Goal: Task Accomplishment & Management: Manage account settings

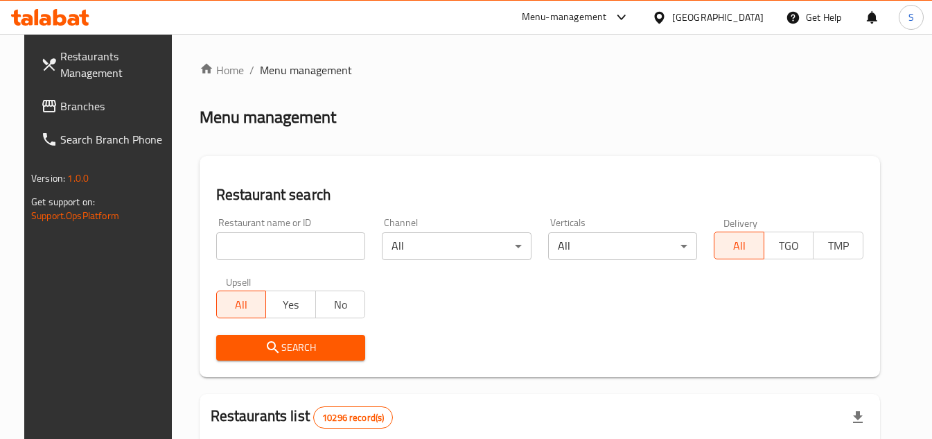
click at [60, 105] on span "Branches" at bounding box center [114, 106] width 109 height 17
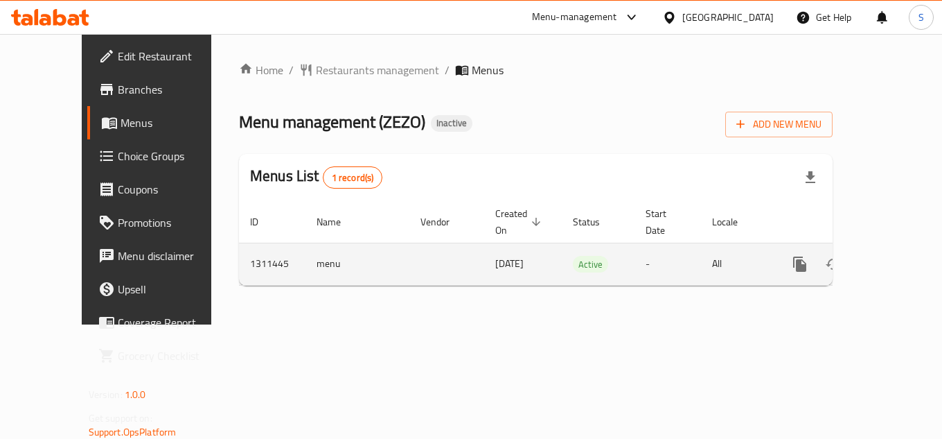
click at [894, 258] on icon "enhanced table" at bounding box center [900, 264] width 12 height 12
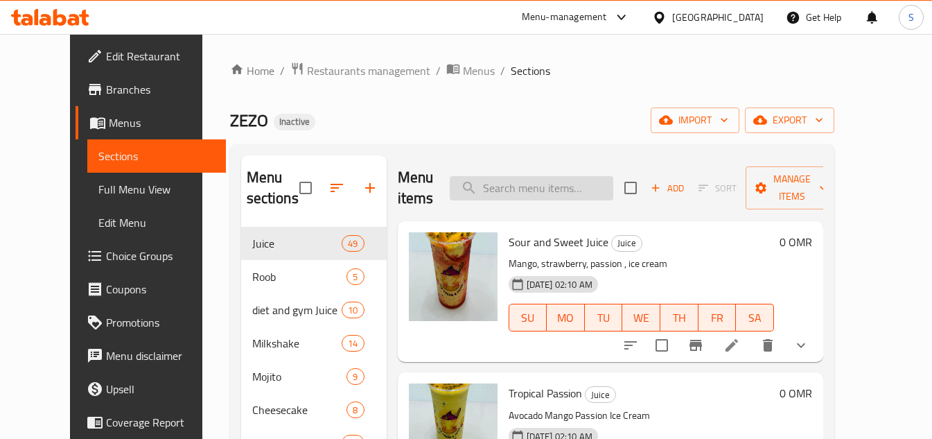
click at [605, 197] on input "search" at bounding box center [532, 188] width 164 height 24
paste input "Mango Banana Milk Juice"
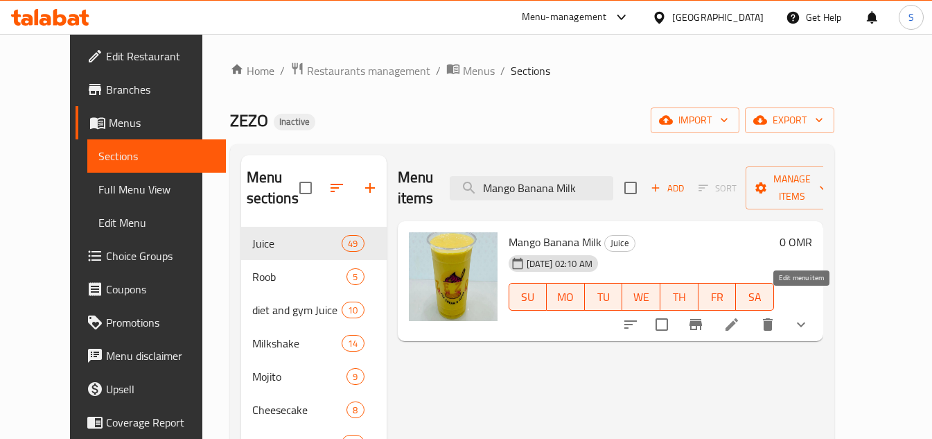
type input "Mango Banana Milk"
click at [740, 316] on icon at bounding box center [731, 324] width 17 height 17
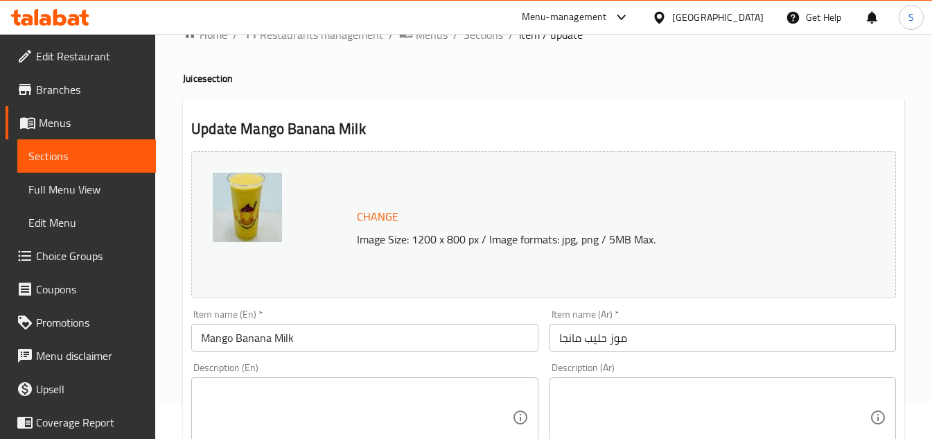
scroll to position [69, 0]
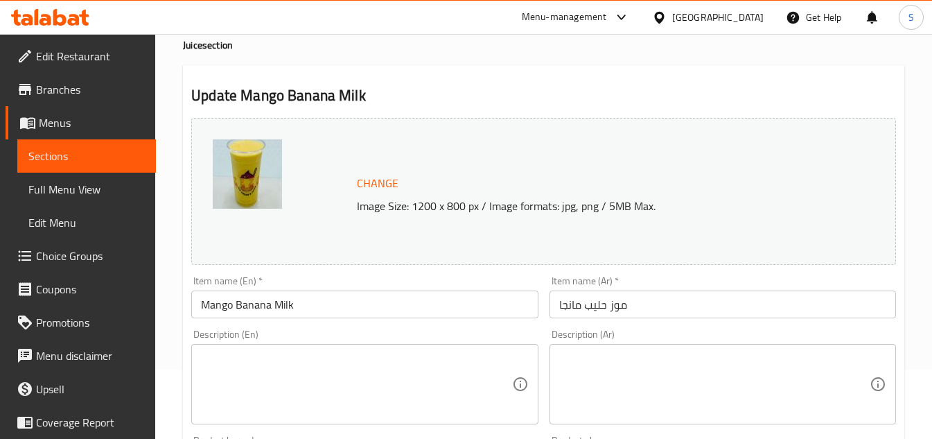
click at [349, 353] on textarea at bounding box center [356, 384] width 310 height 66
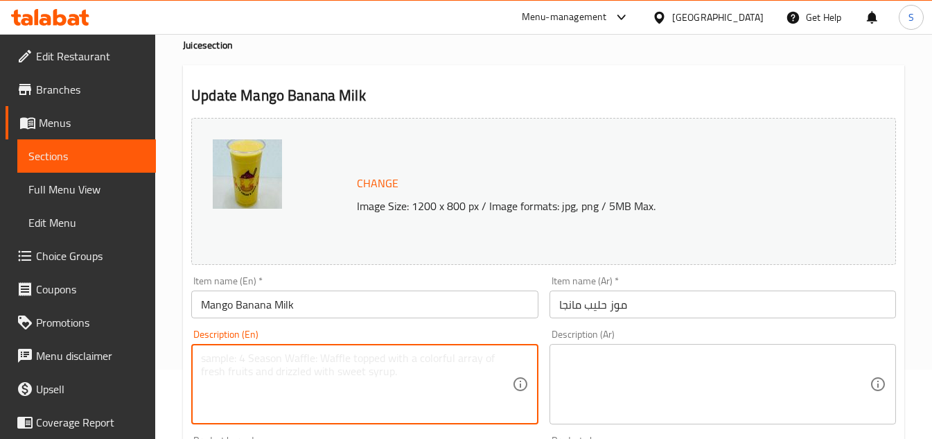
paste textarea "Smooth blend of ripe mango, banana, and milk."
type textarea "Smooth blend of ripe mango, banana, and milk."
click at [771, 369] on textarea at bounding box center [714, 384] width 310 height 66
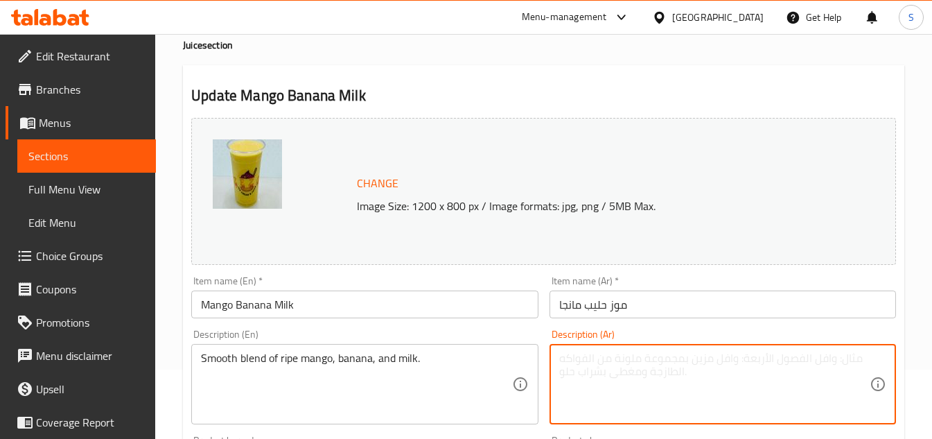
paste textarea "مزيج ناعم من المانجو الناضج والموز والحليب."
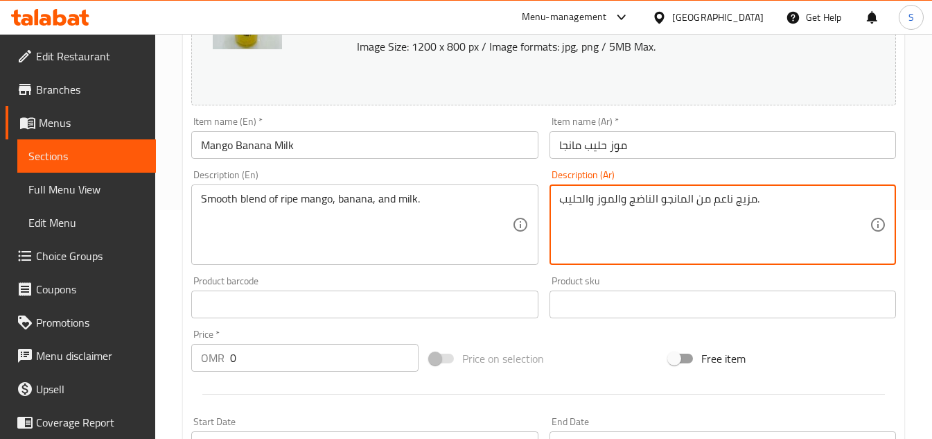
scroll to position [277, 0]
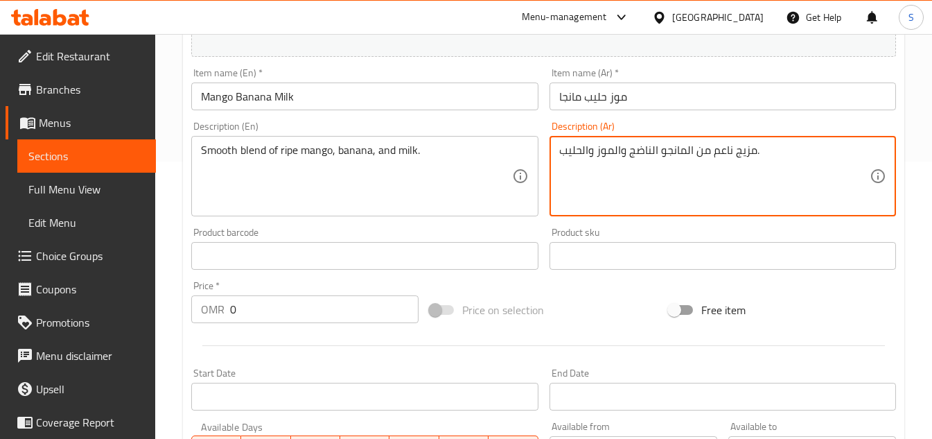
type textarea "مزيج ناعم من المانجو الناضج والموز والحليب."
click at [446, 89] on input "Mango Banana Milk" at bounding box center [364, 96] width 346 height 28
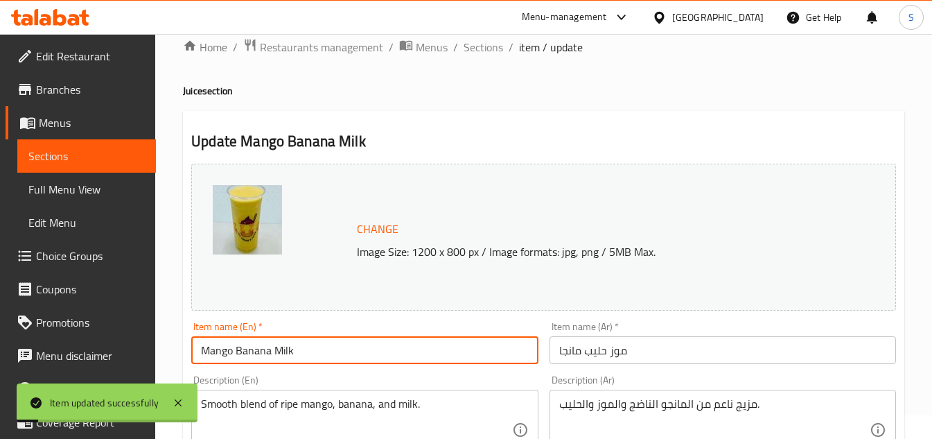
scroll to position [0, 0]
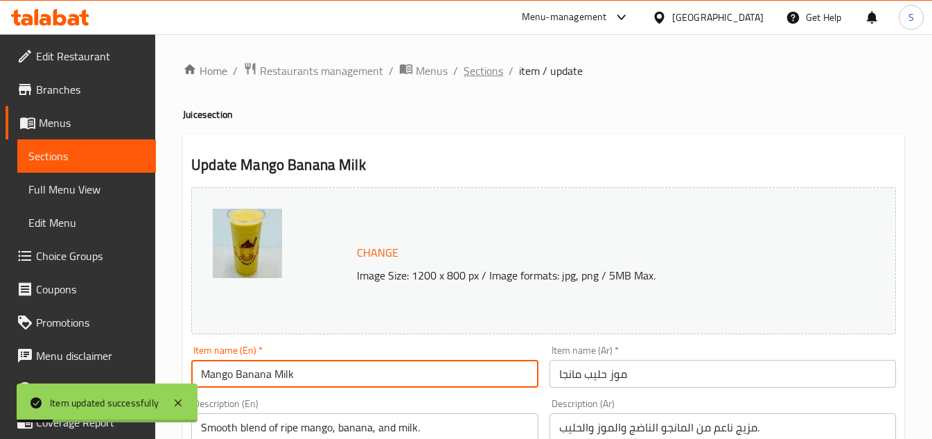
click at [486, 70] on span "Sections" at bounding box center [483, 70] width 39 height 17
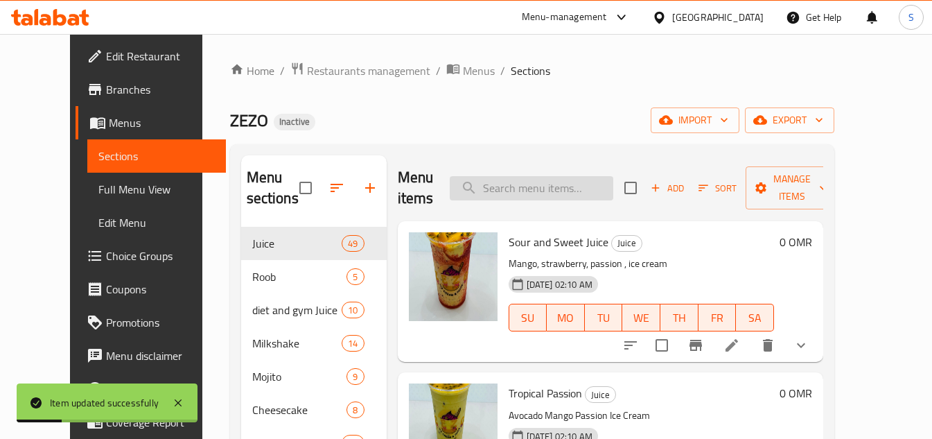
click at [531, 191] on input "search" at bounding box center [532, 188] width 164 height 24
paste input "Banana, Dates, Nuts, Vimto"
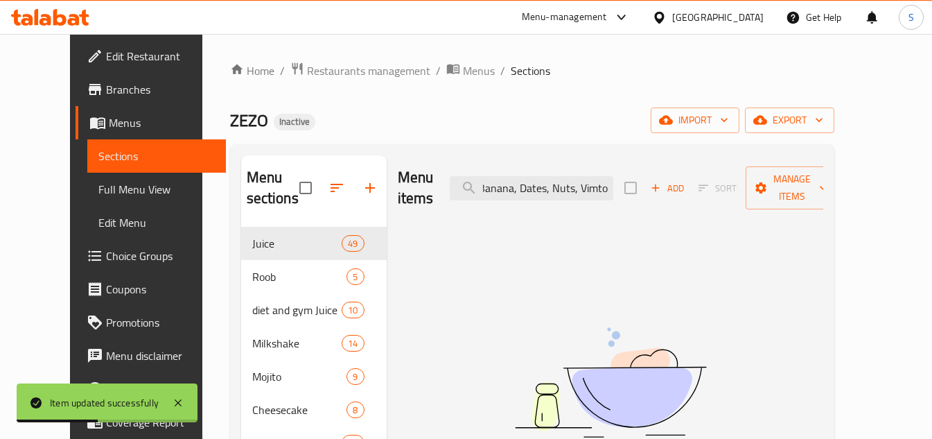
scroll to position [0, 3]
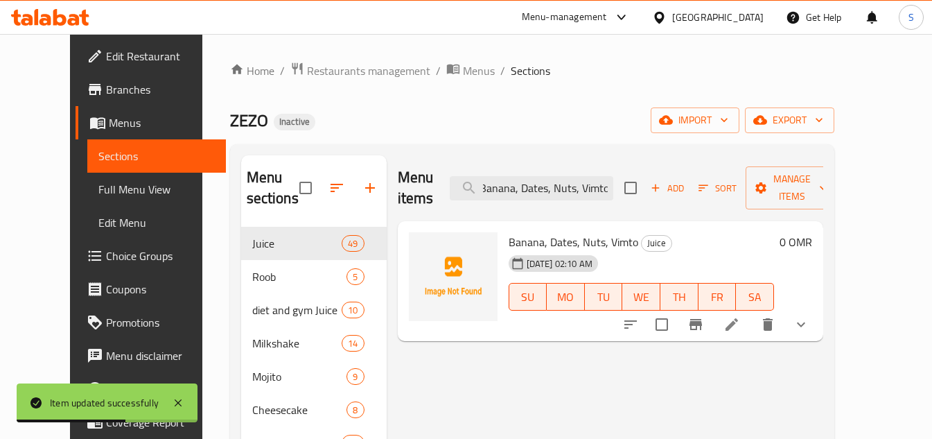
type input "Banana, Dates, Nuts, Vimto"
click at [738, 318] on icon at bounding box center [731, 324] width 12 height 12
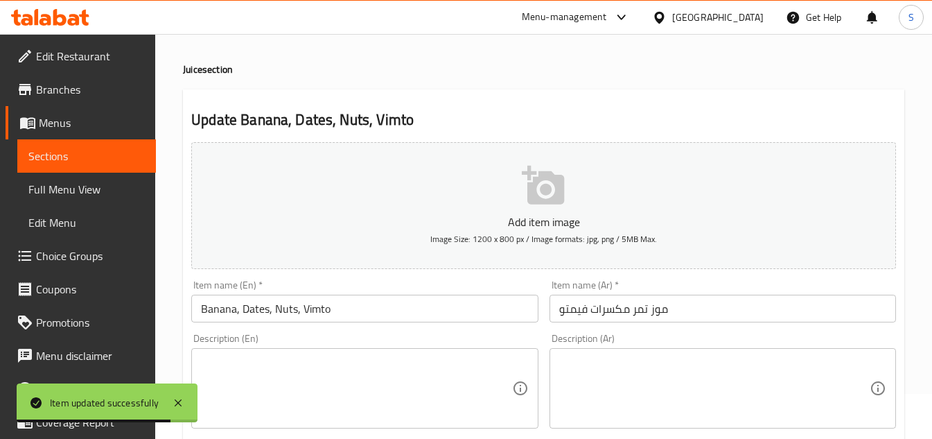
scroll to position [69, 0]
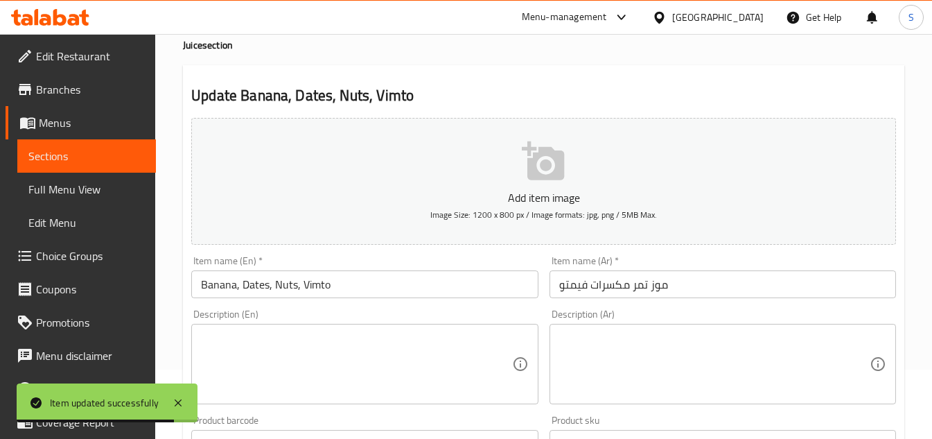
click at [375, 341] on textarea at bounding box center [356, 364] width 310 height 66
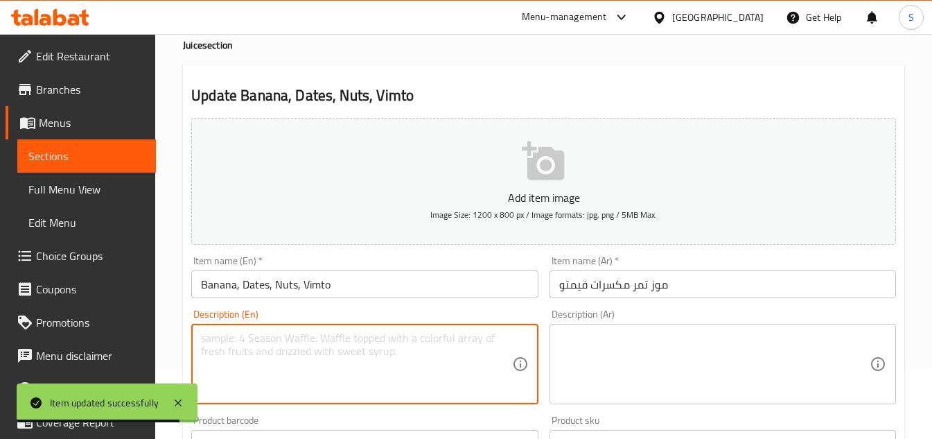
paste textarea "Energy-packed mix of banana, dates, assorted nuts, and Vimto."
type textarea "Energy-packed mix of banana, dates, assorted nuts, and Vimto."
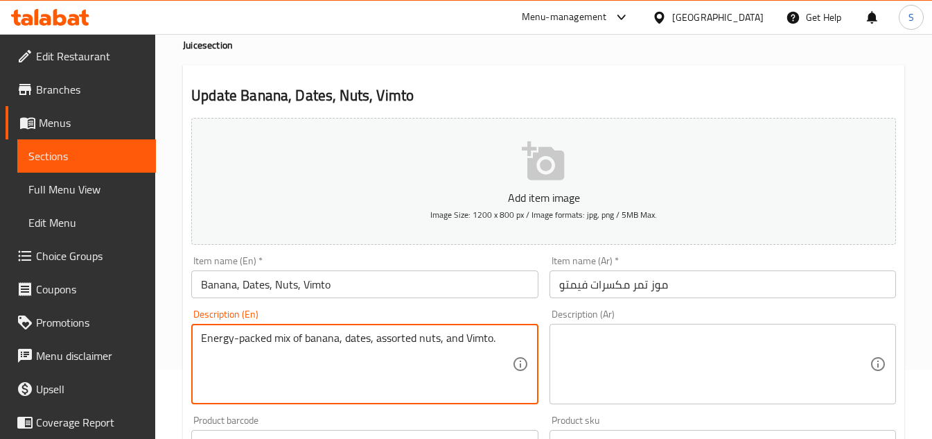
click at [691, 353] on textarea at bounding box center [714, 364] width 310 height 66
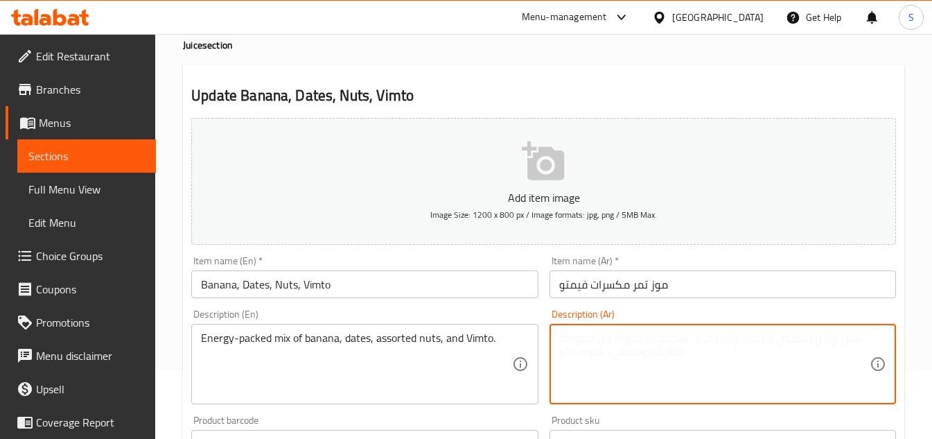
paste textarea "مزيج غني بالطاقة من الموز والتمر والمكسرات المتنوعة وفيمتو."
click at [836, 335] on textarea "مزيج غني بالطاقة من الموز والتمر والمكسرات المتنوعة وفيمتو." at bounding box center [714, 364] width 310 height 66
type textarea "مزيج مليء بالطاقة من الموز والتمر والمكسرات المتنوعة وفيمتو."
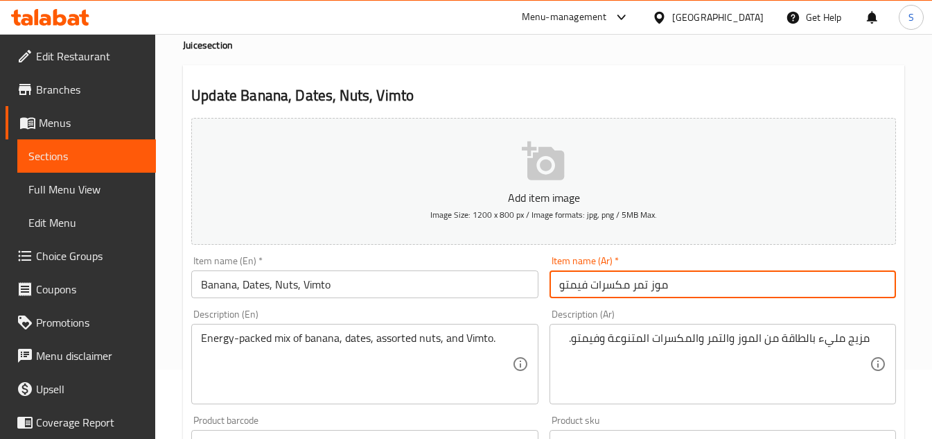
click at [766, 283] on input "موز تمر مكسرات فيمتو" at bounding box center [722, 284] width 346 height 28
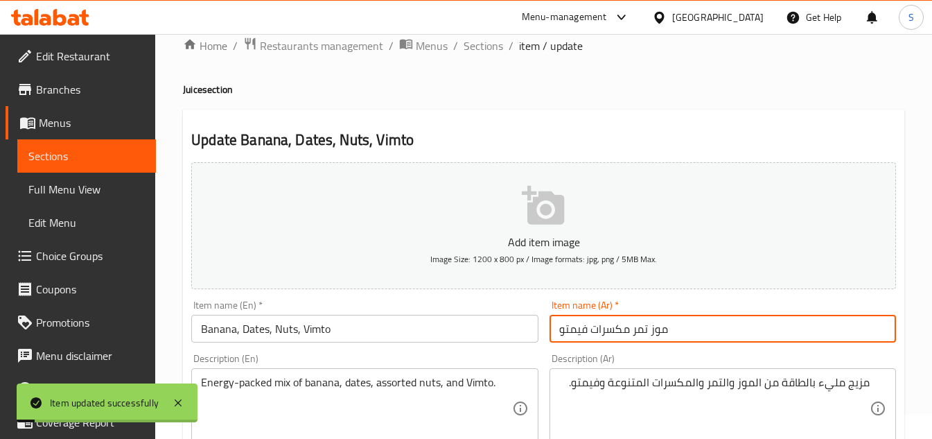
scroll to position [0, 0]
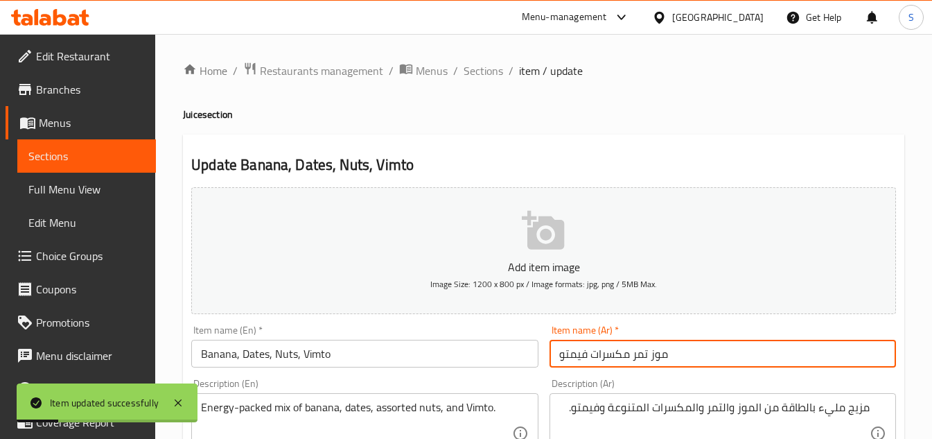
drag, startPoint x: 479, startPoint y: 73, endPoint x: 474, endPoint y: 1, distance: 71.5
click at [479, 73] on span "Sections" at bounding box center [483, 70] width 39 height 17
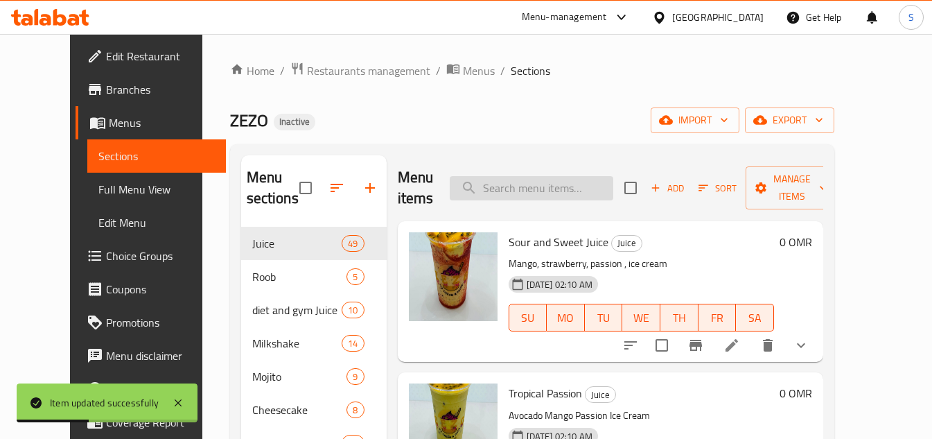
click at [578, 184] on input "search" at bounding box center [532, 188] width 164 height 24
paste input "Pineapple Passion Juice"
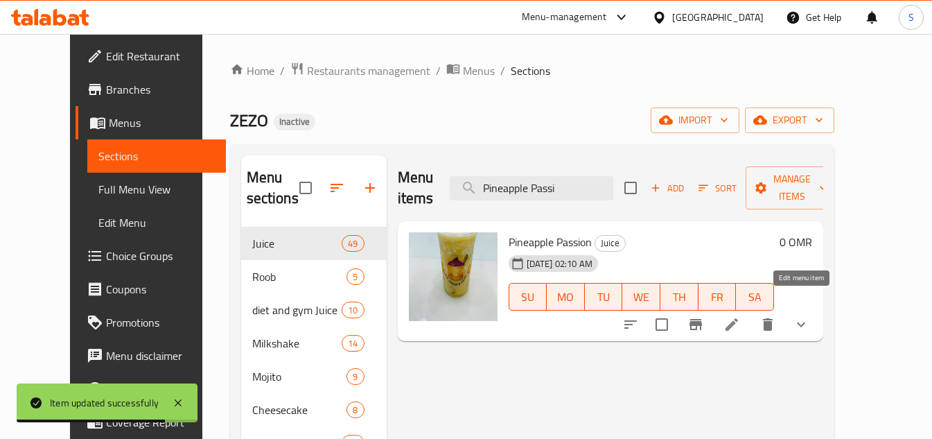
type input "Pineapple Passi"
click at [740, 316] on icon at bounding box center [731, 324] width 17 height 17
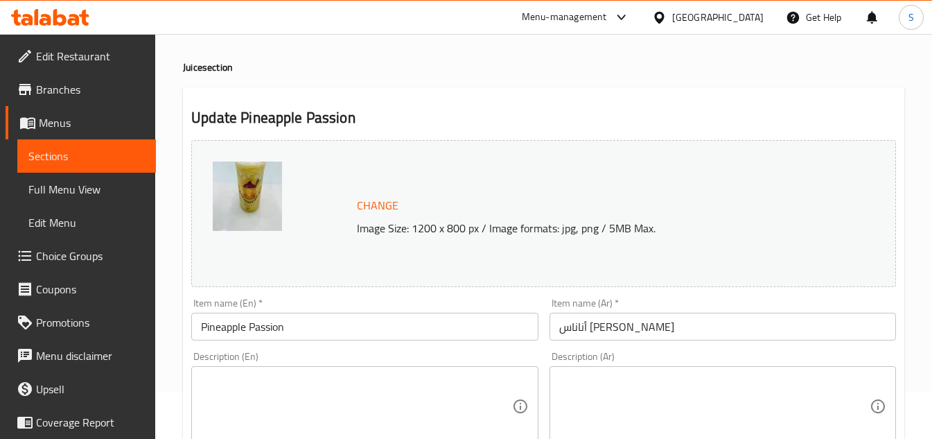
scroll to position [69, 0]
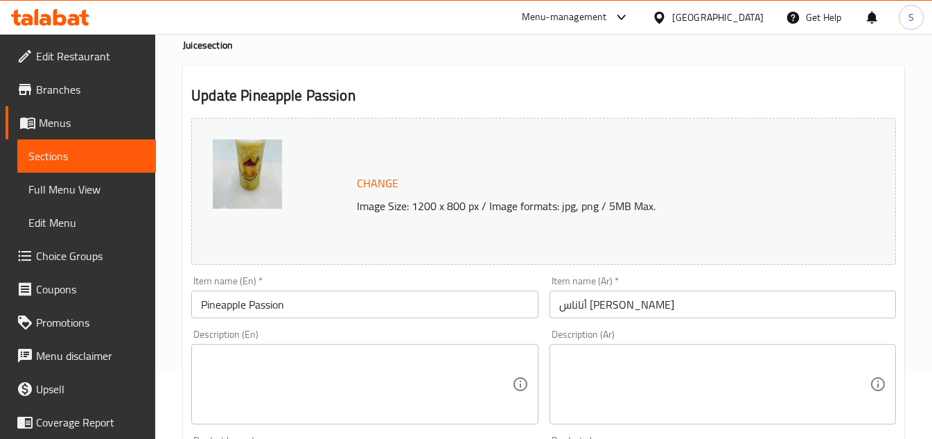
click at [477, 358] on textarea at bounding box center [356, 384] width 310 height 66
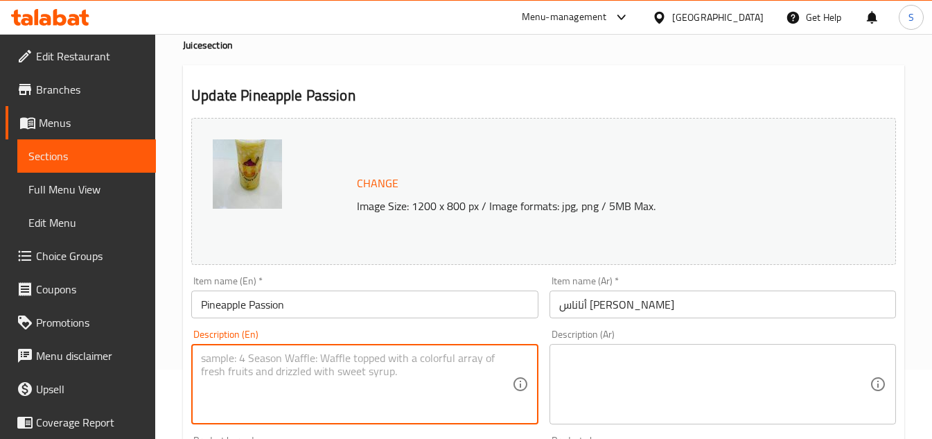
paste textarea "Tropical mix of pineapple and passionfruit"
type textarea "Tropical mix of pineapple and passionfruit"
click at [703, 378] on textarea at bounding box center [714, 384] width 310 height 66
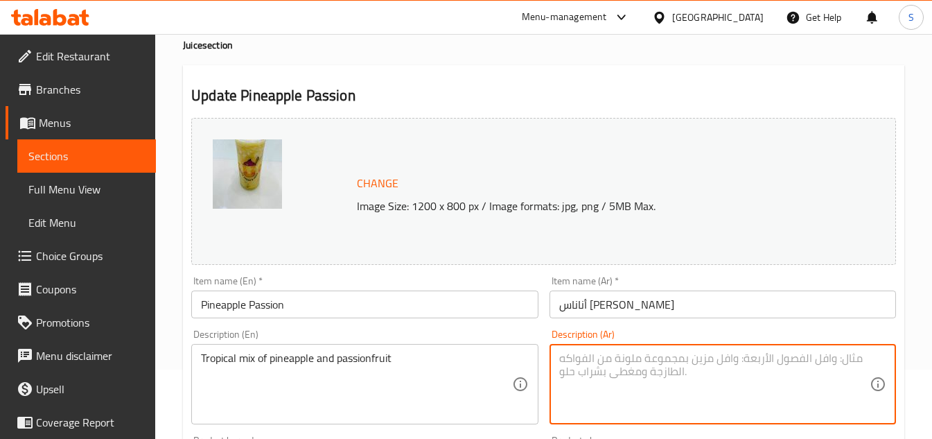
paste textarea "مزيج استوائي من الأناناس والباشن فروت"
type textarea "مزيج استوائي من الأناناس والباشن فروت"
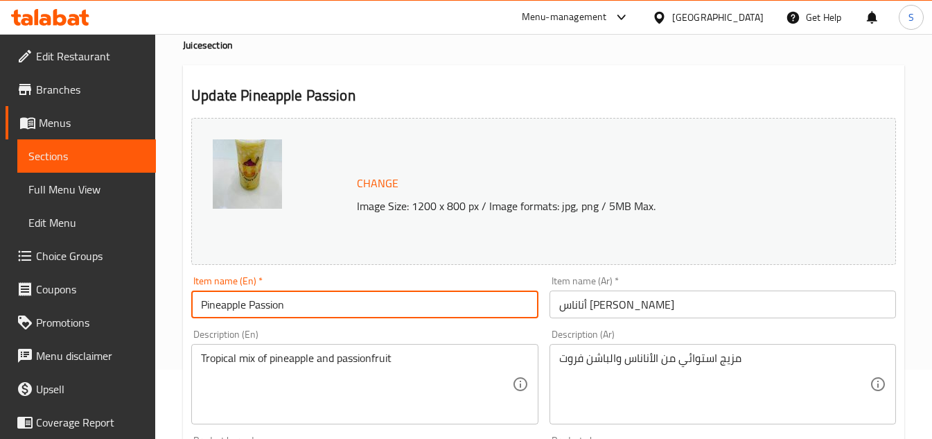
click at [366, 298] on input "Pineapple Passion" at bounding box center [364, 304] width 346 height 28
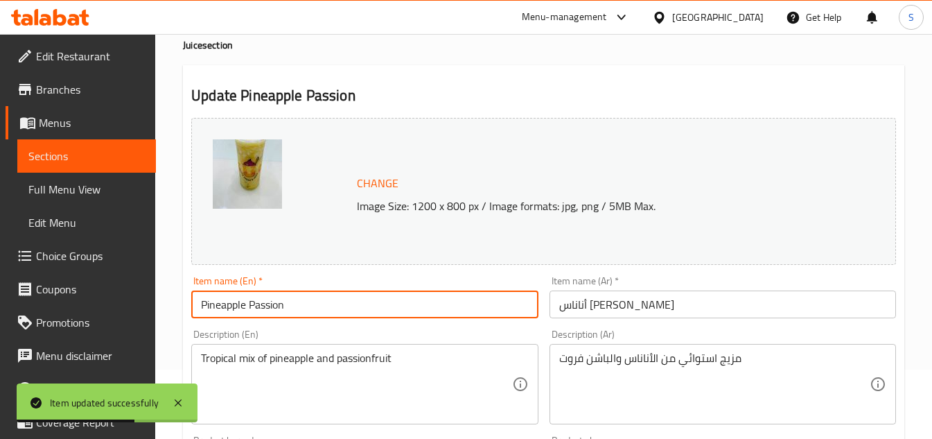
scroll to position [0, 0]
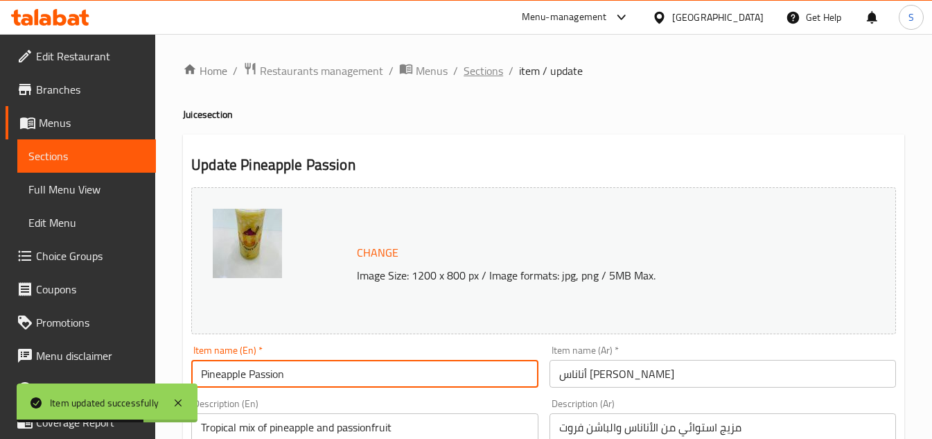
click at [466, 73] on span "Sections" at bounding box center [483, 70] width 39 height 17
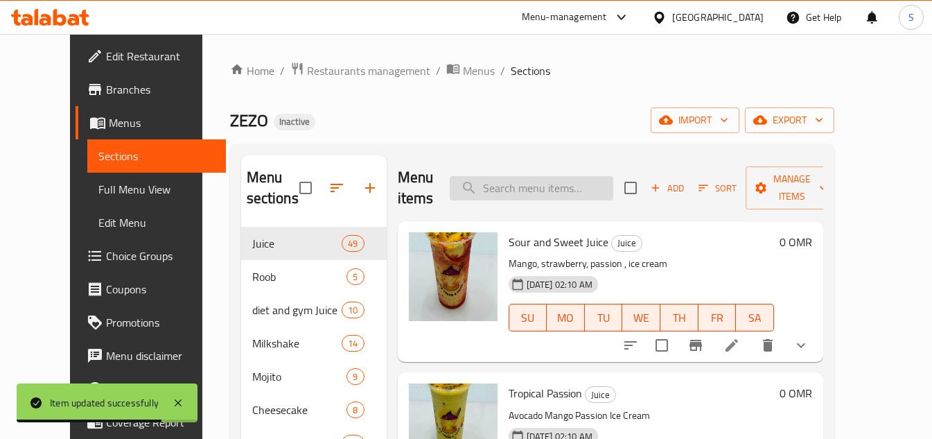
click at [592, 194] on input "search" at bounding box center [532, 188] width 164 height 24
paste input "Orange Mango"
type input "Orange Mango"
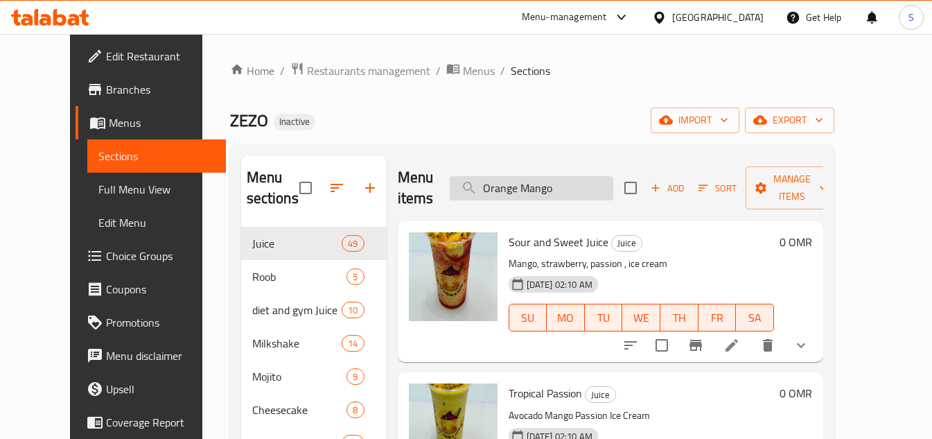
click at [613, 178] on input "Orange Mango" at bounding box center [532, 188] width 164 height 24
click at [721, 268] on p "Mango, strawberry, passion , ice cream" at bounding box center [641, 263] width 265 height 17
click at [534, 189] on input "search" at bounding box center [532, 188] width 164 height 24
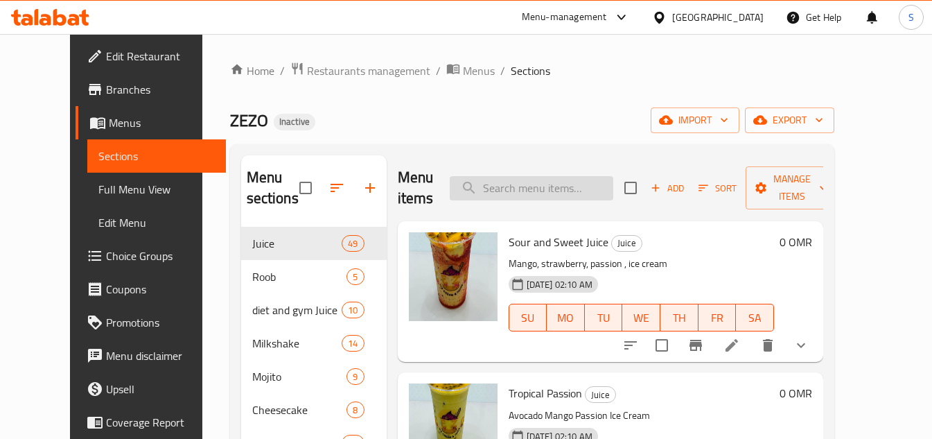
paste input "Orange Mango"
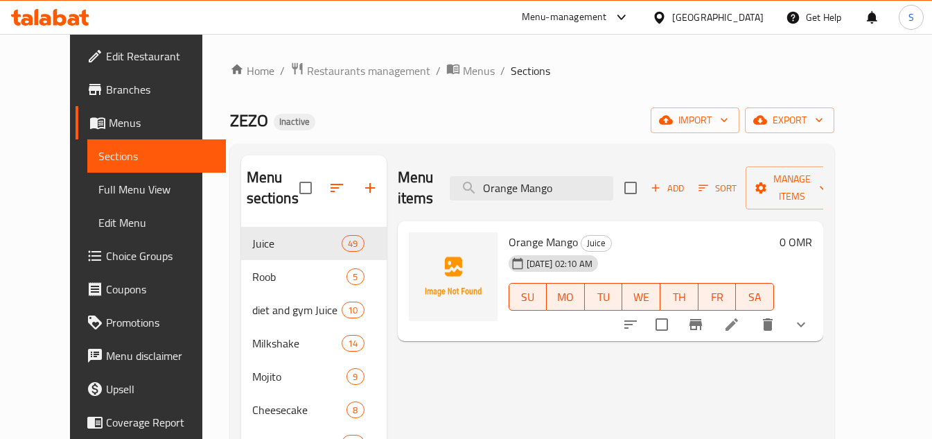
type input "Orange Mango"
click at [738, 318] on icon at bounding box center [731, 324] width 12 height 12
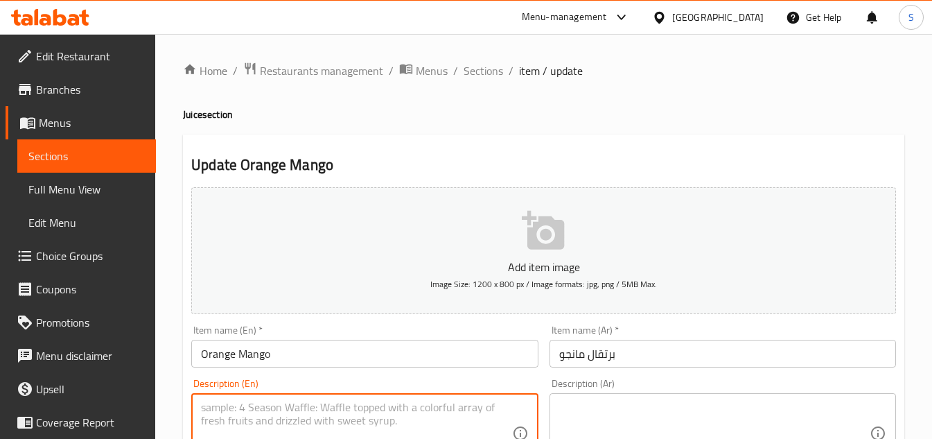
click at [466, 411] on textarea at bounding box center [356, 433] width 310 height 66
paste textarea "Refreshing blend of sweet mango and tangy orange."
type textarea "Refreshing blend of sweet mango and tangy orange."
click at [785, 407] on textarea at bounding box center [714, 433] width 310 height 66
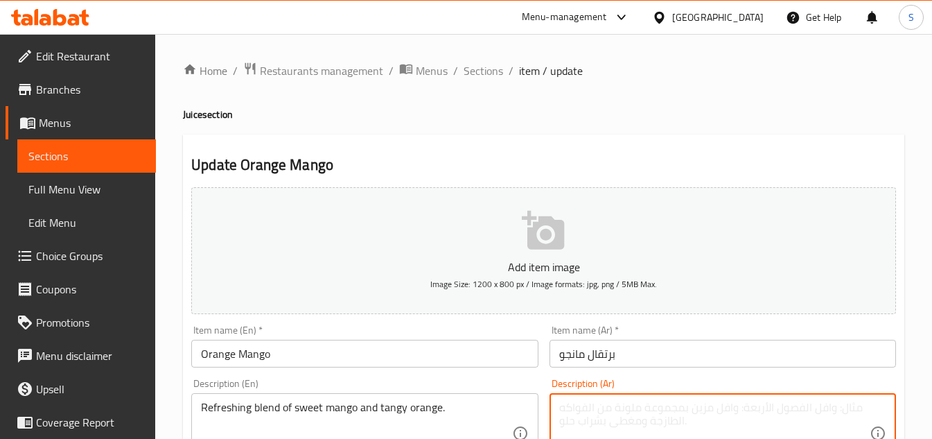
paste textarea "مزيج منعش من المانجو الحلو والبرتقال اللاذع."
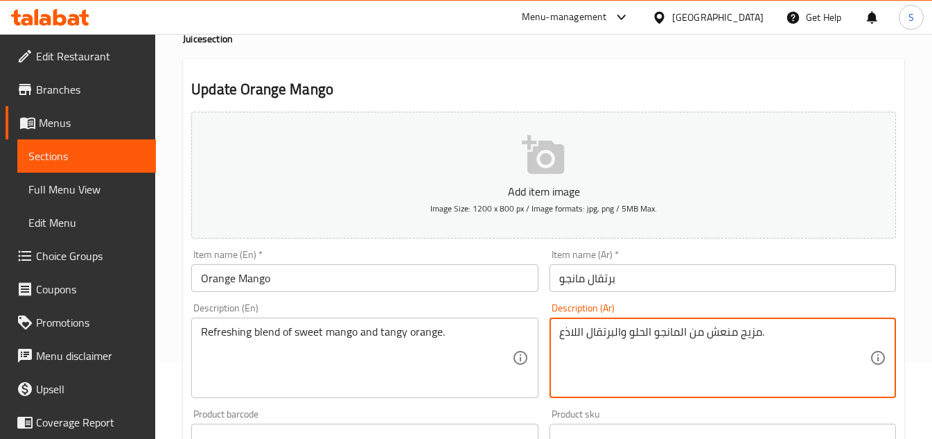
scroll to position [139, 0]
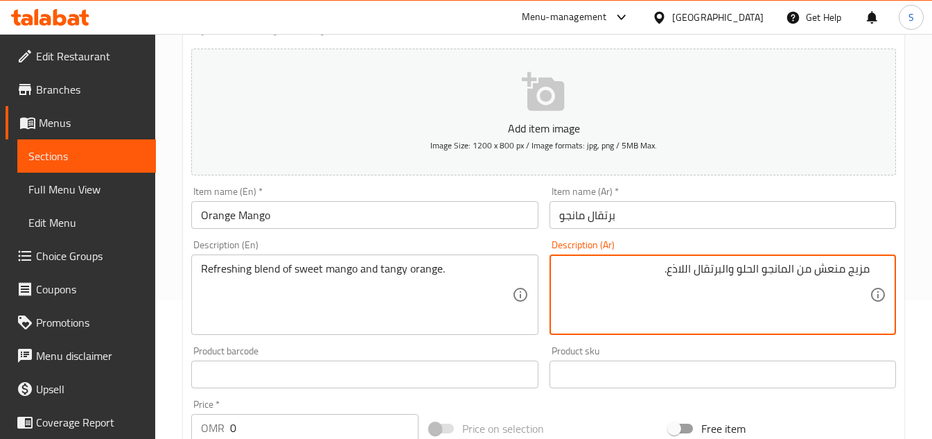
click at [685, 269] on textarea "مزيج منعش من المانجو الحلو والبرتقال اللاذع." at bounding box center [714, 295] width 310 height 66
type textarea "مزيج منعش من المانجو الحلو والبرتقال المنعش."
click at [644, 215] on input "برتقال مانجو" at bounding box center [722, 215] width 346 height 28
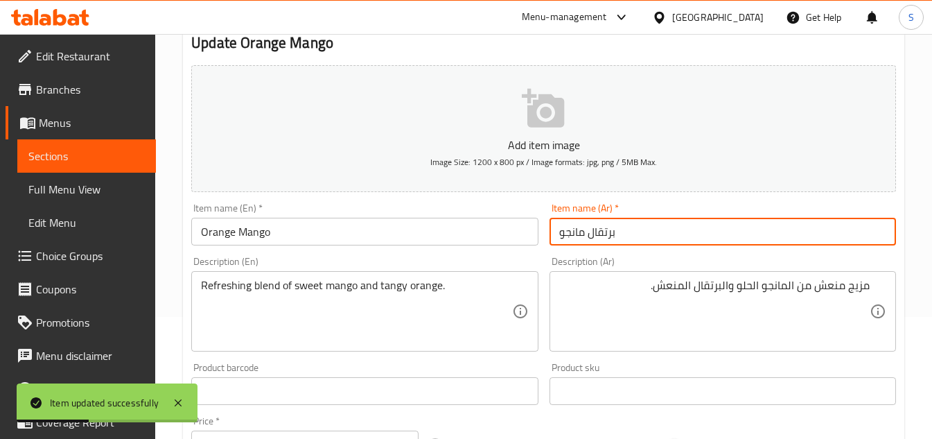
scroll to position [0, 0]
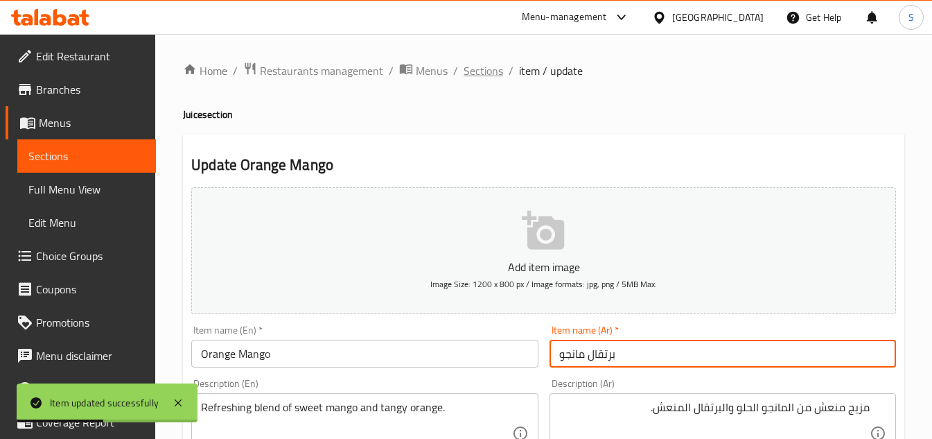
click at [466, 72] on span "Sections" at bounding box center [483, 70] width 39 height 17
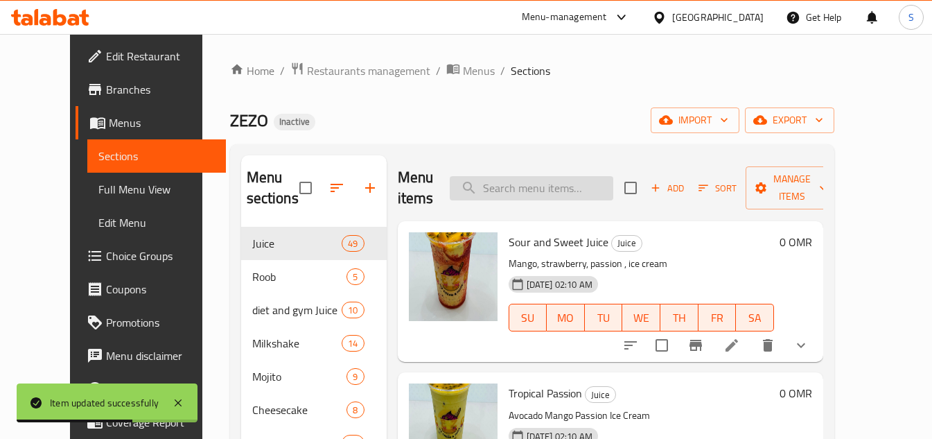
click at [576, 190] on input "search" at bounding box center [532, 188] width 164 height 24
paste input "مزيج منعش من المانجو الحلو والبرتقال اللاذع."
click at [606, 186] on input "مزيج منعش من المانجو الحلو والبرتقال اللاذع." at bounding box center [532, 188] width 164 height 24
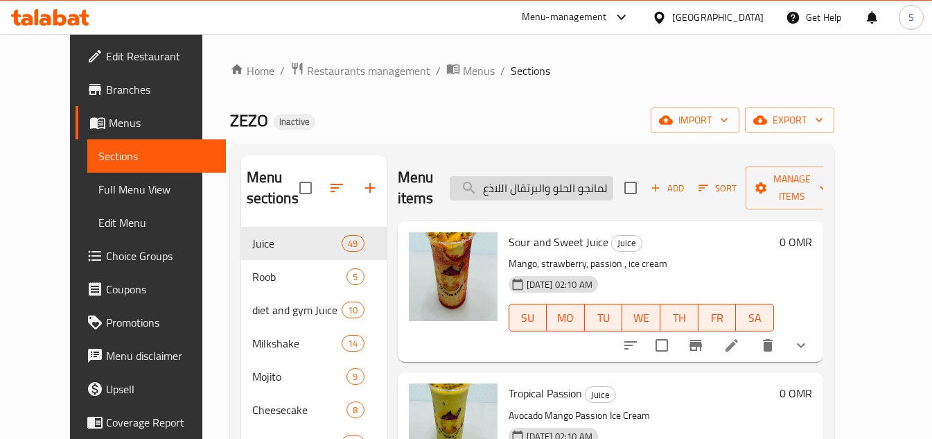
click at [606, 186] on input "مزيج منعش من المانجو الحلو والبرتقال اللاذع." at bounding box center [532, 188] width 164 height 24
paste input "Pineapple Mango Passion"
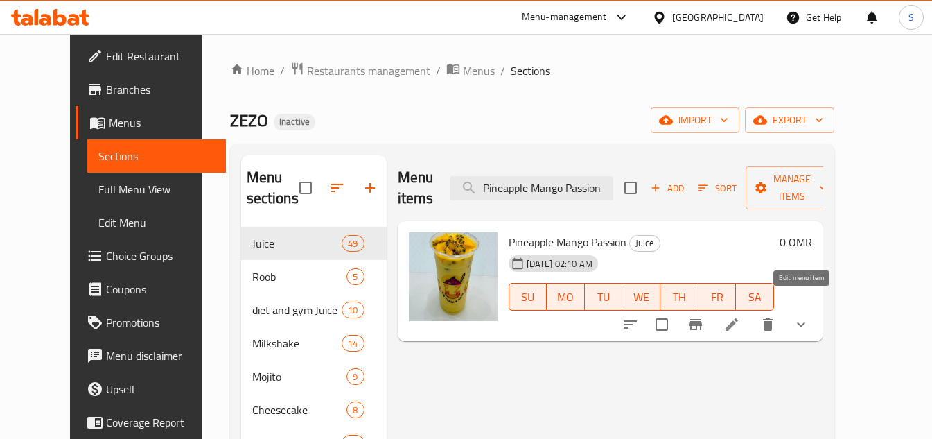
type input "Pineapple Mango Passion"
click at [740, 316] on icon at bounding box center [731, 324] width 17 height 17
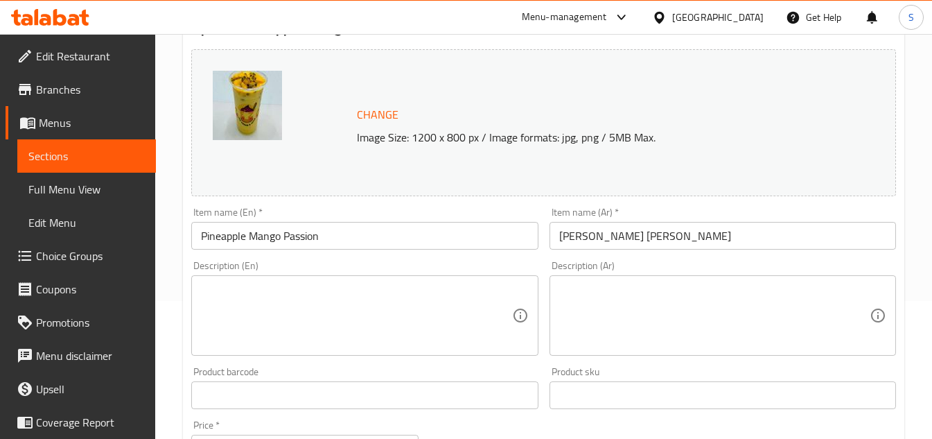
scroll to position [139, 0]
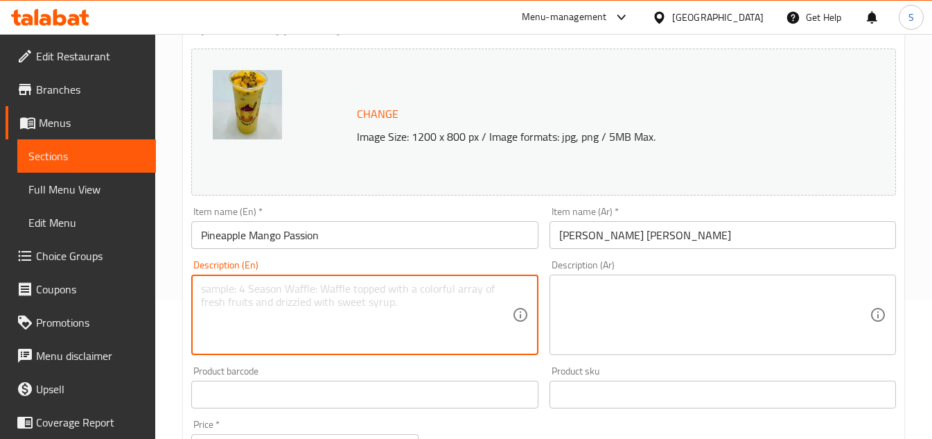
click at [450, 344] on textarea at bounding box center [356, 315] width 310 height 66
paste textarea "fruity trio of pineapple, mango, and passionfruit."
type textarea "fruity trio of pineapple, mango, and passionfruit."
click at [819, 287] on textarea at bounding box center [714, 315] width 310 height 66
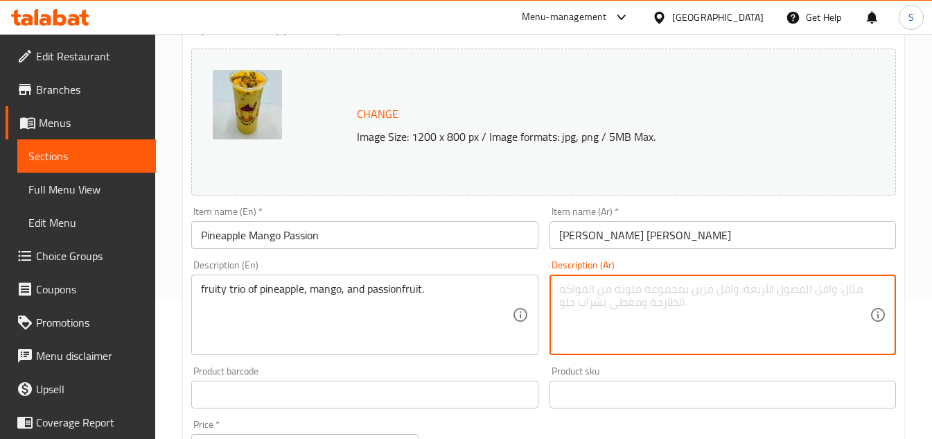
paste textarea "ثلاثي فاكهي من الأناناس والمانجو والباشن فروت."
click at [861, 287] on textarea "ثلاثي فاكهي من الأناناس والمانجو والباشن فروت." at bounding box center [714, 315] width 310 height 66
type textarea "تريو فاكهي من الأناناس والمانجو والباشن فروت."
click at [727, 243] on input "[PERSON_NAME] [PERSON_NAME]" at bounding box center [722, 235] width 346 height 28
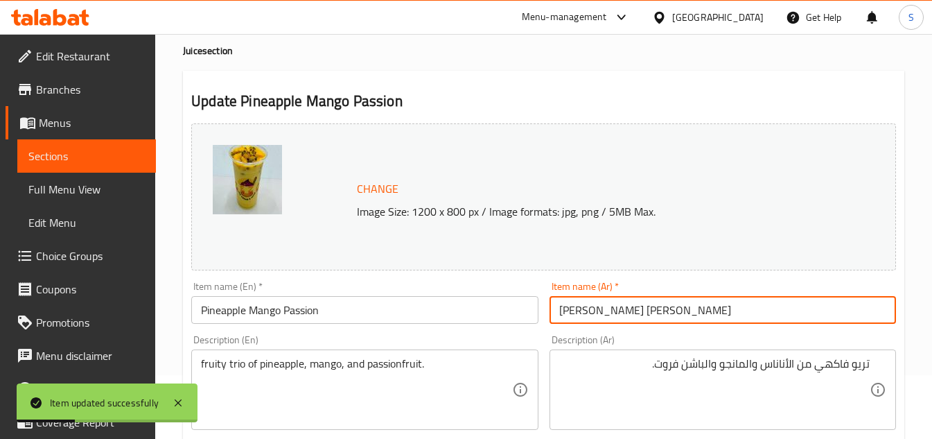
scroll to position [0, 0]
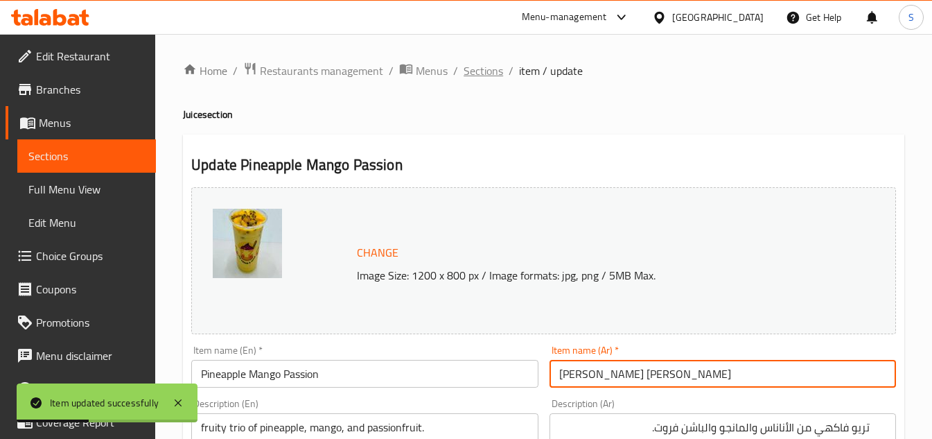
click at [473, 72] on span "Sections" at bounding box center [483, 70] width 39 height 17
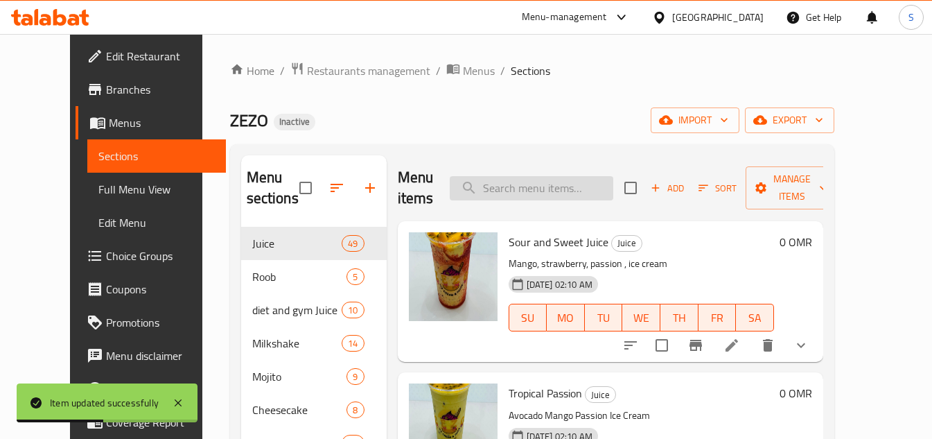
click at [581, 190] on input "search" at bounding box center [532, 188] width 164 height 24
paste input "ثلاثي فاكهي من الأناناس والمانجو والباشن فروت."
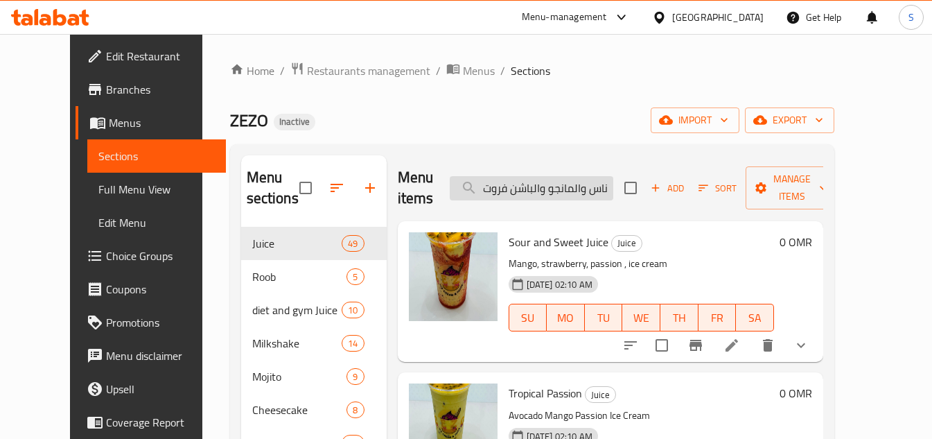
click at [588, 183] on input "ثلاثي فاكهي من الأناناس والمانجو والباشن فروت." at bounding box center [532, 188] width 164 height 24
paste input "Kiwi Pineapple Mango"
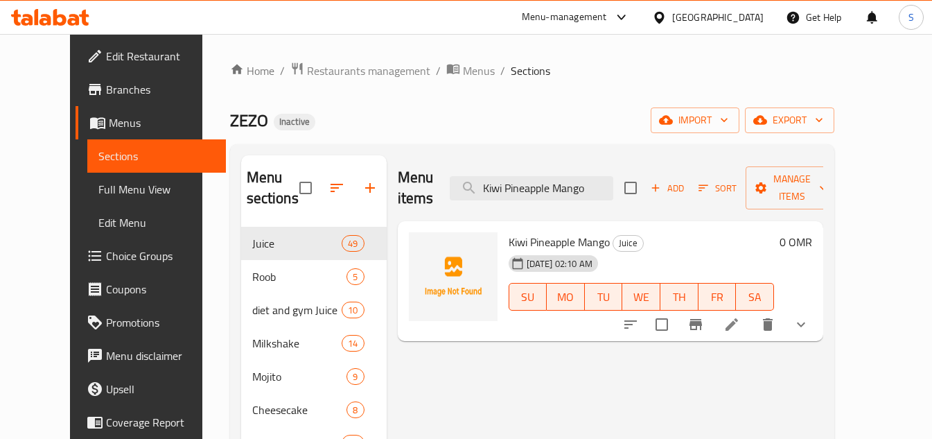
type input "Kiwi Pineapple Mango"
click at [740, 316] on icon at bounding box center [731, 324] width 17 height 17
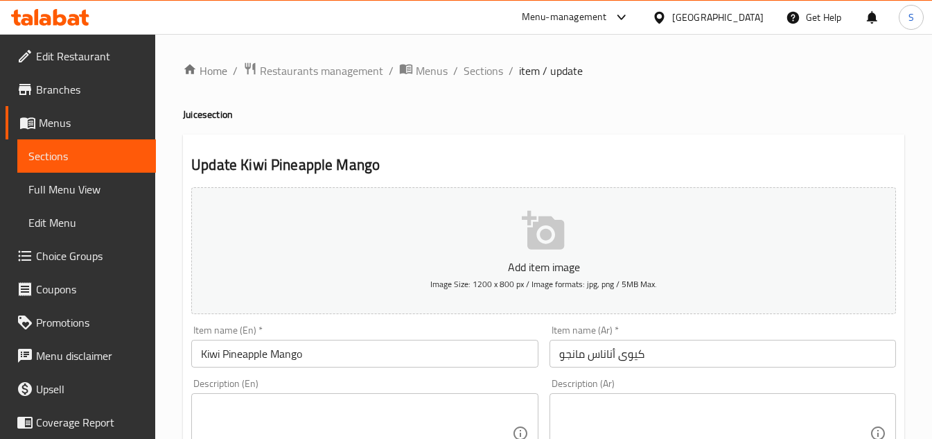
click at [466, 405] on textarea at bounding box center [356, 433] width 310 height 66
paste textarea "mix of kiwi, pineapple, and mango."
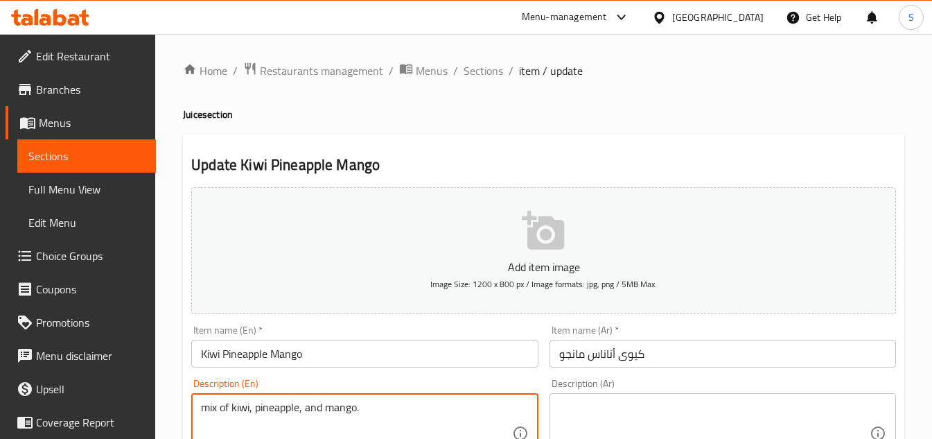
scroll to position [139, 0]
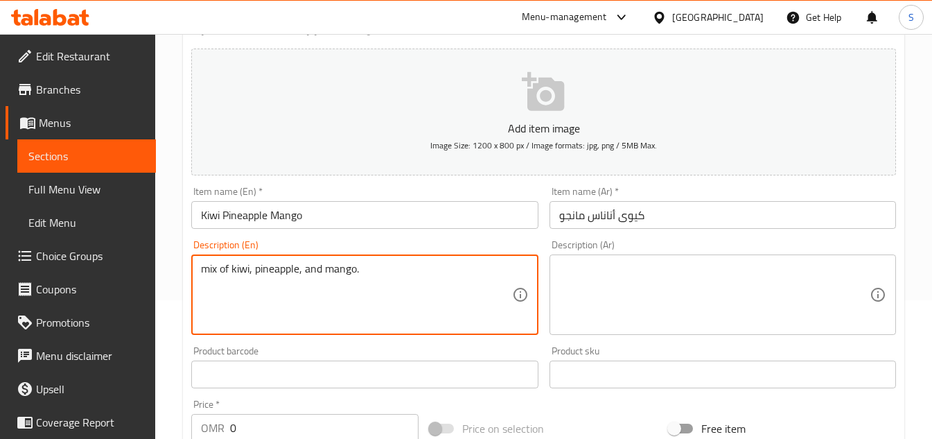
type textarea "mix of kiwi, pineapple, and mango."
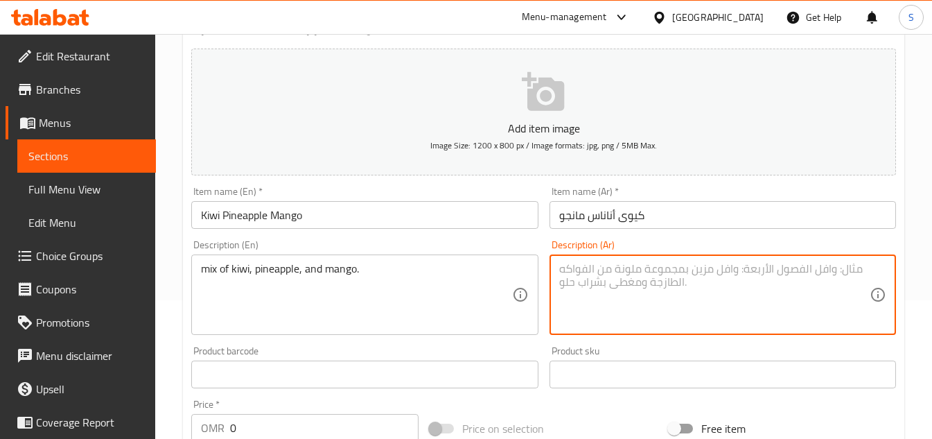
click at [699, 283] on textarea at bounding box center [714, 295] width 310 height 66
type textarea "مزيج من الكيوي والاناناس والمانجو"
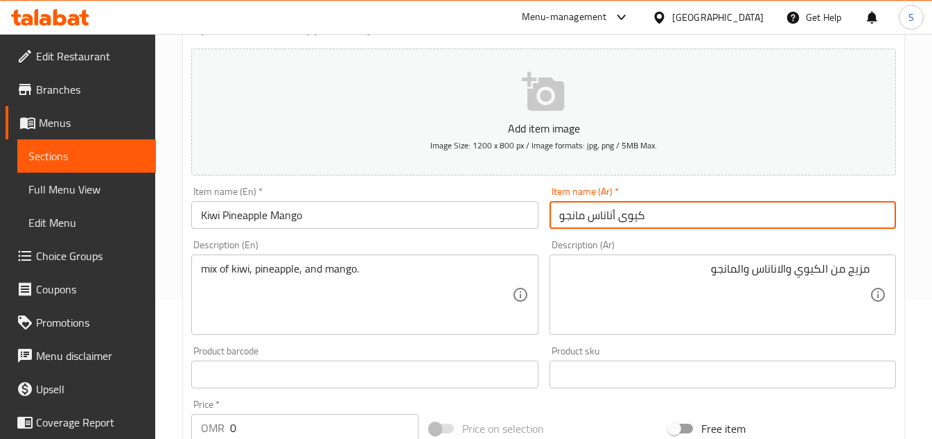
click at [719, 203] on input "كيوى أناناس مانجو" at bounding box center [722, 215] width 346 height 28
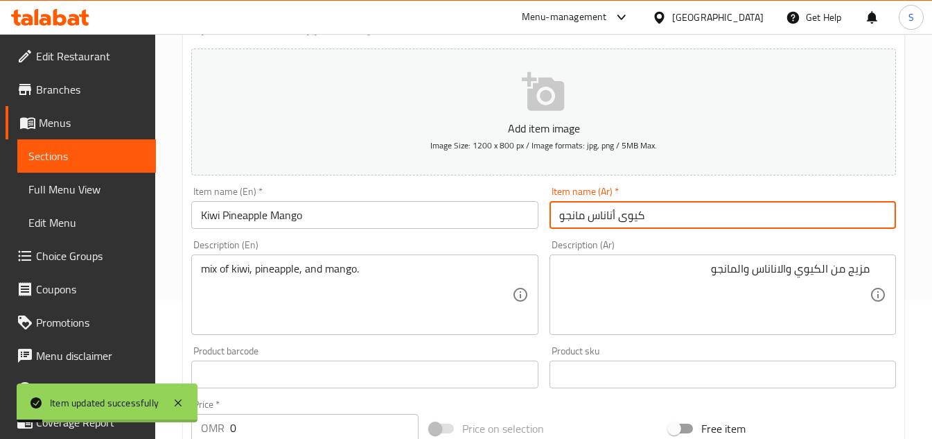
scroll to position [0, 0]
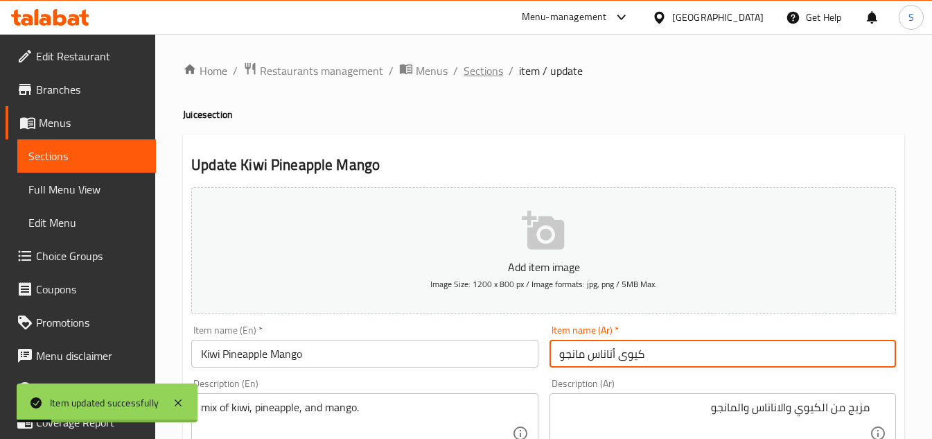
click at [466, 73] on span "Sections" at bounding box center [483, 70] width 39 height 17
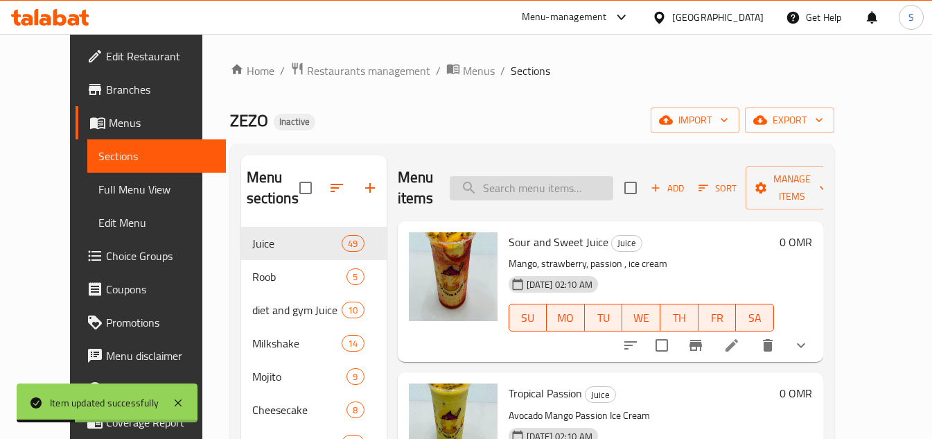
click at [538, 195] on input "search" at bounding box center [532, 188] width 164 height 24
paste input "Watermelon Lemon Mint"
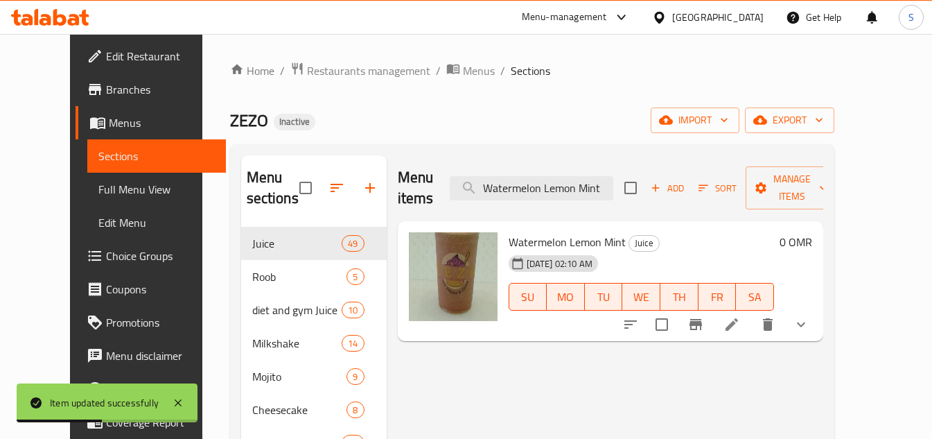
type input "Watermelon Lemon Mint"
click at [740, 316] on icon at bounding box center [731, 324] width 17 height 17
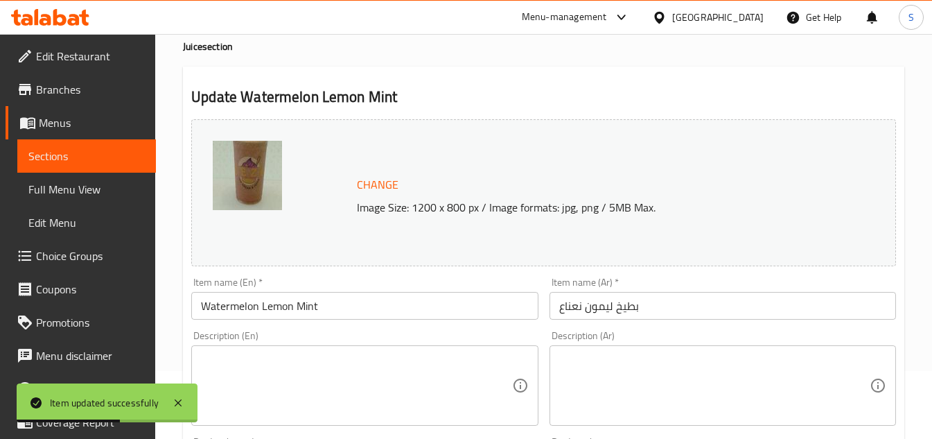
scroll to position [139, 0]
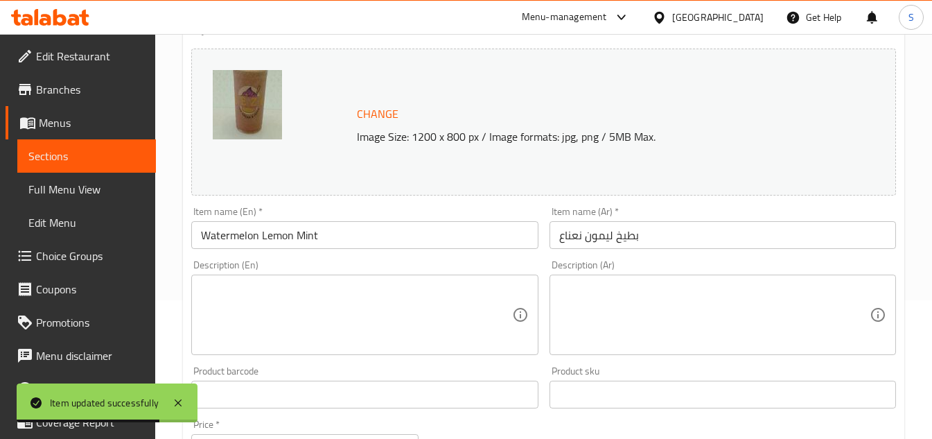
click at [432, 322] on textarea at bounding box center [356, 315] width 310 height 66
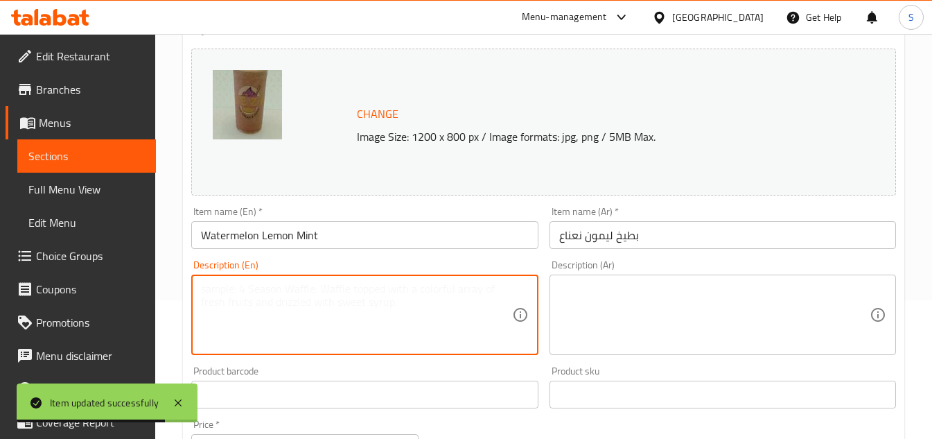
paste textarea "Cooling watermelon with zesty lemon and fresh mint."
type textarea "Cooling watermelon with zesty lemon and fresh mint."
click at [780, 317] on textarea at bounding box center [714, 315] width 310 height 66
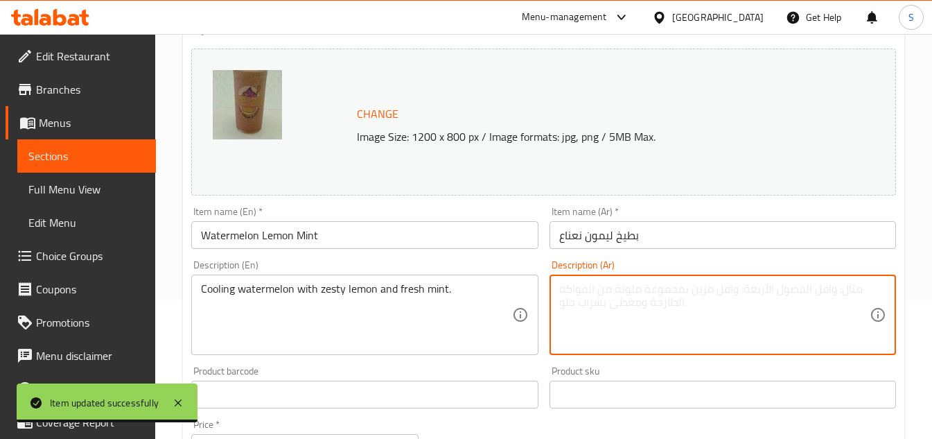
paste textarea "بطيخ منعش مع الليمون المنعش والنعناع الطازج."
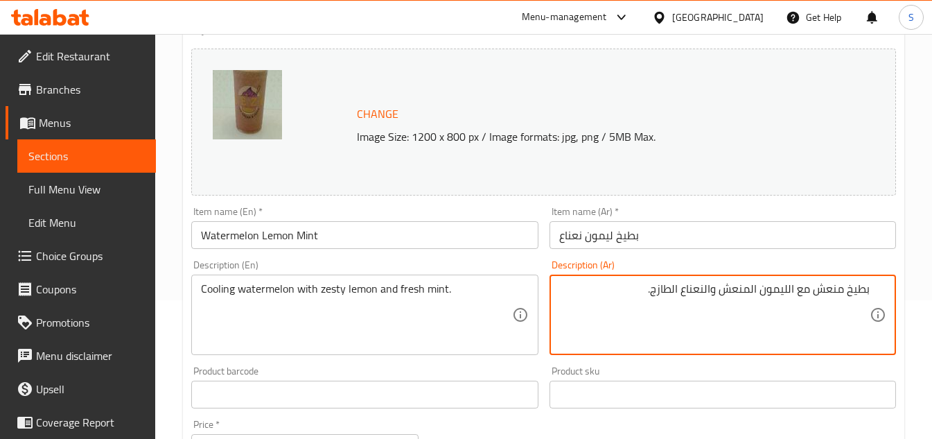
click at [829, 286] on textarea "بطيخ منعش مع الليمون المنعش والنعناع الطازج." at bounding box center [714, 315] width 310 height 66
click at [759, 283] on textarea "بطيخ بارد مع الليمون المنعش والنعناع الطازج." at bounding box center [714, 315] width 310 height 66
type textarea "بطيخ بارد مع ال[PERSON_NAME] والنعناع الطازج."
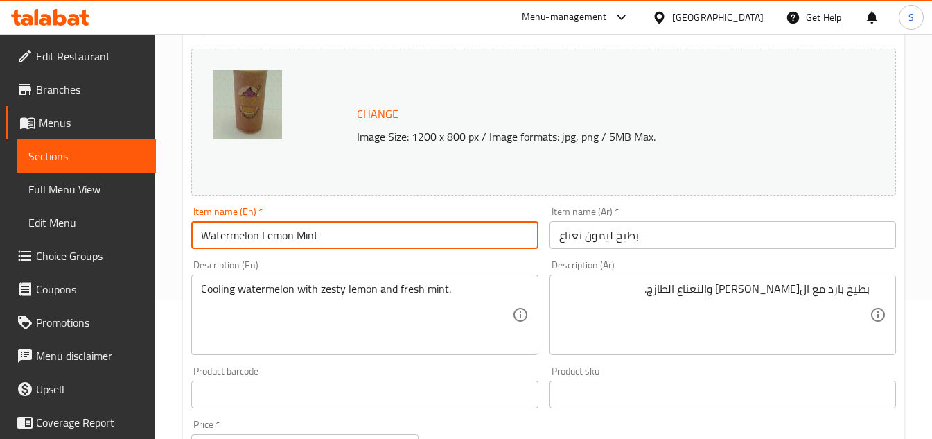
click at [473, 236] on input "Watermelon Lemon Mint" at bounding box center [364, 235] width 346 height 28
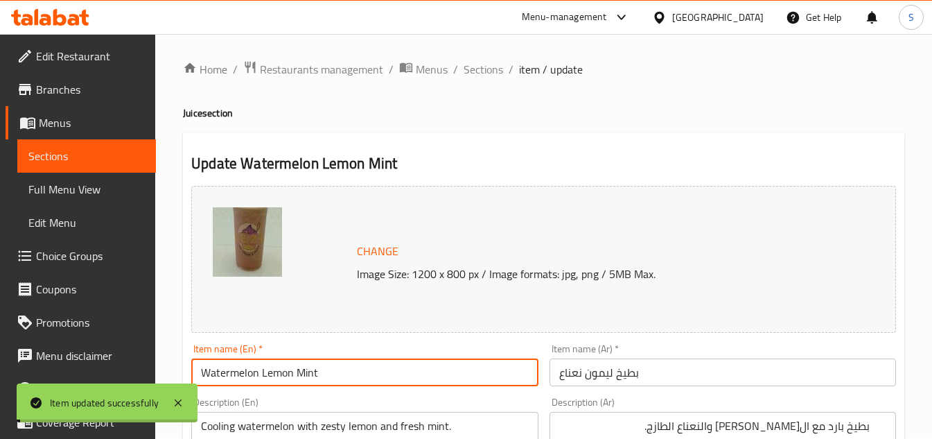
scroll to position [0, 0]
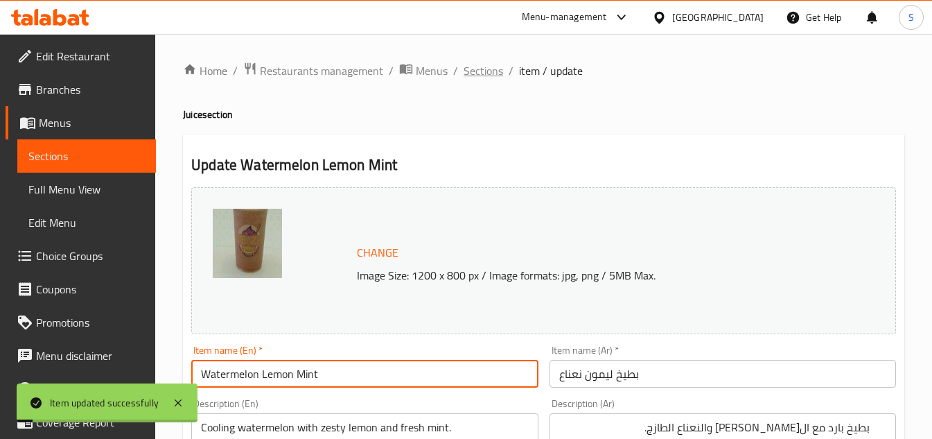
click at [488, 69] on span "Sections" at bounding box center [483, 70] width 39 height 17
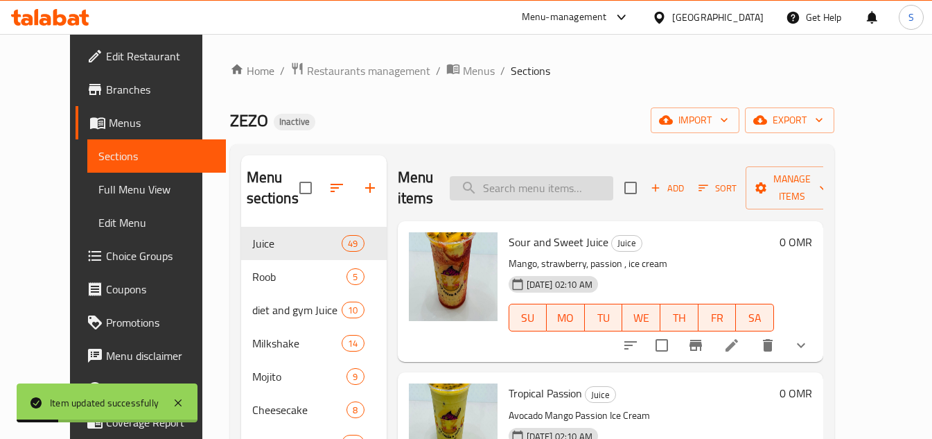
click at [597, 185] on input "search" at bounding box center [532, 188] width 164 height 24
paste input "Strawberry Mint"
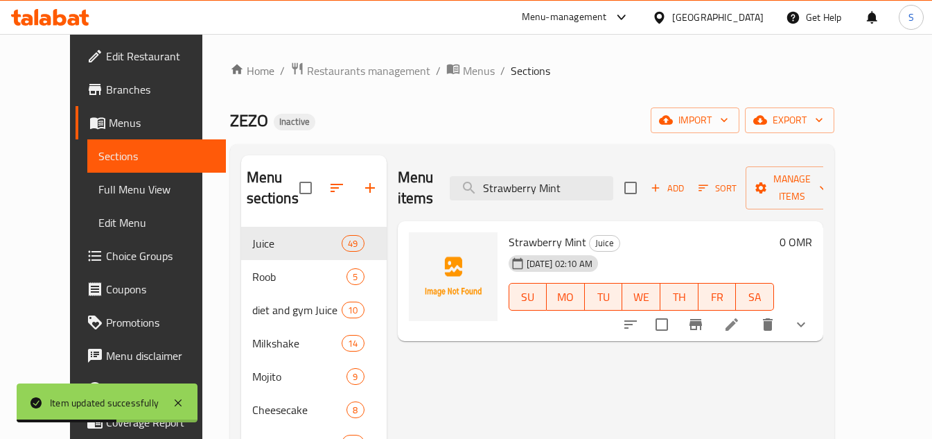
type input "Strawberry Mint"
click at [738, 318] on icon at bounding box center [731, 324] width 12 height 12
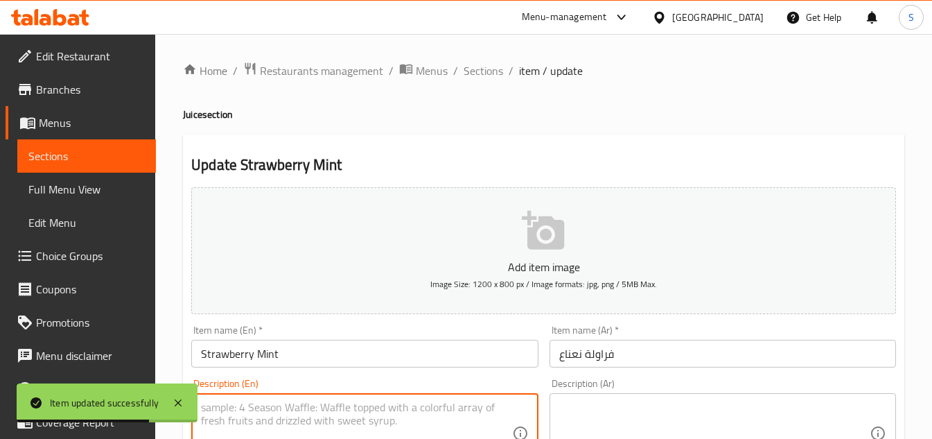
click at [445, 426] on textarea at bounding box center [356, 433] width 310 height 66
paste textarea "Sweet strawberries with a hint of fresh mint."
type textarea "Sweet strawberries with a hint of fresh mint."
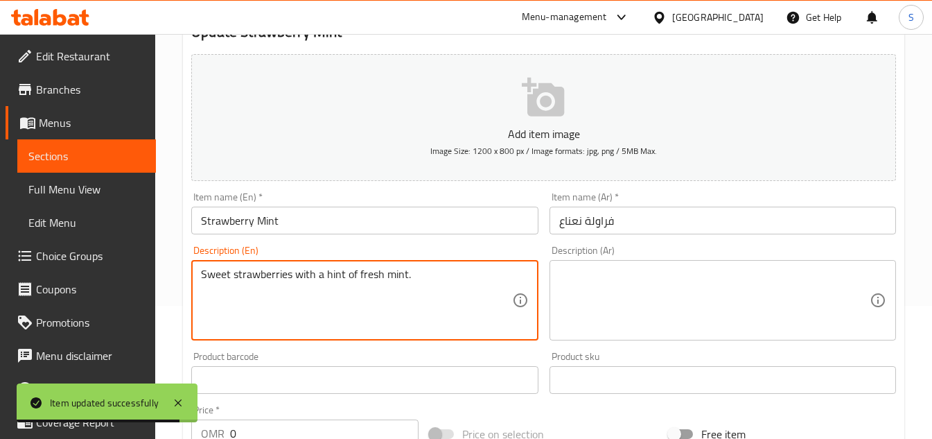
scroll to position [139, 0]
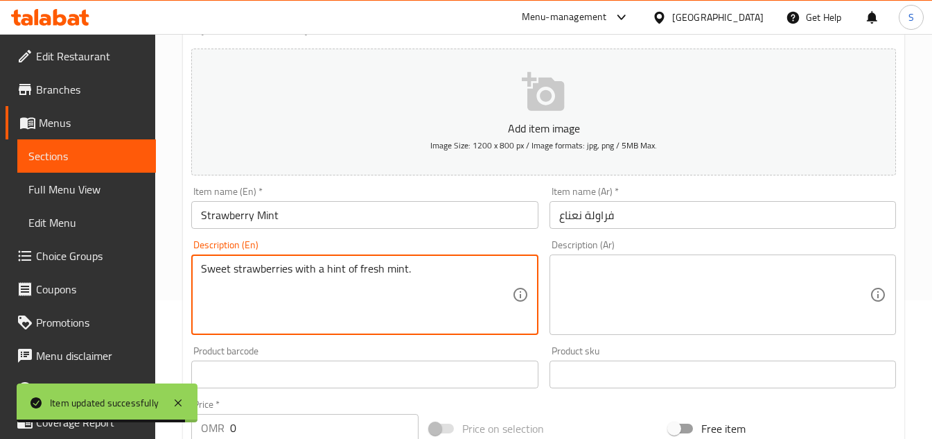
click at [635, 260] on div "Description (Ar)" at bounding box center [722, 294] width 346 height 80
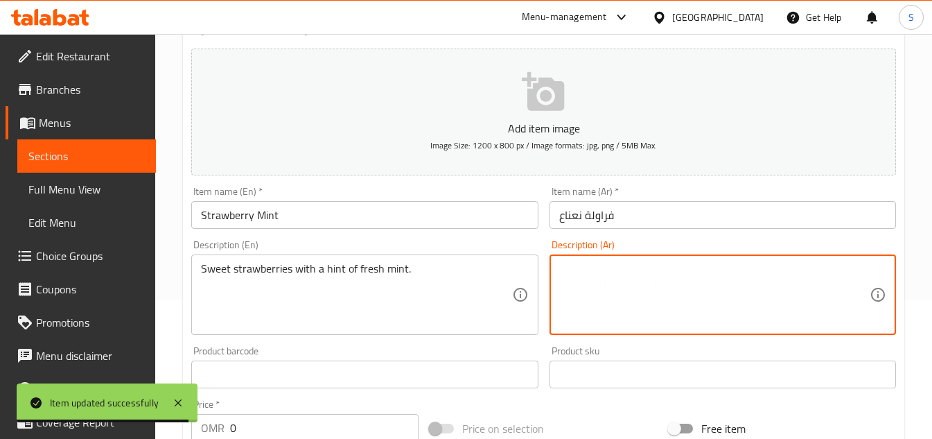
paste textarea "الفراولة الحلوة مع لمسة من النعناع الطازج."
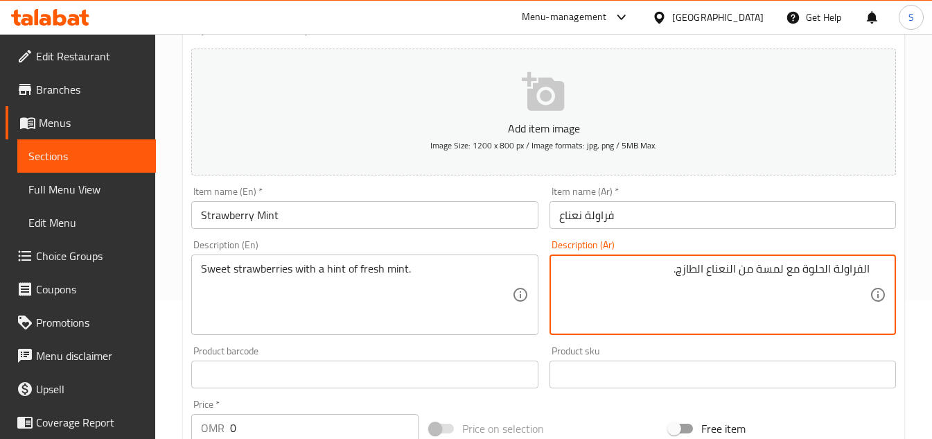
type textarea "الفراولة الحلوة مع لمسة من النعناع الطازج."
click at [738, 225] on input "فراولة نعناع" at bounding box center [722, 215] width 346 height 28
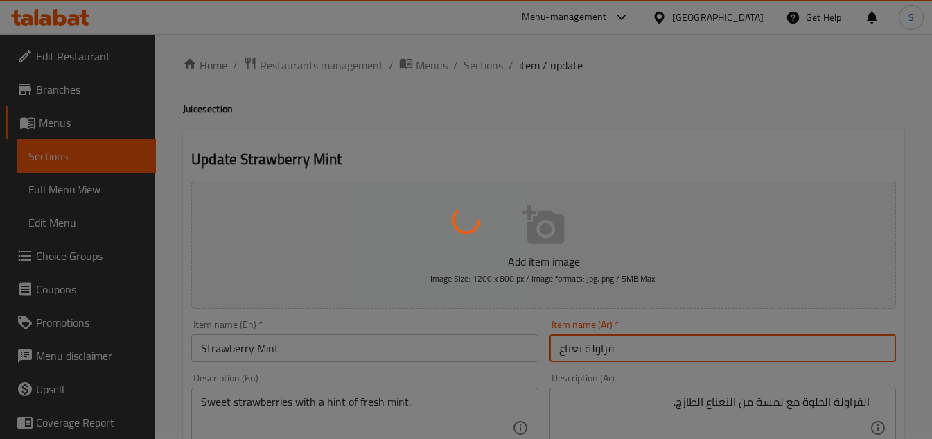
scroll to position [0, 0]
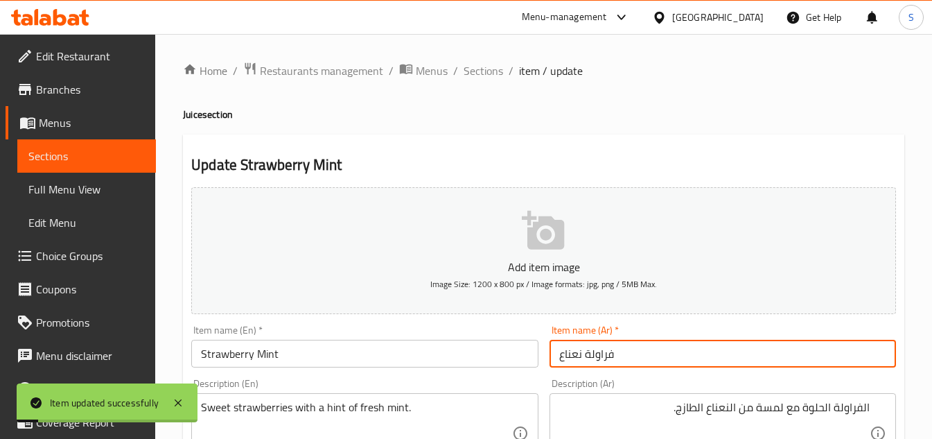
drag, startPoint x: 479, startPoint y: 76, endPoint x: 516, endPoint y: 98, distance: 42.9
click at [479, 76] on span "Sections" at bounding box center [483, 70] width 39 height 17
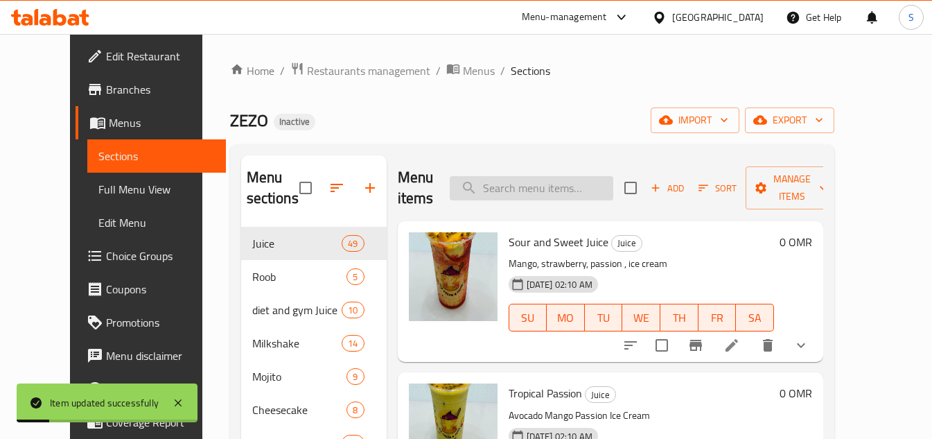
click at [590, 185] on input "search" at bounding box center [532, 188] width 164 height 24
paste input "Blackberry Strawberry"
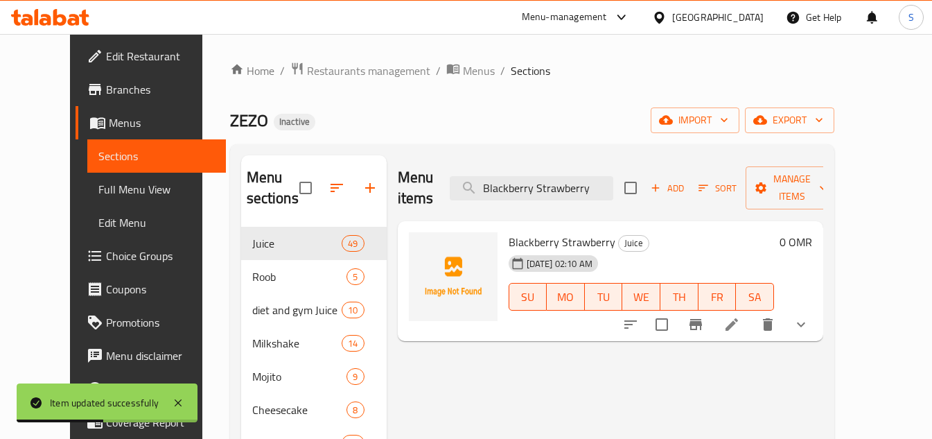
type input "Blackberry Strawberry"
click at [738, 318] on icon at bounding box center [731, 324] width 12 height 12
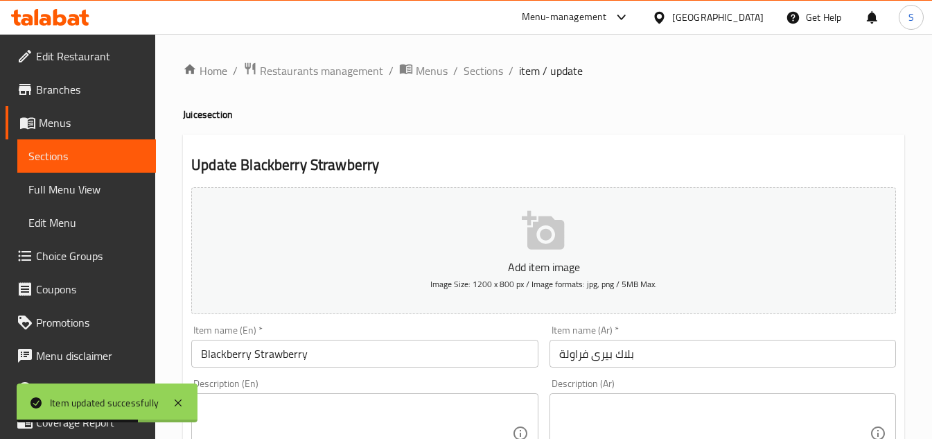
click at [403, 407] on textarea at bounding box center [356, 433] width 310 height 66
paste textarea "Juicy mix of blackberries and strawberries."
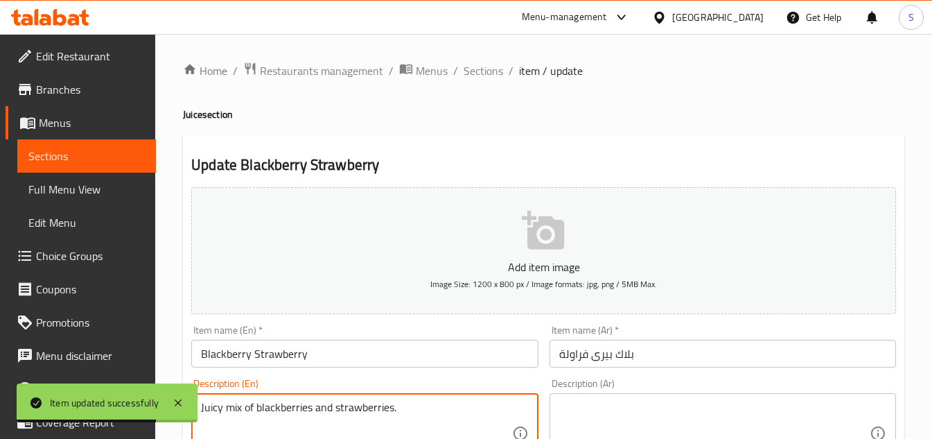
type textarea "Juicy mix of blackberries and strawberries."
click at [732, 422] on textarea at bounding box center [714, 433] width 310 height 66
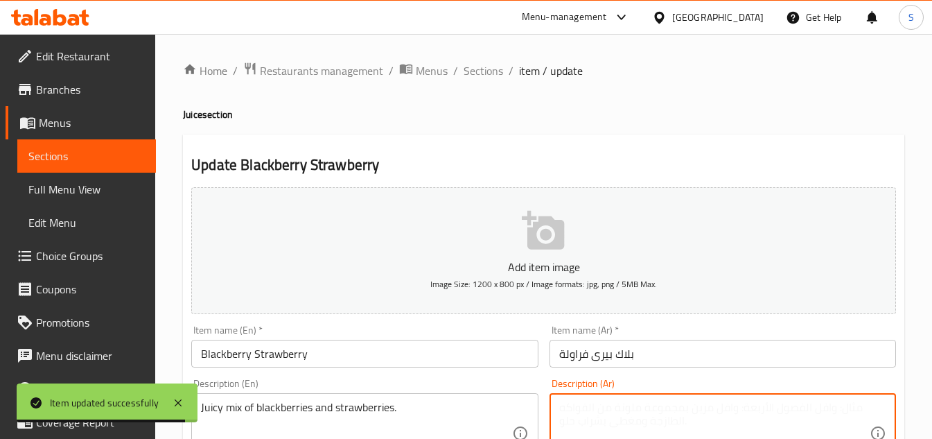
paste textarea "مزيج لذيذ من التوت الأسود والفراولة."
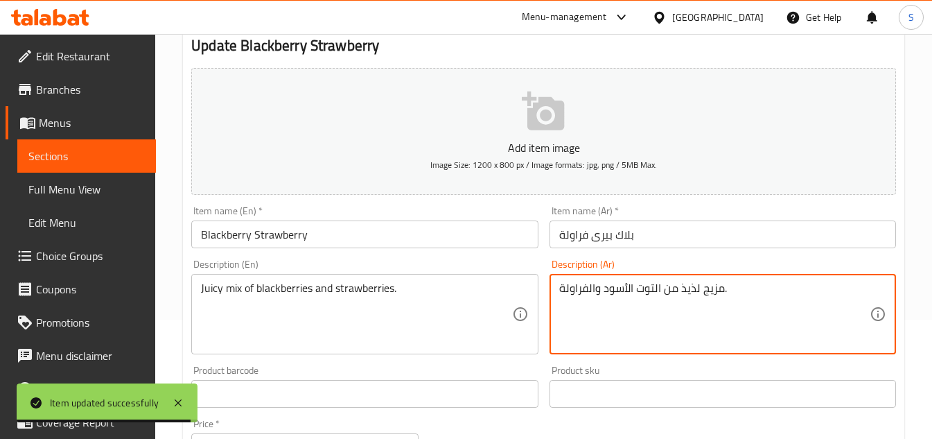
scroll to position [208, 0]
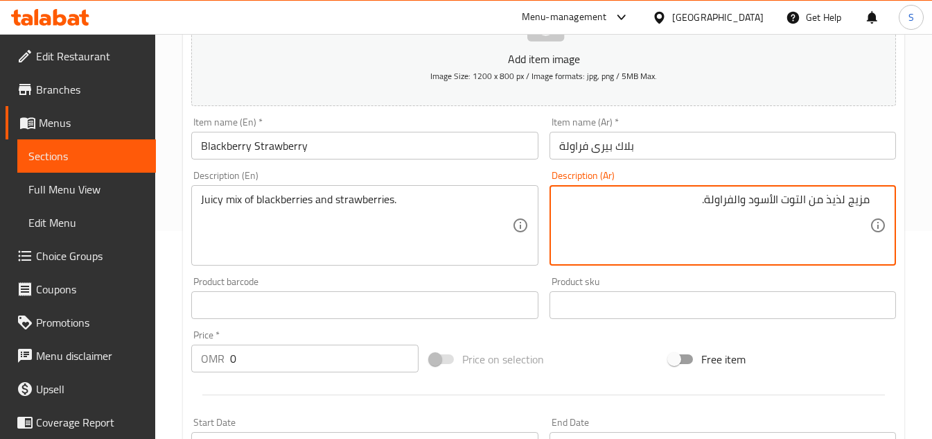
click at [828, 197] on textarea "مزيج لذيذ من التوت الأسود والفراولة." at bounding box center [714, 226] width 310 height 66
click at [835, 197] on textarea "مزيج لذيذ من التوت الأسود والفراولة." at bounding box center [714, 226] width 310 height 66
type textarea "مزيج جوسي من التوت الأسود والفراولة."
click at [765, 151] on input "بلاك بيرى فراولة" at bounding box center [722, 146] width 346 height 28
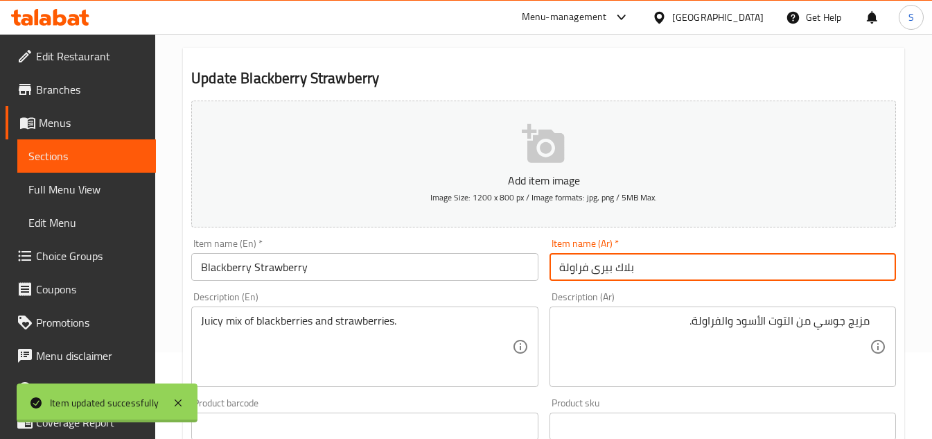
scroll to position [0, 0]
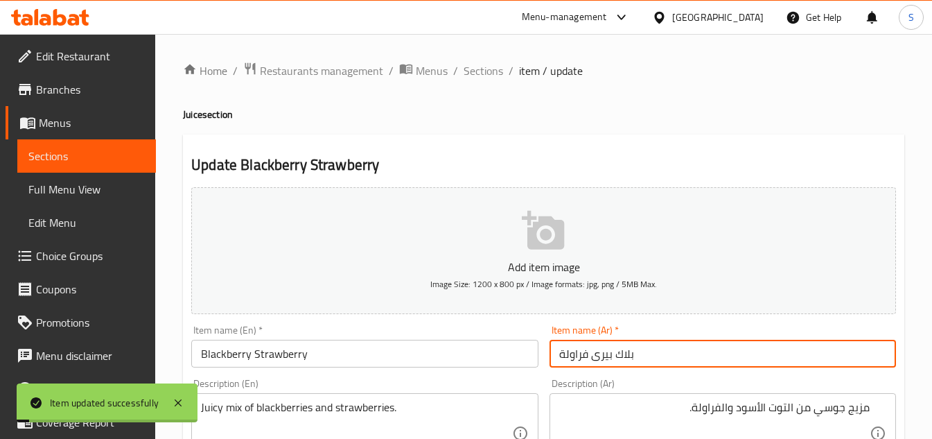
drag, startPoint x: 468, startPoint y: 70, endPoint x: 469, endPoint y: 15, distance: 55.4
click at [468, 70] on span "Sections" at bounding box center [483, 70] width 39 height 17
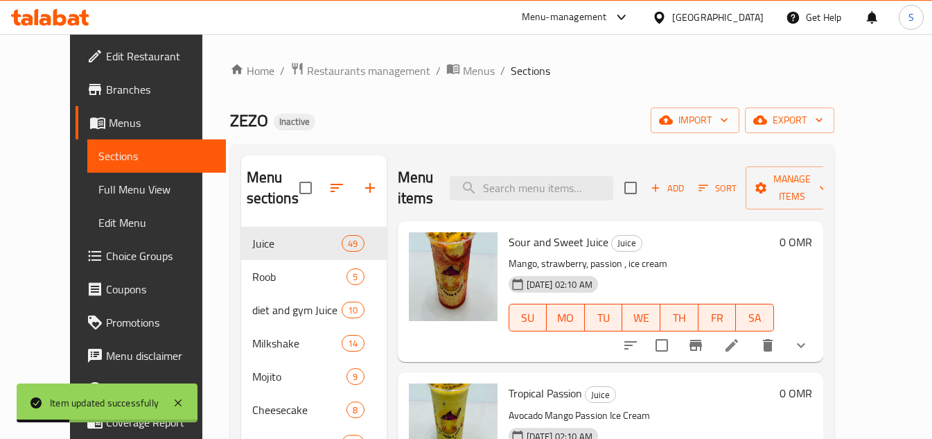
click at [542, 200] on div "Menu items Add Sort Manage items" at bounding box center [610, 188] width 425 height 66
click at [542, 186] on input "search" at bounding box center [532, 188] width 164 height 24
paste input "Pineapple Orange Mint"
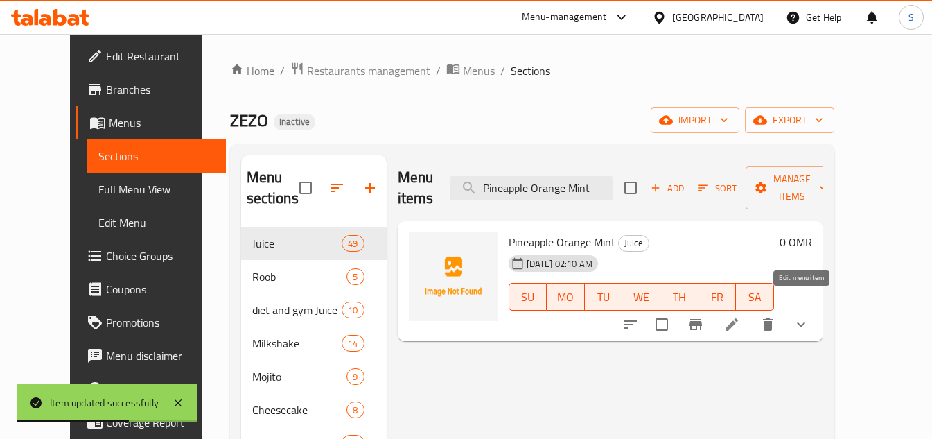
type input "Pineapple Orange Mint"
click at [740, 316] on icon at bounding box center [731, 324] width 17 height 17
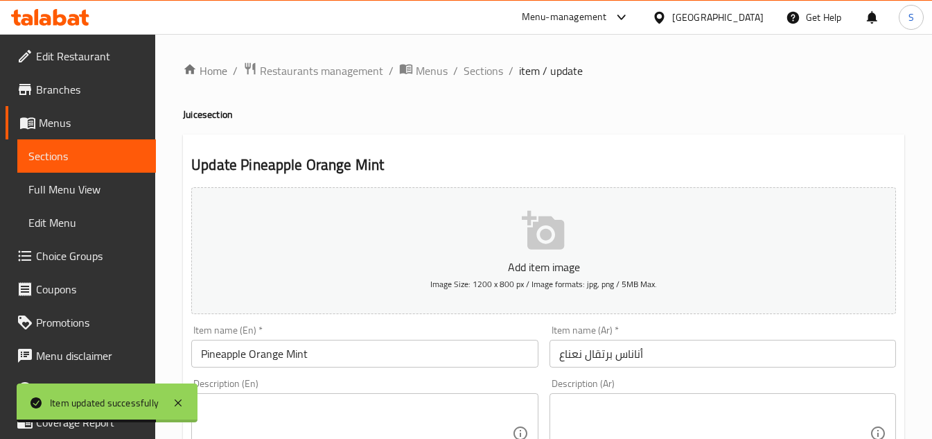
click at [482, 425] on textarea at bounding box center [356, 433] width 310 height 66
paste textarea "angy pineapple and orange with refreshing mint."
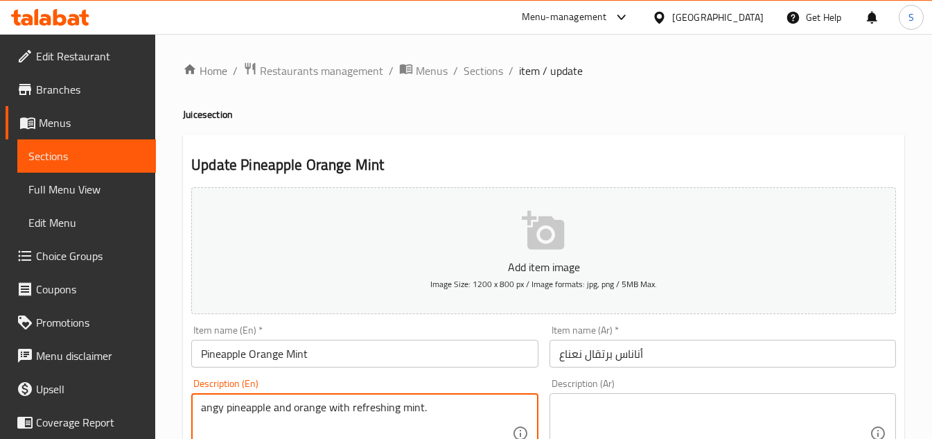
click at [443, 410] on textarea "angy pineapple and orange with refreshing mint." at bounding box center [356, 433] width 310 height 66
paste textarea "T"
type textarea "Tangy pineapple and orange with refreshing mint."
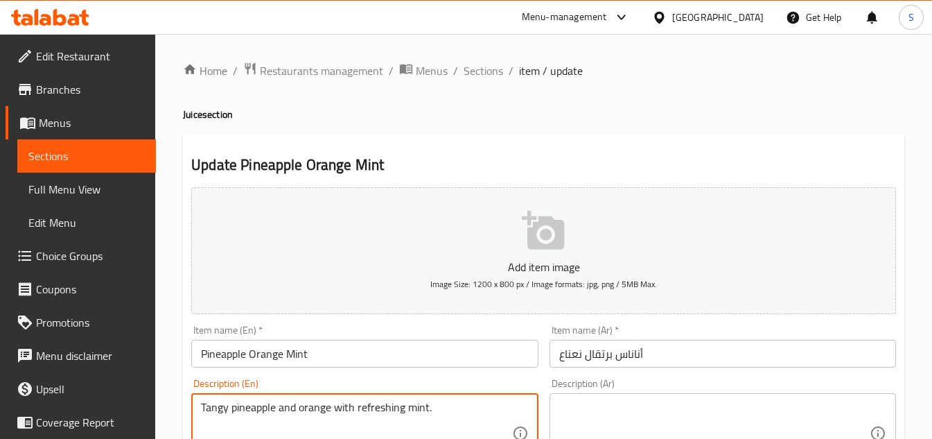
click at [768, 393] on div "Description (Ar)" at bounding box center [722, 433] width 346 height 80
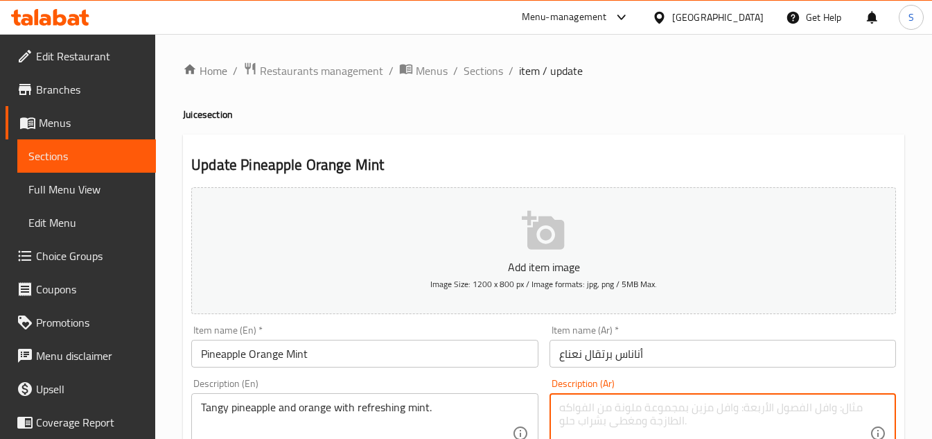
click at [770, 411] on textarea at bounding box center [714, 433] width 310 height 66
paste textarea "الأناناس والبرتقال المنعش مع النعناع المنعش."
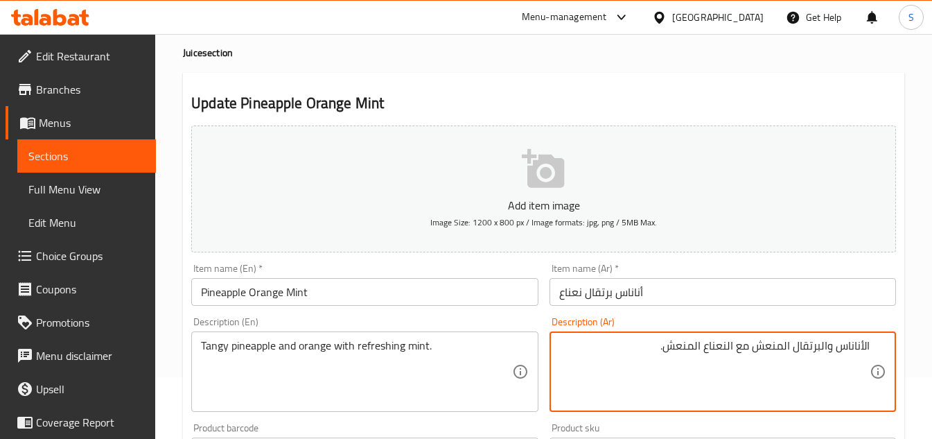
scroll to position [139, 0]
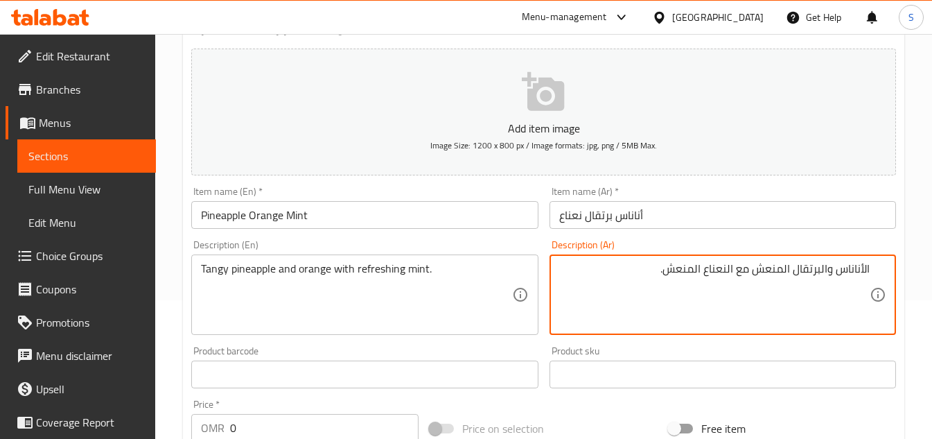
click at [768, 262] on textarea "الأناناس والبرتقال المنعش مع النعناع المنعش." at bounding box center [714, 295] width 310 height 66
type textarea "الأناناس والبرتقال تانجي مع النعناع المنعش."
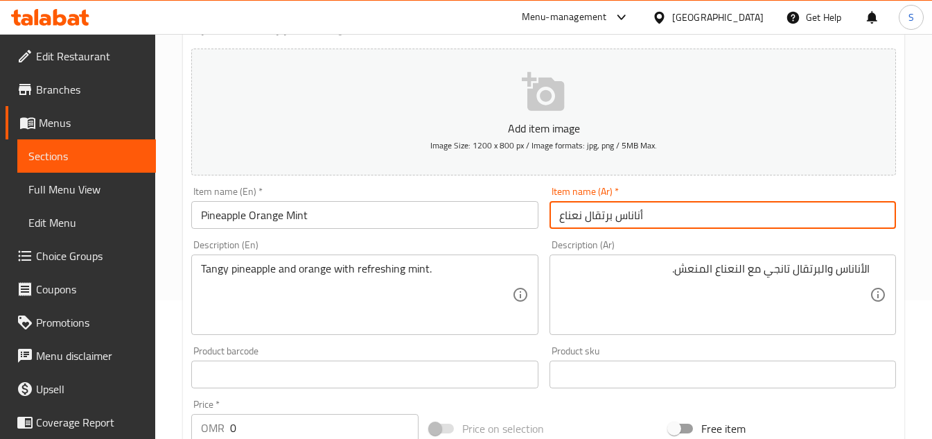
click at [714, 216] on input "أناناس برتقال نعناع" at bounding box center [722, 215] width 346 height 28
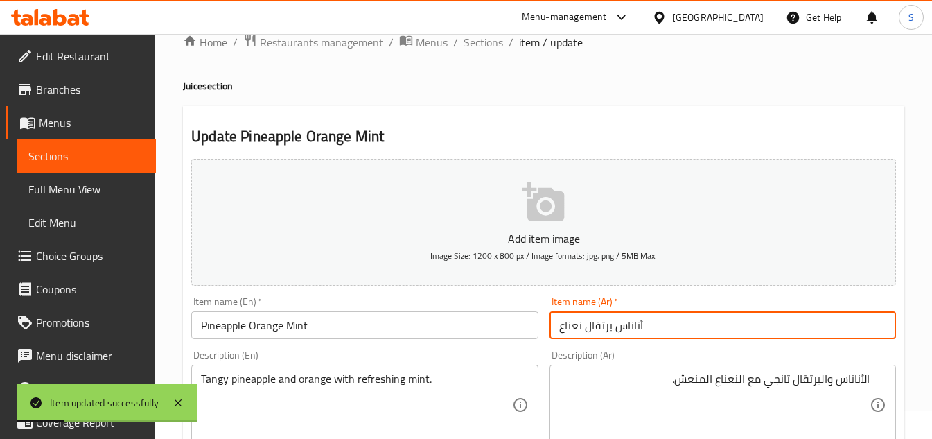
scroll to position [0, 0]
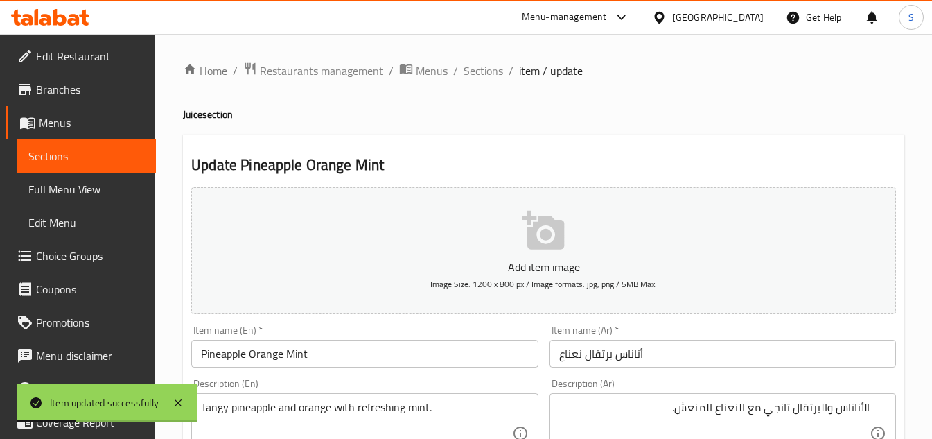
click at [478, 68] on span "Sections" at bounding box center [483, 70] width 39 height 17
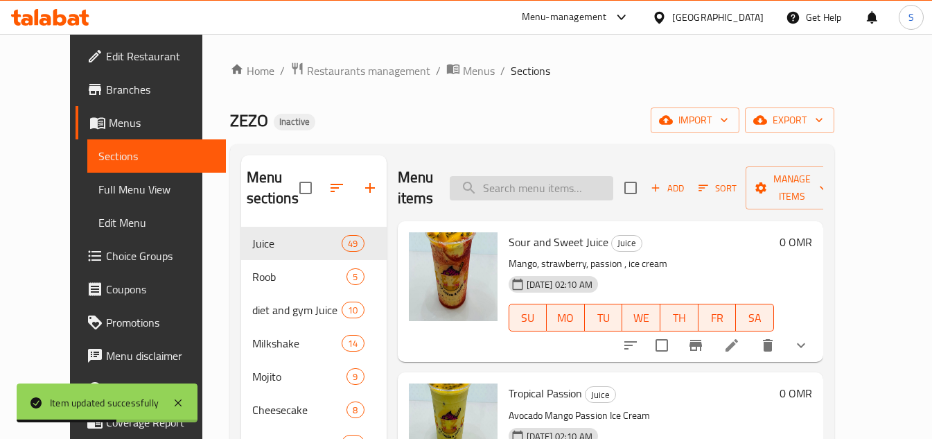
click at [548, 187] on input "search" at bounding box center [532, 188] width 164 height 24
paste input "Pomegranate Strawberry Grape"
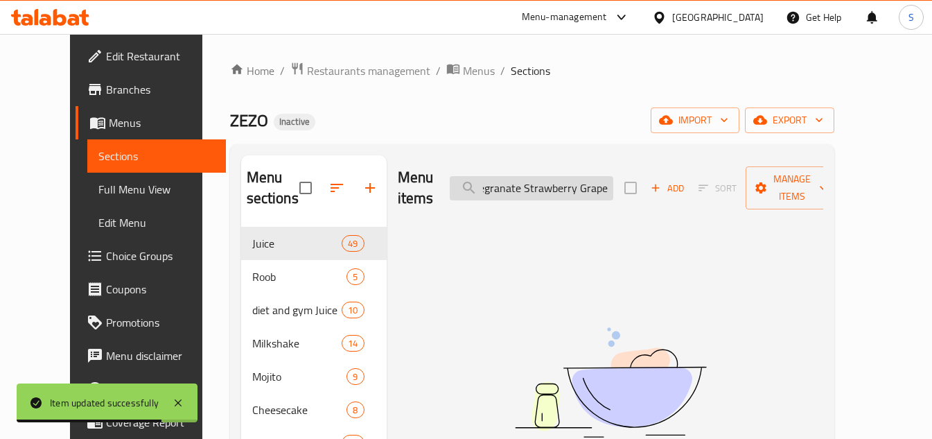
scroll to position [0, 24]
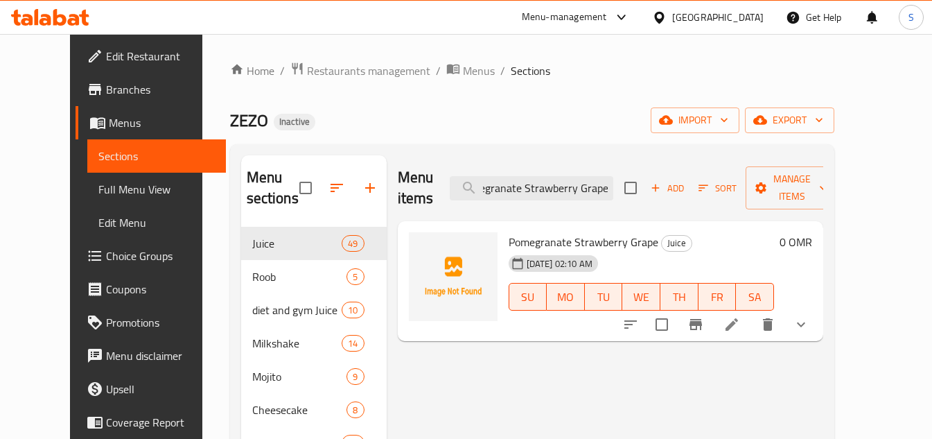
type input "Pomegranate Strawberry Grape"
click at [800, 317] on div at bounding box center [716, 324] width 204 height 33
click at [738, 318] on icon at bounding box center [731, 324] width 12 height 12
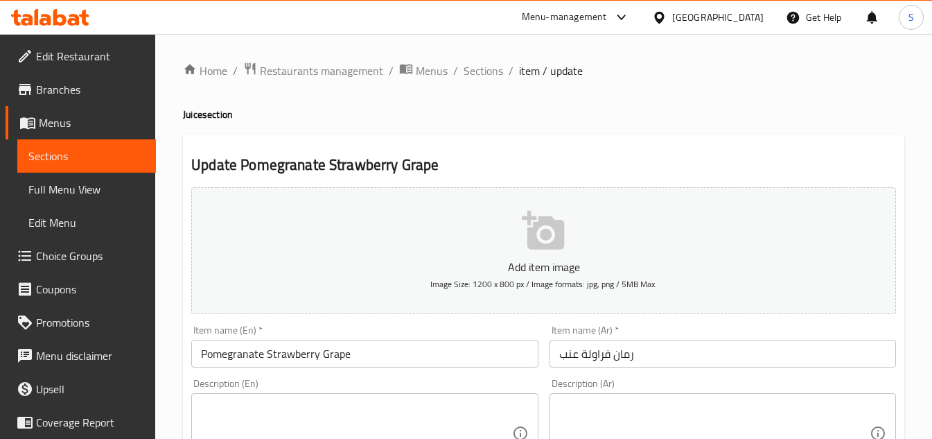
click at [438, 411] on textarea at bounding box center [356, 433] width 310 height 66
paste textarea "Rich blend of pomegranate, strawberries, and grapes."
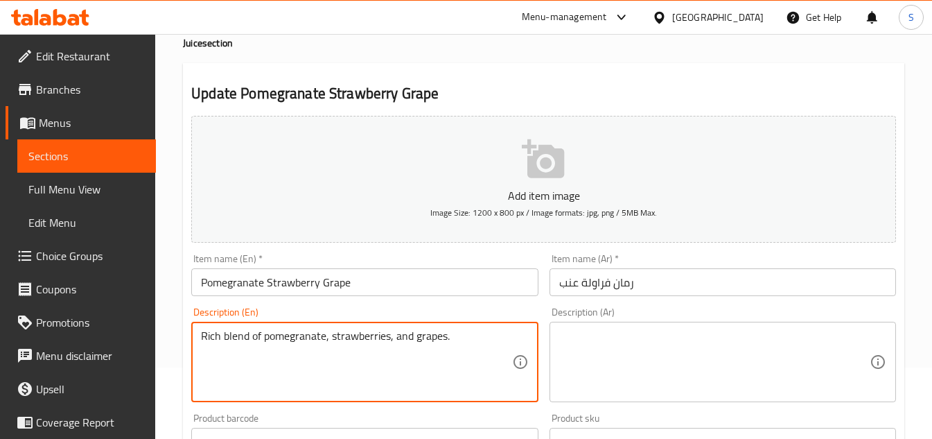
scroll to position [139, 0]
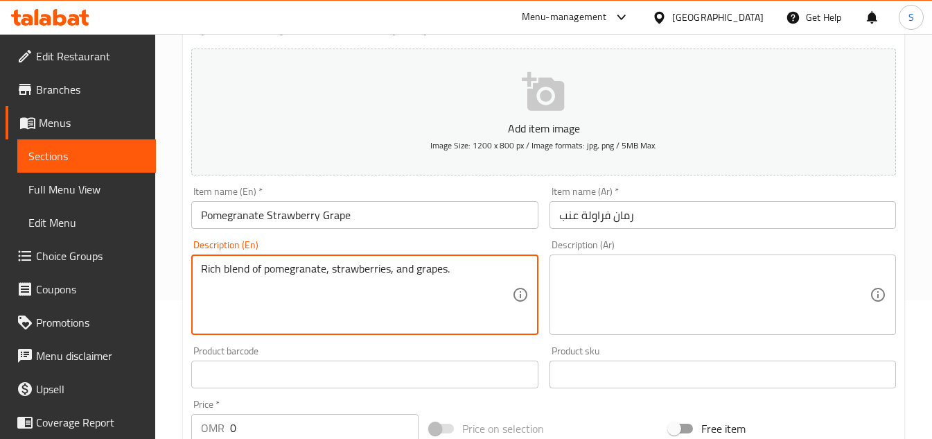
type textarea "Rich blend of pomegranate, strawberries, and grapes."
click at [716, 267] on textarea at bounding box center [714, 295] width 310 height 66
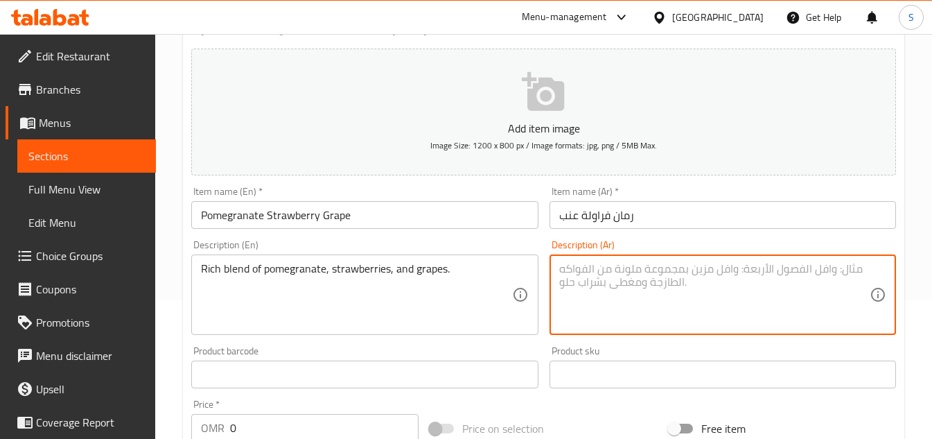
paste textarea "مزيج غني من الرمان والفراولة والعنب."
type textarea "مزيج غني من الرمان والفراولة والعنب."
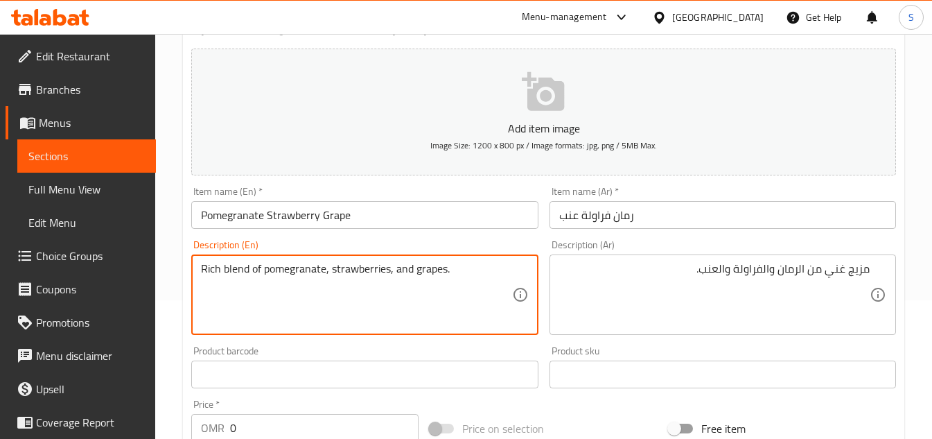
drag, startPoint x: 206, startPoint y: 270, endPoint x: 285, endPoint y: 270, distance: 79.7
click at [323, 287] on textarea "Rich blend of pomegranate, strawberries, and grapes." at bounding box center [356, 295] width 310 height 66
click at [734, 216] on input "رمان فراولة عنب" at bounding box center [722, 215] width 346 height 28
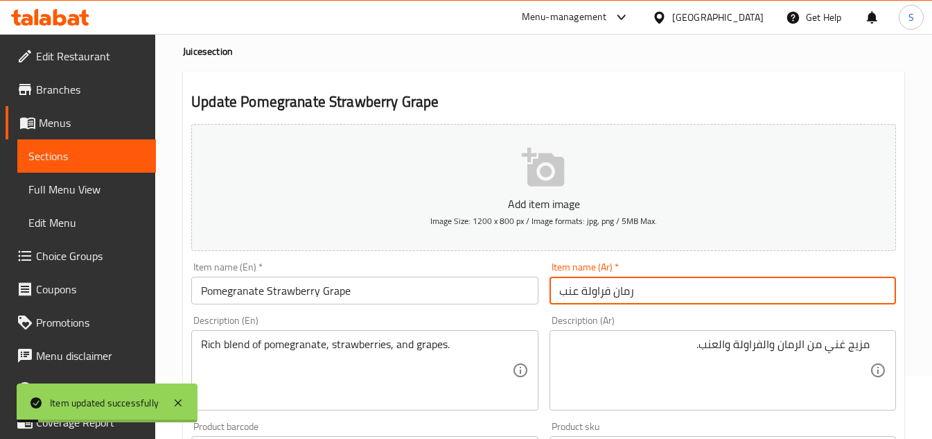
scroll to position [0, 0]
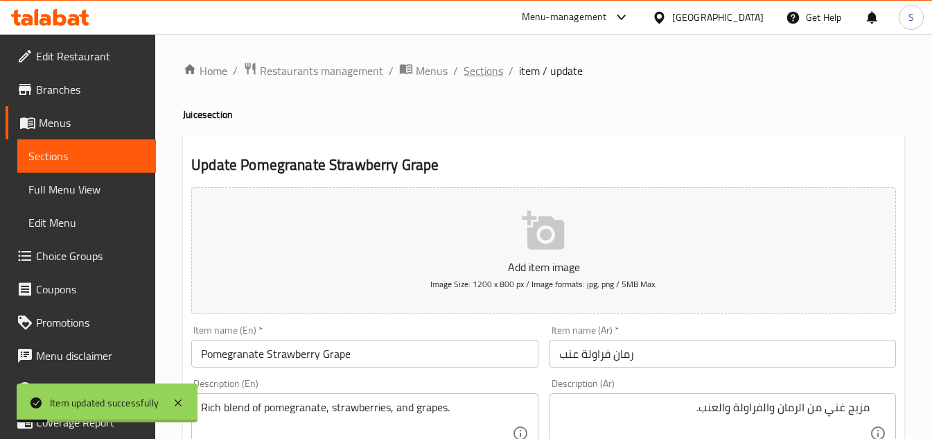
click at [498, 68] on span "Sections" at bounding box center [483, 70] width 39 height 17
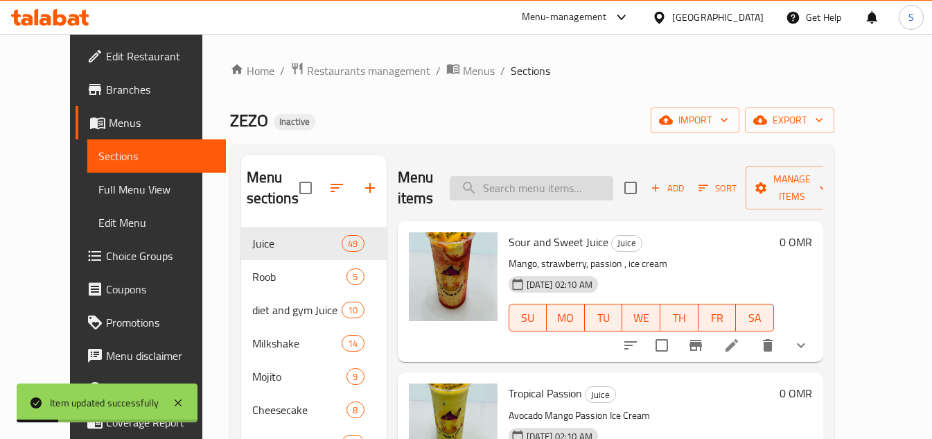
click at [613, 197] on input "search" at bounding box center [532, 188] width 164 height 24
paste input "Mango Lemon Mint"
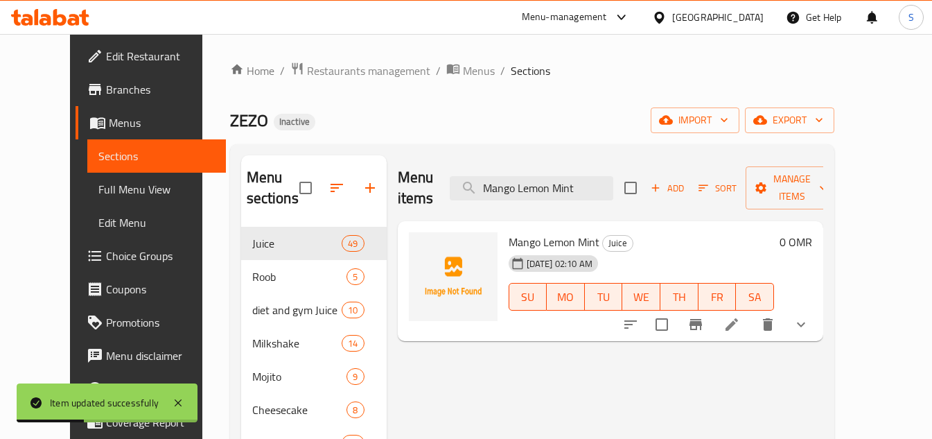
type input "Mango Lemon Mint"
click at [751, 314] on li at bounding box center [731, 324] width 39 height 25
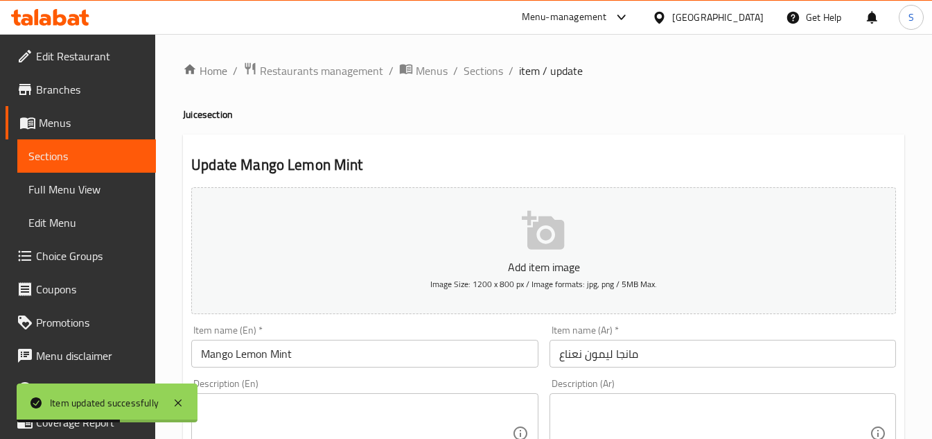
click at [350, 415] on textarea at bounding box center [356, 433] width 310 height 66
paste textarea "Sweet mango with lemon and mint for freshness."
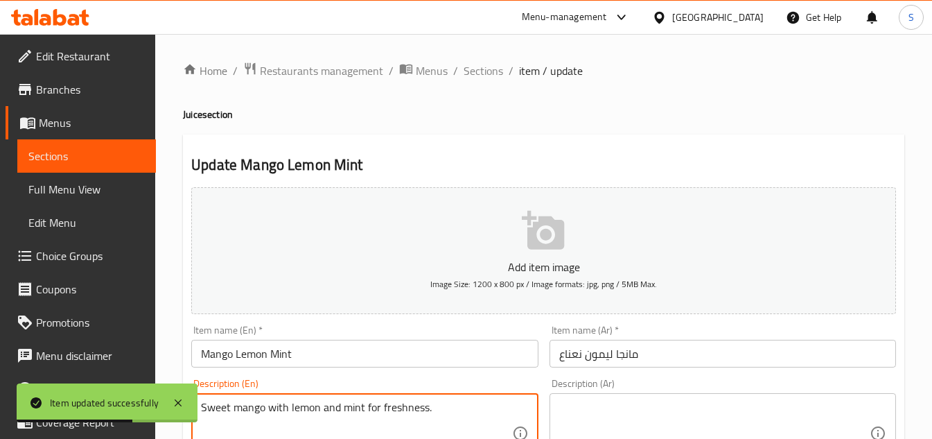
type textarea "Sweet mango with lemon and mint for freshness."
click at [775, 416] on textarea at bounding box center [714, 433] width 310 height 66
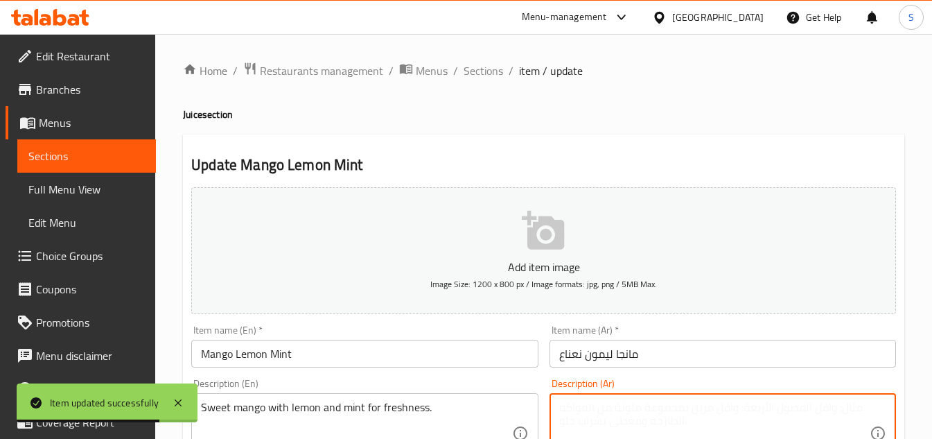
paste textarea "مانجو حلو مع الليمون والنعناع لإضفاء النضارة."
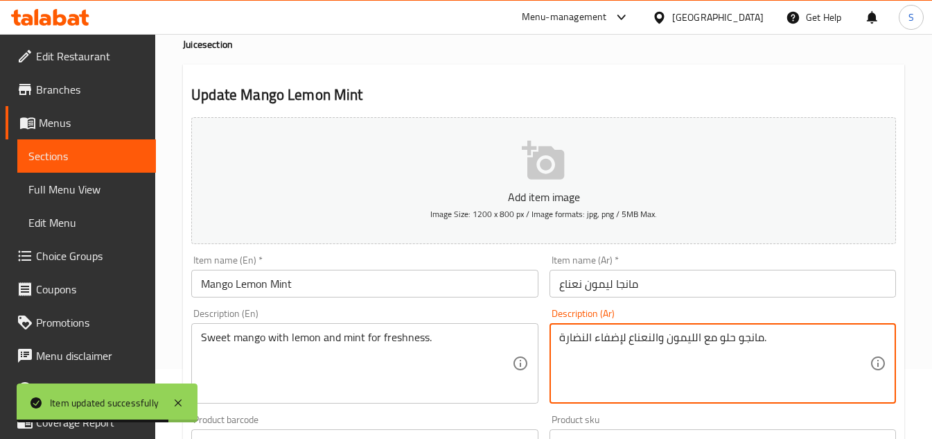
scroll to position [208, 0]
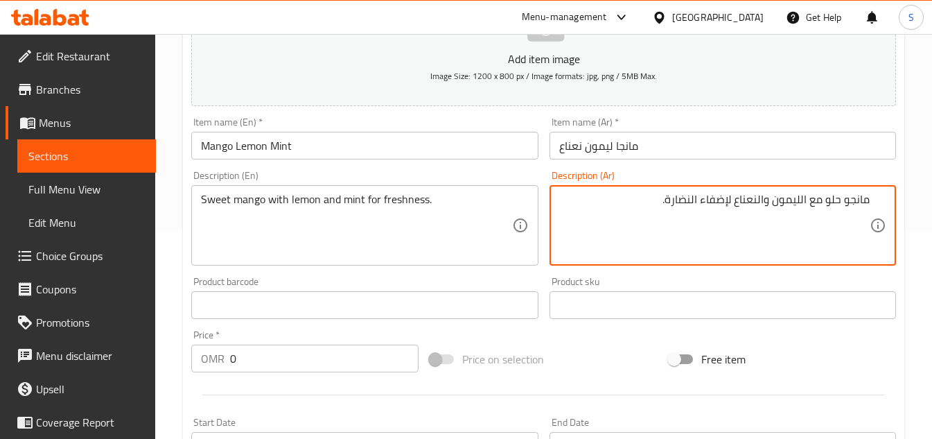
click at [705, 201] on textarea "مانجو حلو مع الليمون والنعناع لإضفاء النضارة." at bounding box center [714, 226] width 310 height 66
drag, startPoint x: 673, startPoint y: 206, endPoint x: 731, endPoint y: 209, distance: 58.3
click at [731, 209] on textarea "مانجو حلو مع الليمون والنعناع لإضفاء النضارة." at bounding box center [714, 226] width 310 height 66
type textarea "مانجو حلو مع الليمون والنعناع ."
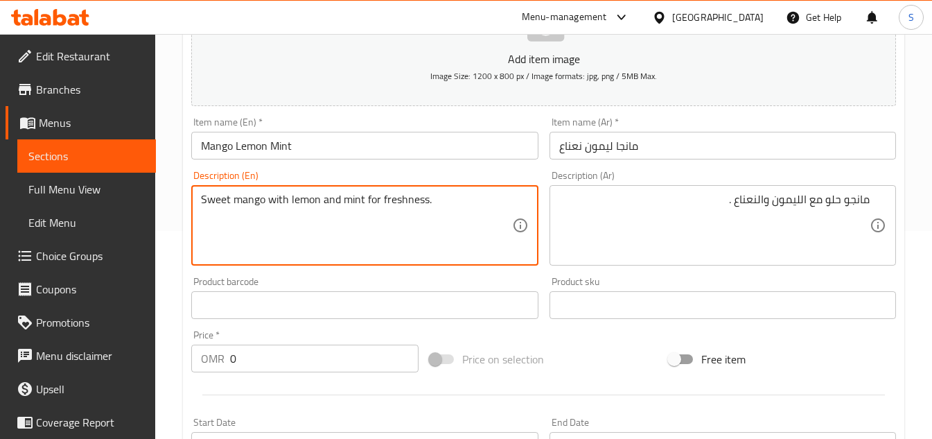
drag, startPoint x: 385, startPoint y: 195, endPoint x: 461, endPoint y: 204, distance: 77.5
type textarea "Sweet mango with lemon and mint"
click at [441, 139] on input "Mango Lemon Mint" at bounding box center [364, 146] width 346 height 28
click at [420, 204] on textarea "Sweet mango with lemon and mint" at bounding box center [356, 226] width 310 height 66
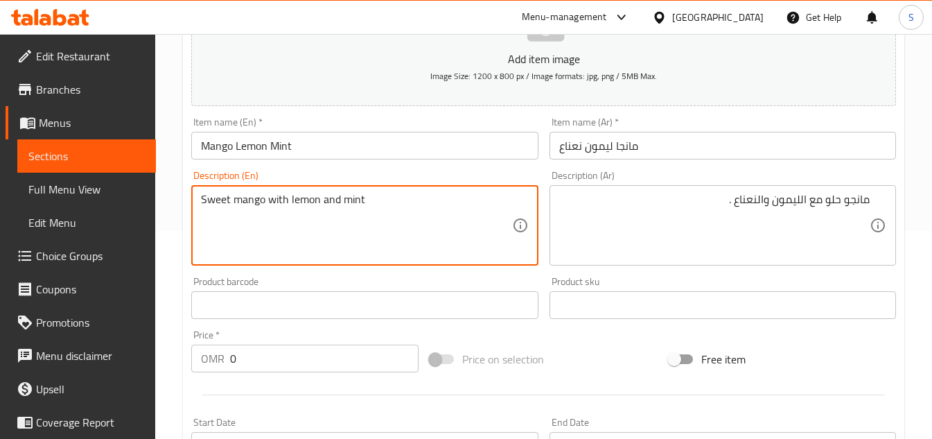
click at [420, 204] on textarea "Sweet mango with lemon and mint" at bounding box center [356, 226] width 310 height 66
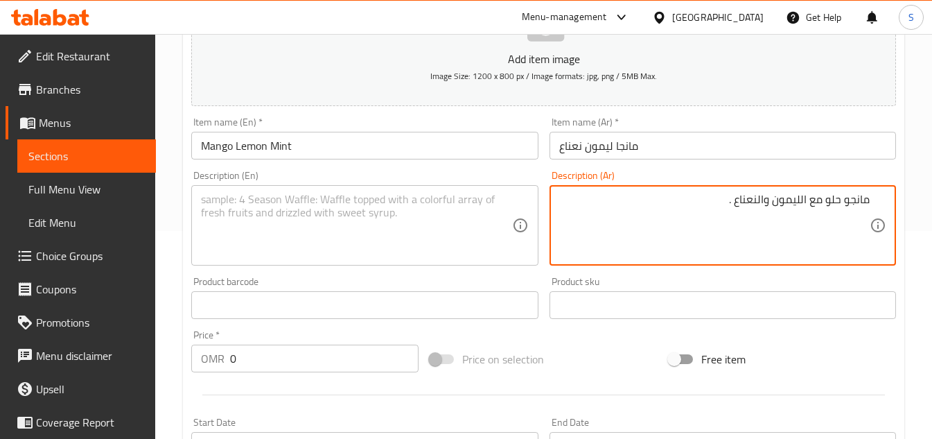
click at [867, 196] on textarea "مانجو حلو مع الليمون والنعناع ." at bounding box center [714, 226] width 310 height 66
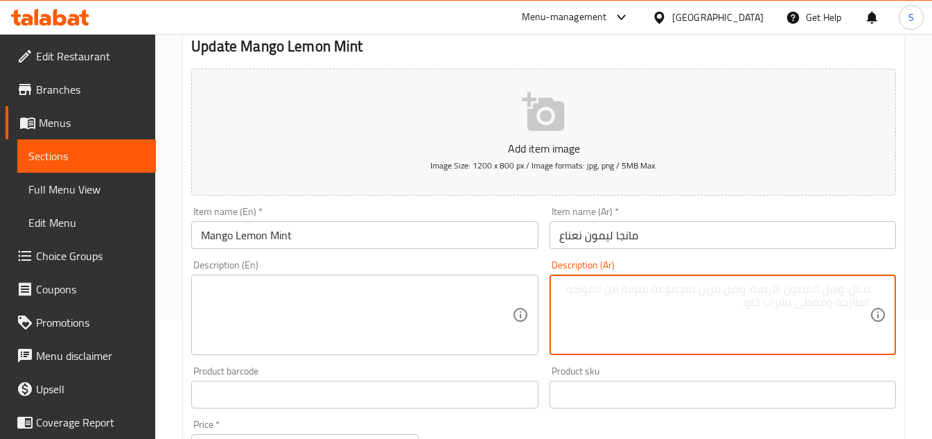
scroll to position [0, 0]
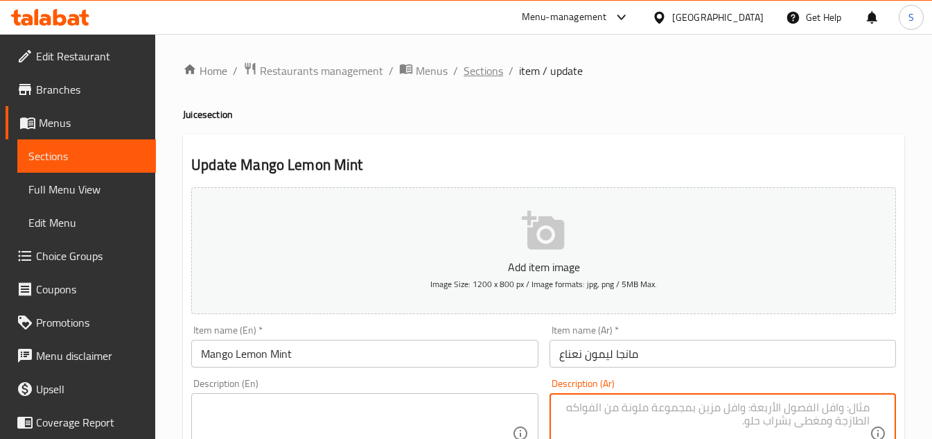
click at [477, 63] on span "Sections" at bounding box center [483, 70] width 39 height 17
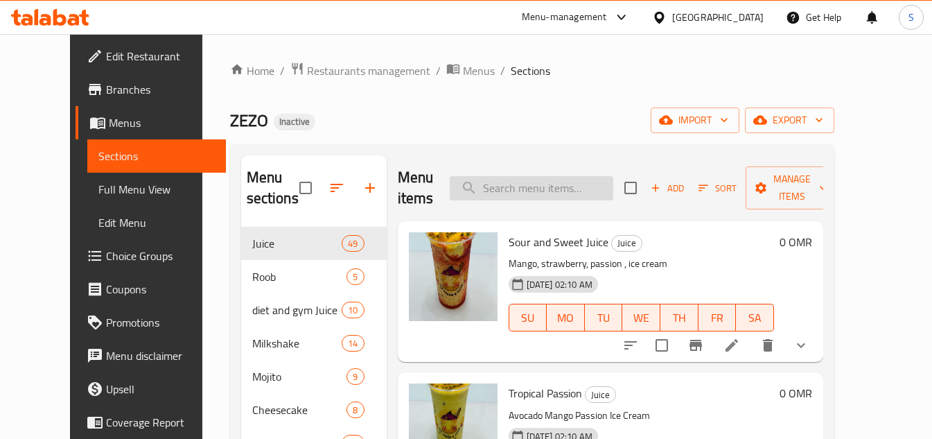
click at [596, 194] on input "search" at bounding box center [532, 188] width 164 height 24
paste input "Pomegranate Beetroo"
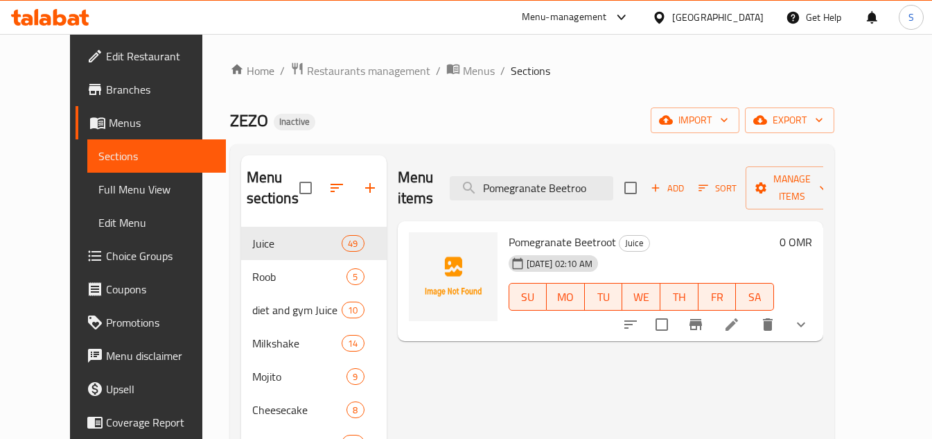
type input "Pomegranate Beetroo"
click at [740, 316] on icon at bounding box center [731, 324] width 17 height 17
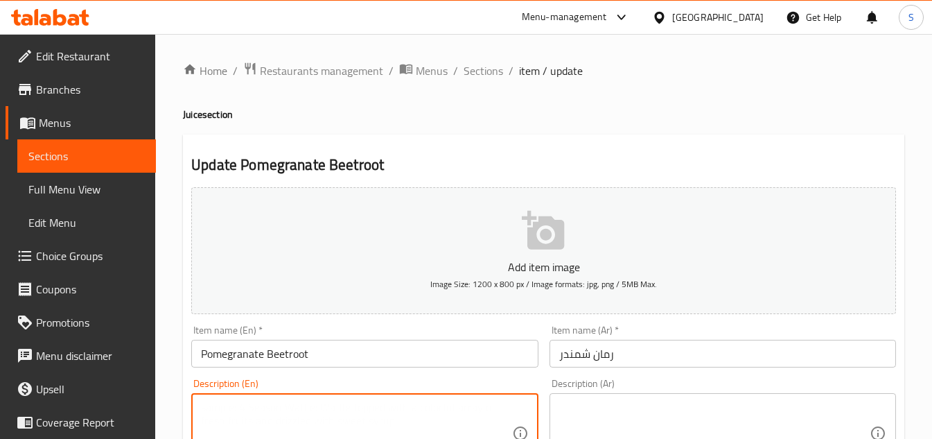
click at [345, 406] on textarea at bounding box center [356, 433] width 310 height 66
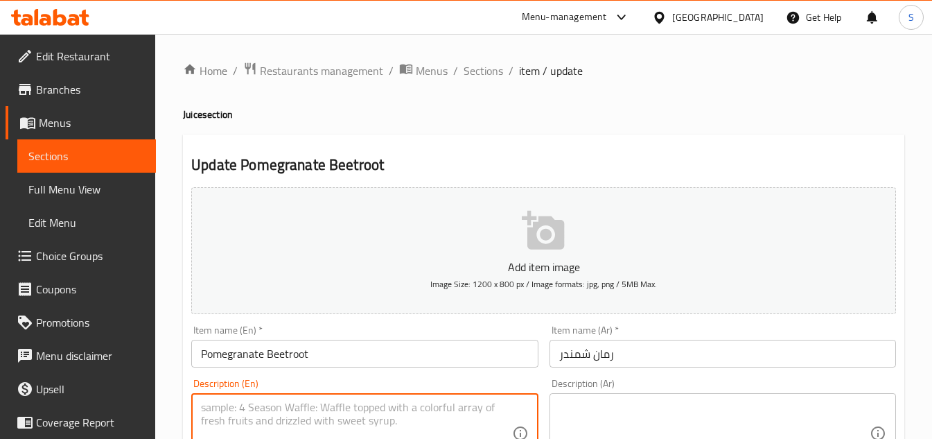
paste textarea "Healthy mix of pomegranate and beetroot."
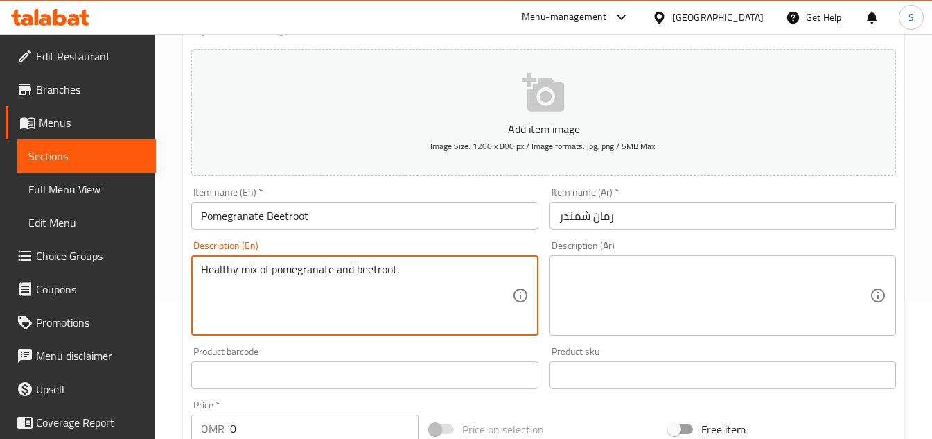
scroll to position [139, 0]
type textarea "Healthy mix of pomegranate and beetroot."
click at [745, 277] on textarea at bounding box center [714, 295] width 310 height 66
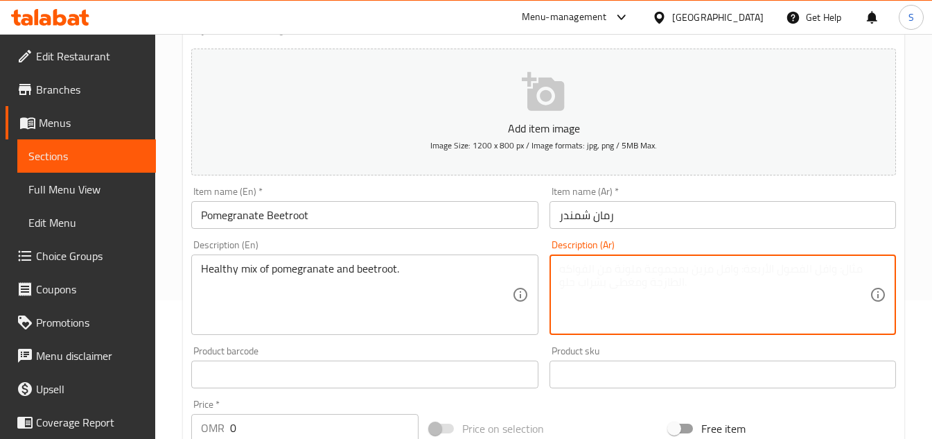
paste textarea "مزيج صحي من الرمان والشمندر."
type textarea "مزيج صحي من الرمان والشمندر."
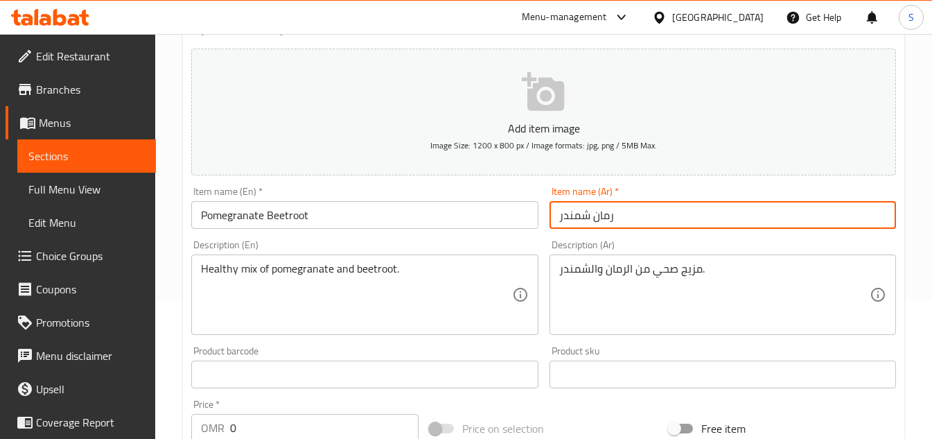
click at [742, 208] on input "رمان شمندر" at bounding box center [722, 215] width 346 height 28
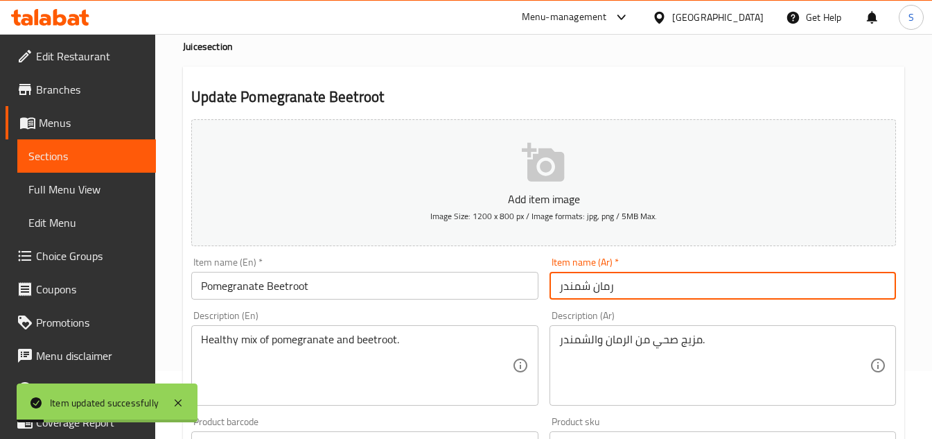
scroll to position [0, 0]
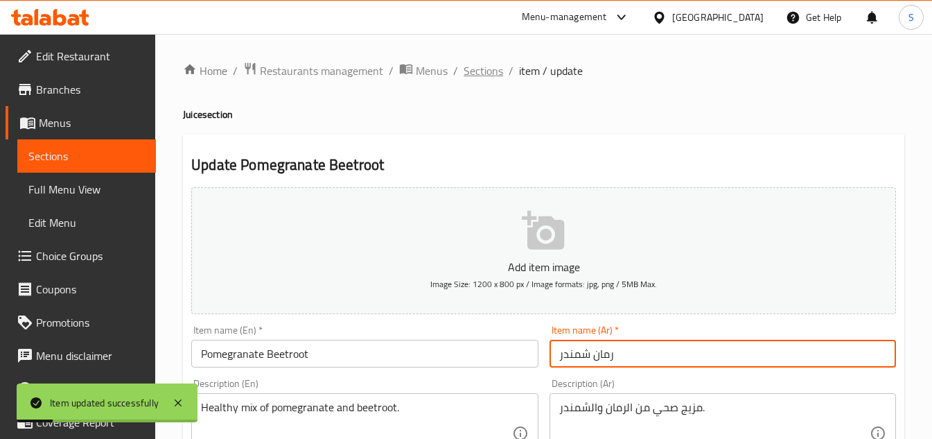
click at [470, 66] on span "Sections" at bounding box center [483, 70] width 39 height 17
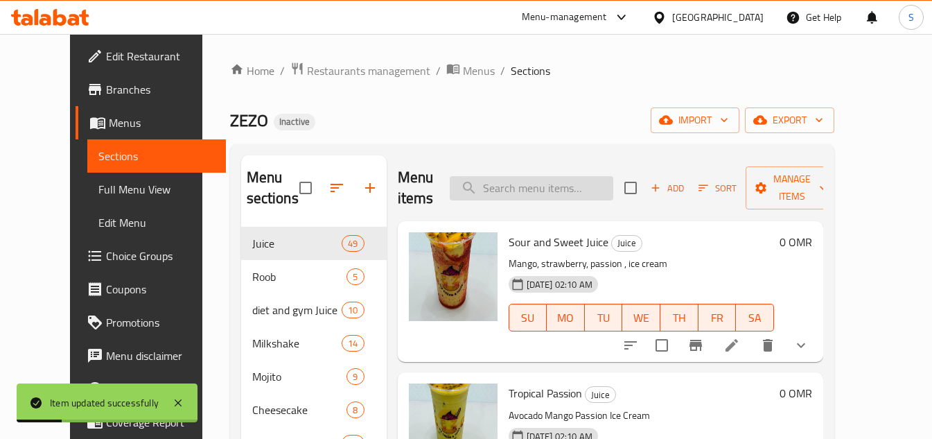
click at [574, 190] on input "search" at bounding box center [532, 188] width 164 height 24
paste input "Pomegranate Lemon"
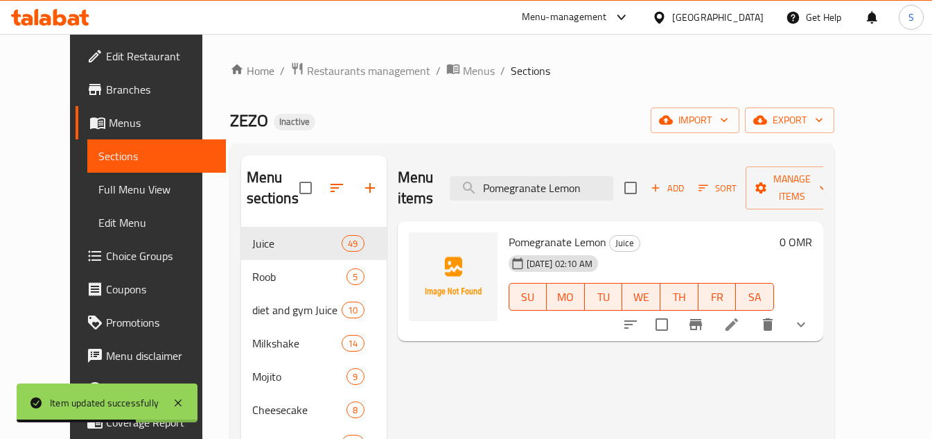
type input "Pomegranate Lemon"
click at [740, 316] on icon at bounding box center [731, 324] width 17 height 17
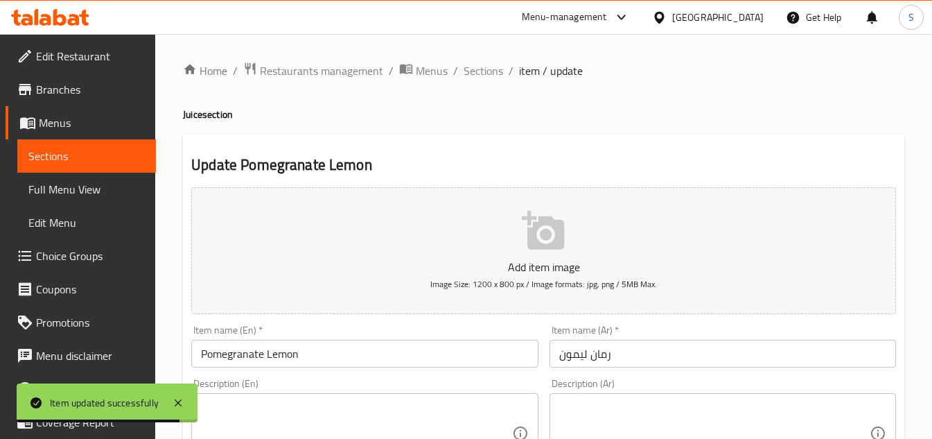
click at [461, 406] on textarea at bounding box center [356, 433] width 310 height 66
paste textarea "Tart blend of pomegranate and fresh lemon."
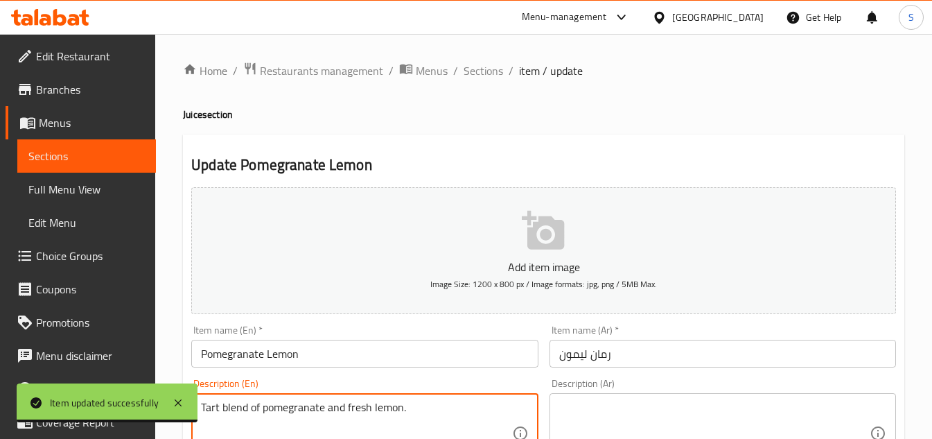
type textarea "Tart blend of pomegranate and fresh lemon."
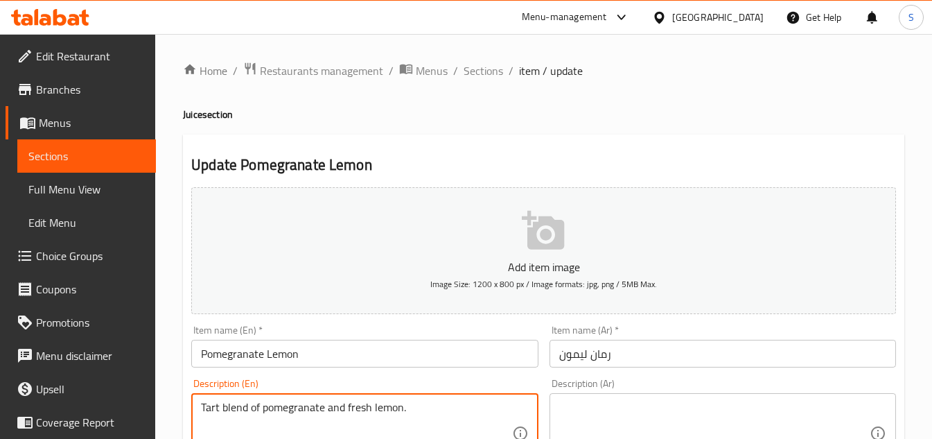
scroll to position [139, 0]
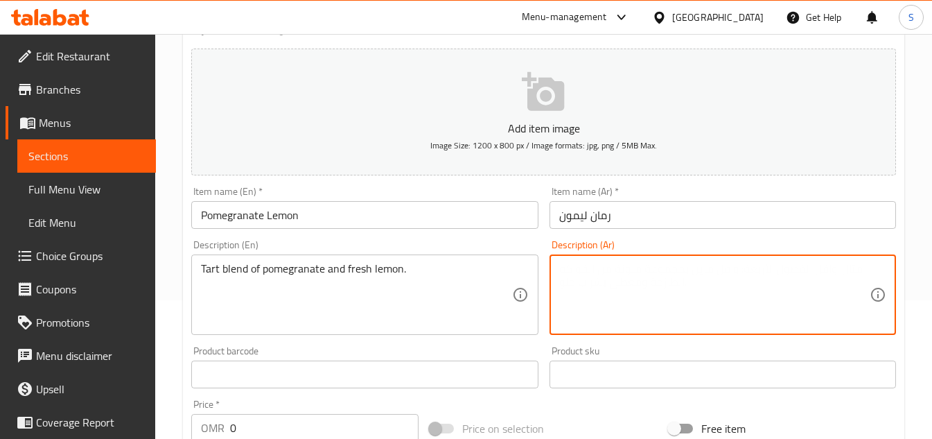
click at [764, 287] on textarea at bounding box center [714, 295] width 310 height 66
paste textarea "مزيج لاذع من الرمان والليمون الطازج."
click at [835, 272] on textarea "مزيج لاذع من الرمان والليمون الطازج." at bounding box center [714, 295] width 310 height 66
click at [843, 270] on textarea "مزيج تارت من الرمان والليمون الطازج." at bounding box center [714, 295] width 310 height 66
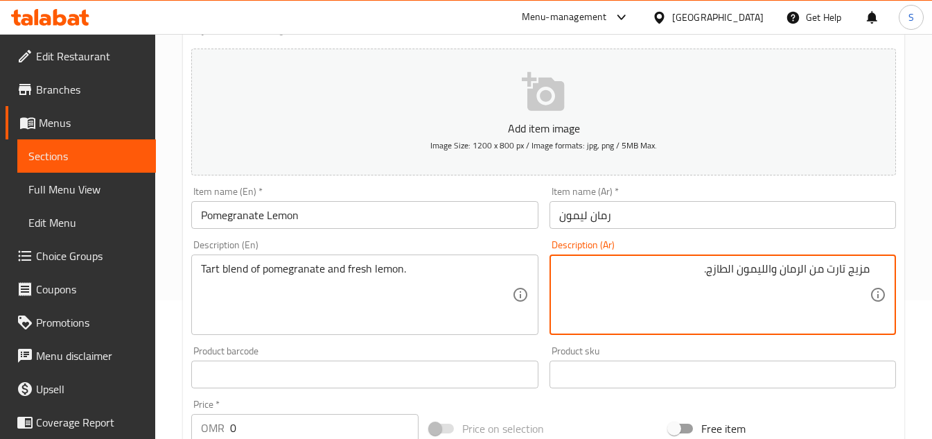
click at [843, 270] on textarea "مزيج تارت من الرمان والليمون الطازج." at bounding box center [714, 295] width 310 height 66
type textarea "مزيج من الرمان والليمون الطازج."
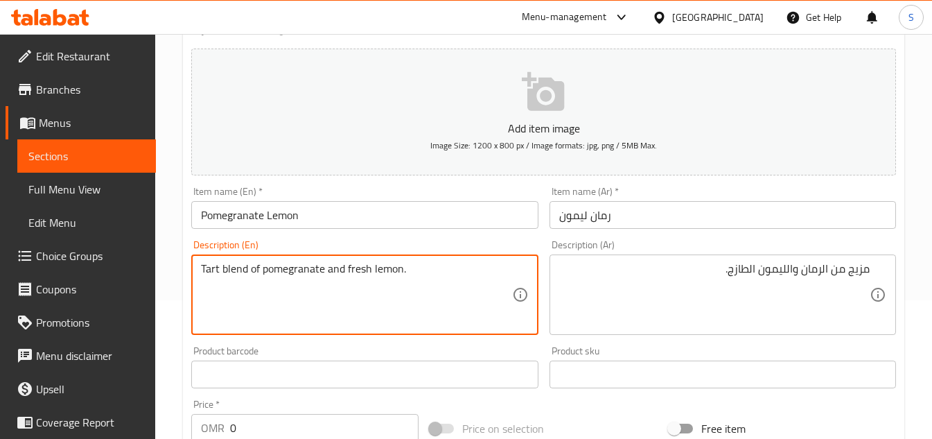
click at [215, 270] on textarea "Tart blend of pomegranate and fresh lemon." at bounding box center [356, 295] width 310 height 66
type textarea "blend of pomegranate and fresh lemon."
click at [849, 213] on input "رمان ليمون" at bounding box center [722, 215] width 346 height 28
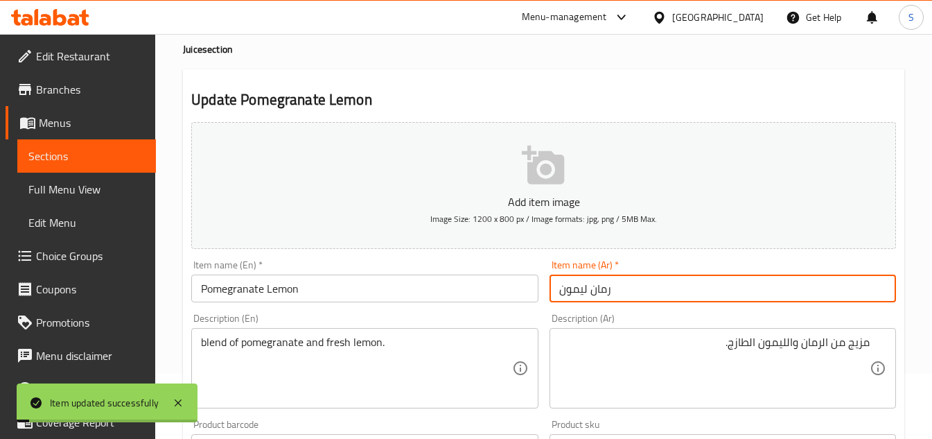
scroll to position [0, 0]
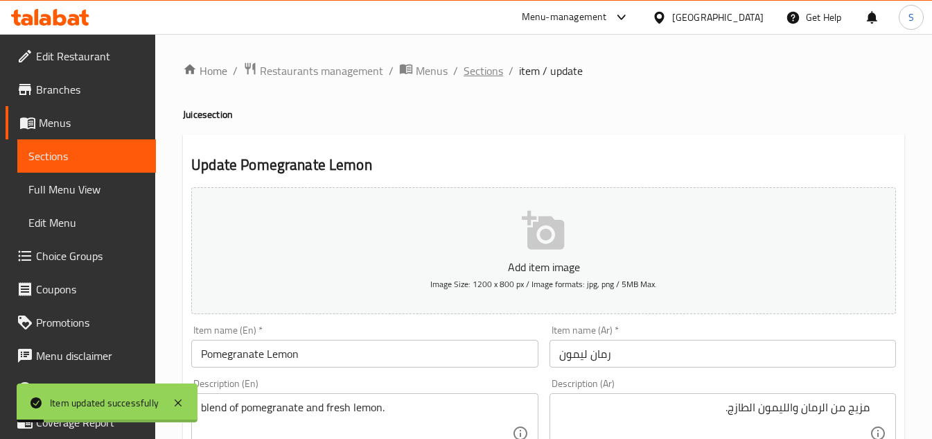
click at [481, 72] on span "Sections" at bounding box center [483, 70] width 39 height 17
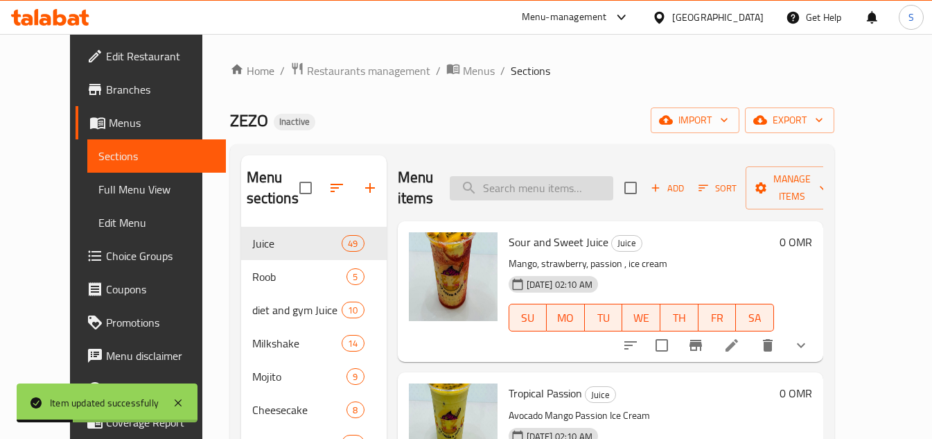
click at [518, 195] on input "search" at bounding box center [532, 188] width 164 height 24
paste input "Strawberry, Beetroot, Orange, Pomegranate"
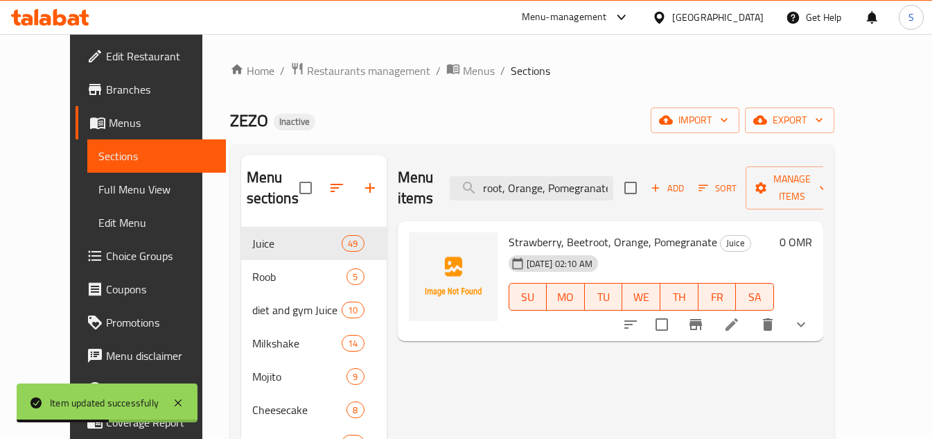
type input "Strawberry, Beetroot, Orange, Pomegranate"
click at [738, 318] on icon at bounding box center [731, 324] width 12 height 12
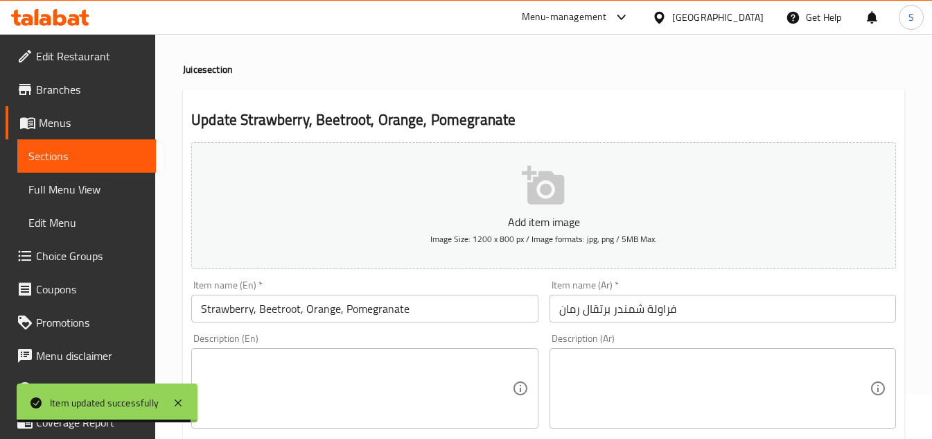
scroll to position [69, 0]
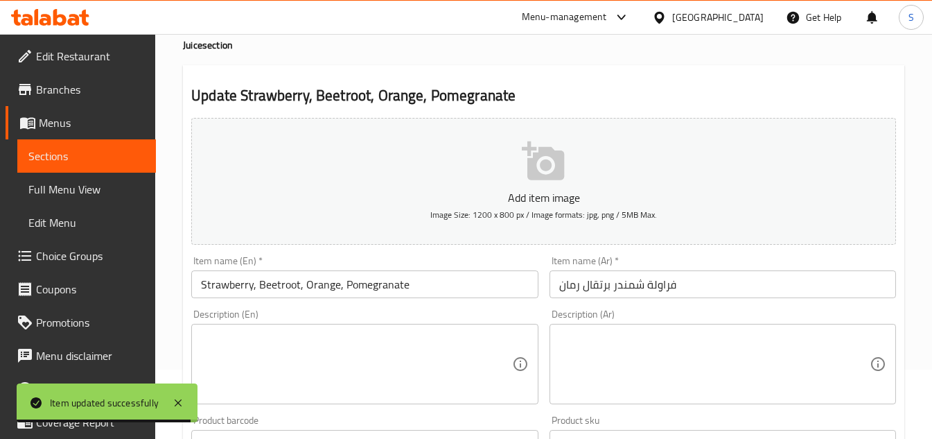
click at [688, 343] on textarea at bounding box center [714, 364] width 310 height 66
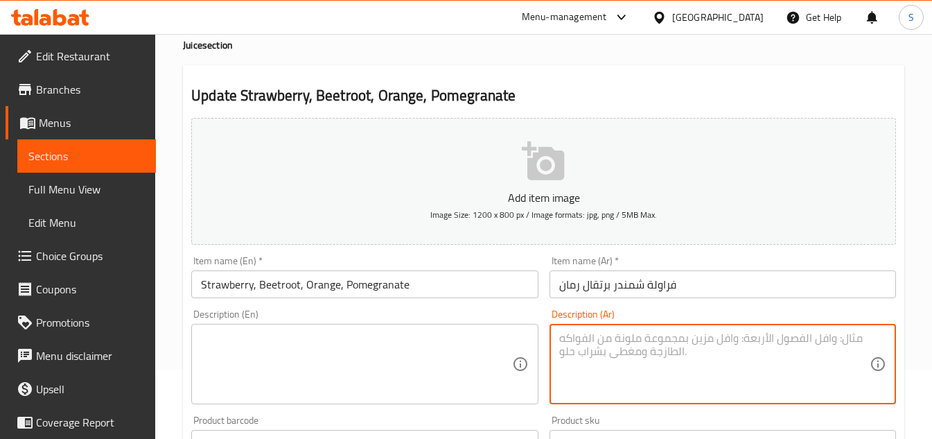
paste textarea "مزيج من الفواكه الملونة والغنية بالعناصر الغذائية."
type textarea "مزيج من الفواكه الملونة والغنية بالعناصر الغذائية."
click at [419, 377] on textarea at bounding box center [356, 364] width 310 height 66
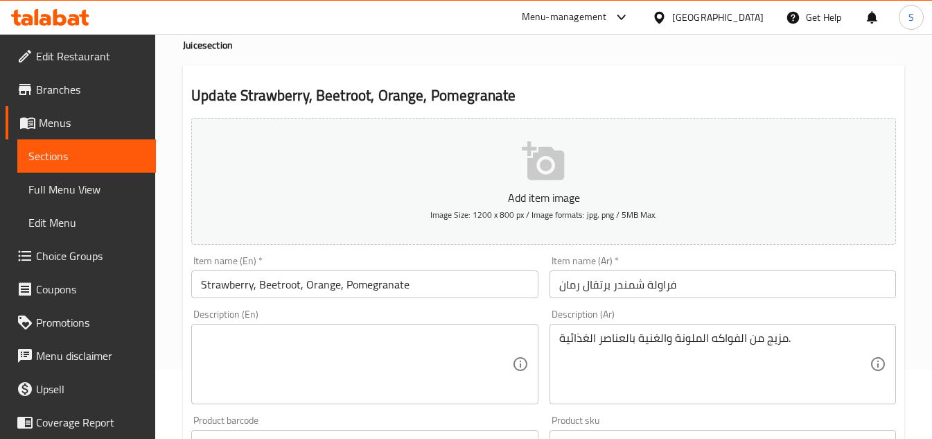
drag, startPoint x: 405, startPoint y: 326, endPoint x: 389, endPoint y: 340, distance: 21.2
click at [389, 340] on textarea at bounding box center [356, 364] width 310 height 66
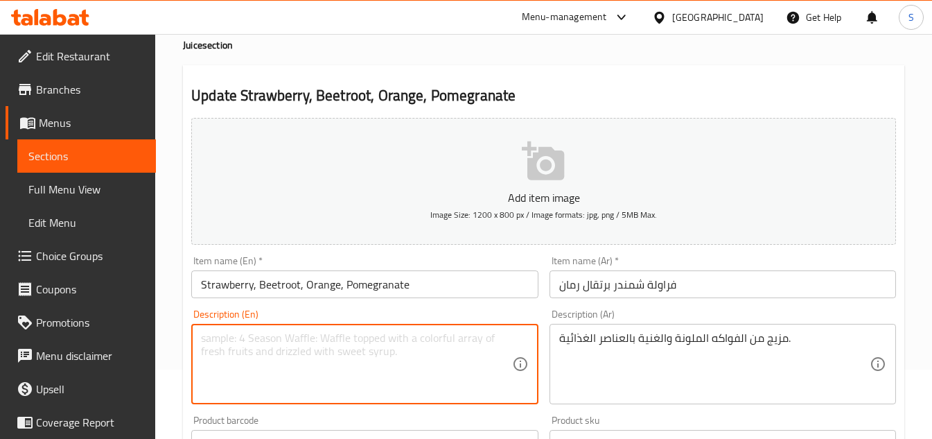
paste textarea "Colorful and nutrient-rich fruit fusion."
type textarea "Colorful and nutrient-rich fruit fusion."
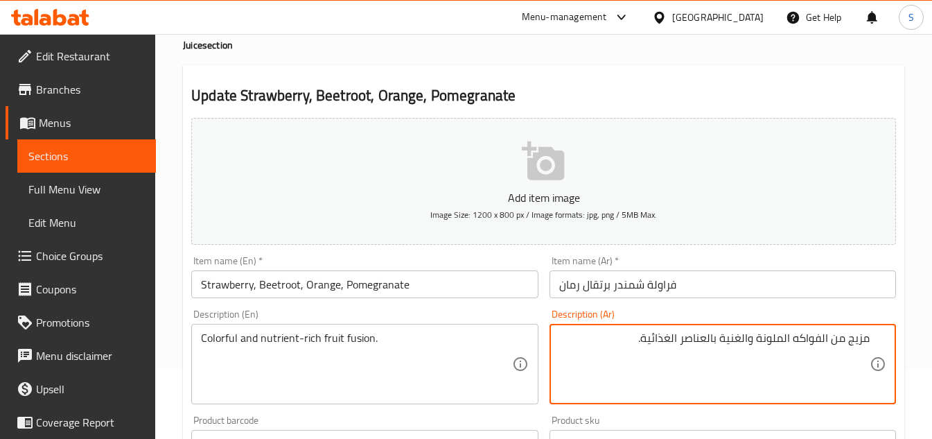
click at [852, 333] on textarea "مزيج من الفواكه الملونة والغنية بالعناصر الغذائية." at bounding box center [714, 364] width 310 height 66
type textarea "فيوجن من الفواكه الملونة والغنية بالعناصر الغذائية."
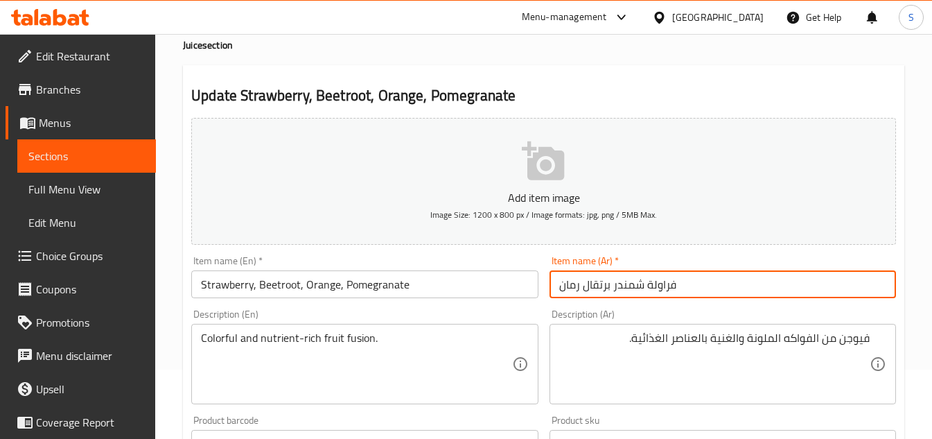
click at [835, 295] on input "فراولة شمندر برتقال رمان" at bounding box center [722, 284] width 346 height 28
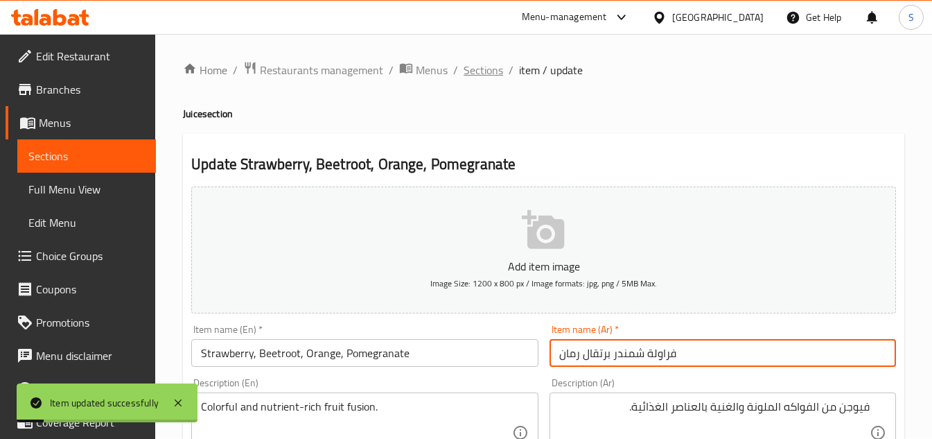
scroll to position [0, 0]
click at [472, 71] on span "Sections" at bounding box center [483, 70] width 39 height 17
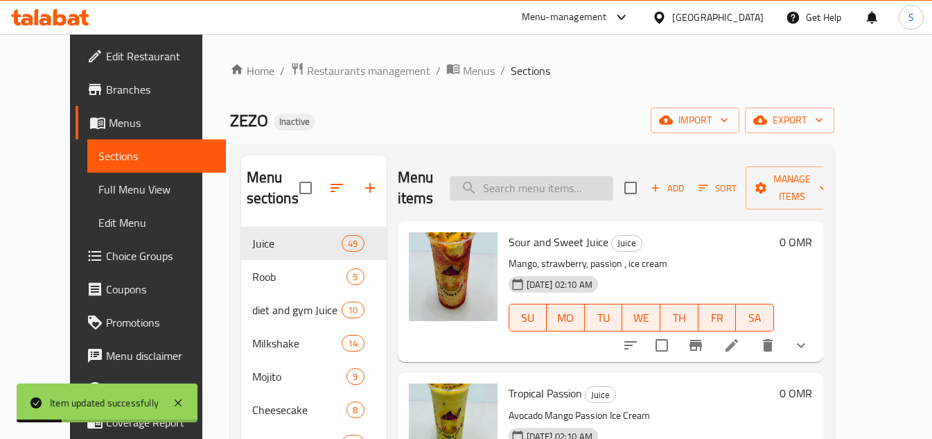
click at [565, 193] on input "search" at bounding box center [532, 188] width 164 height 24
paste input "Orange Pineapple Lemon Mint"
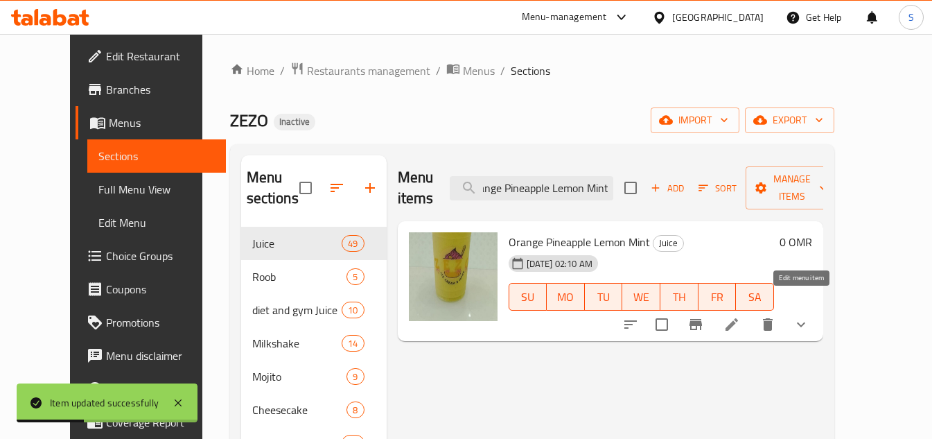
type input "Orange Pineapple Lemon Mint"
click at [738, 318] on icon at bounding box center [731, 324] width 12 height 12
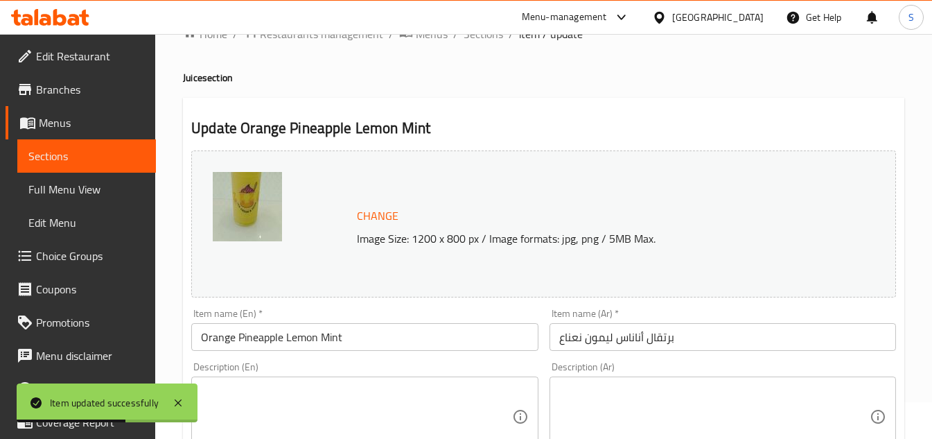
scroll to position [69, 0]
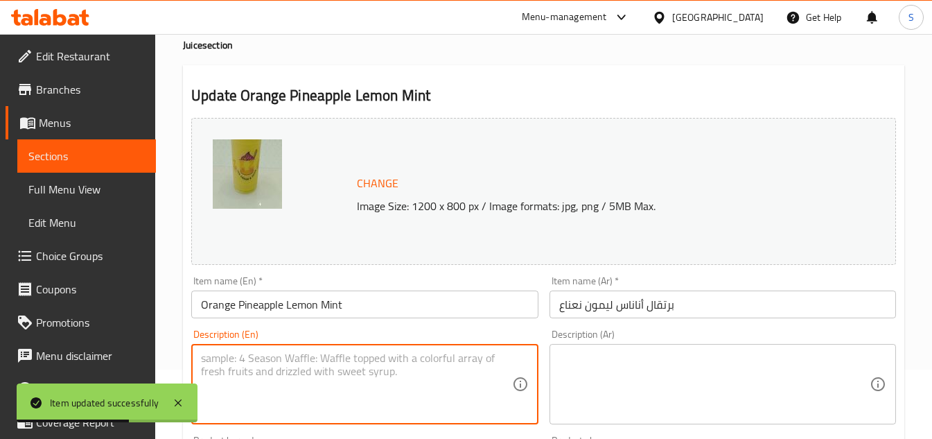
click at [380, 387] on textarea at bounding box center [356, 384] width 310 height 66
paste textarea "Fresh citrus and pineapple with a minty twist."
type textarea "Fresh citrus and pineapple with a minty twist."
click at [742, 387] on textarea at bounding box center [714, 384] width 310 height 66
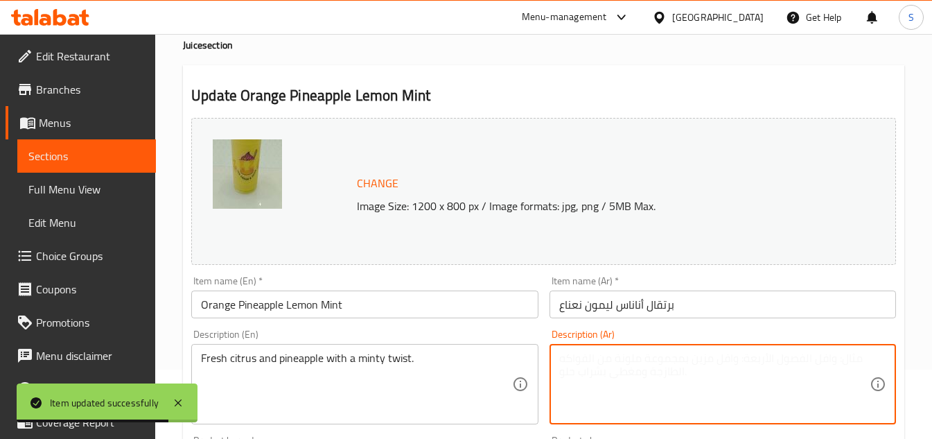
paste textarea "الحمضيات الطازجة والأناناس مع لمسة من النعناع."
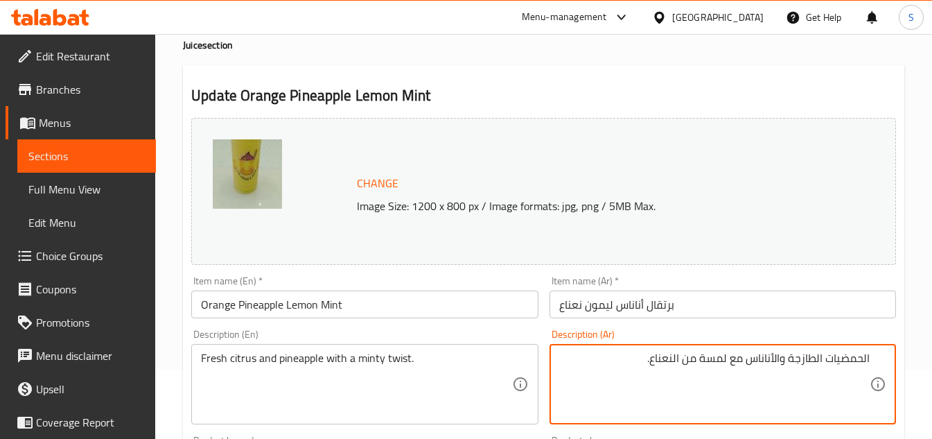
type textarea "الحمضيات الطازجة والأناناس مع لمسة من النعناع."
click at [518, 305] on input "Orange Pineapple Lemon Mint" at bounding box center [364, 304] width 346 height 28
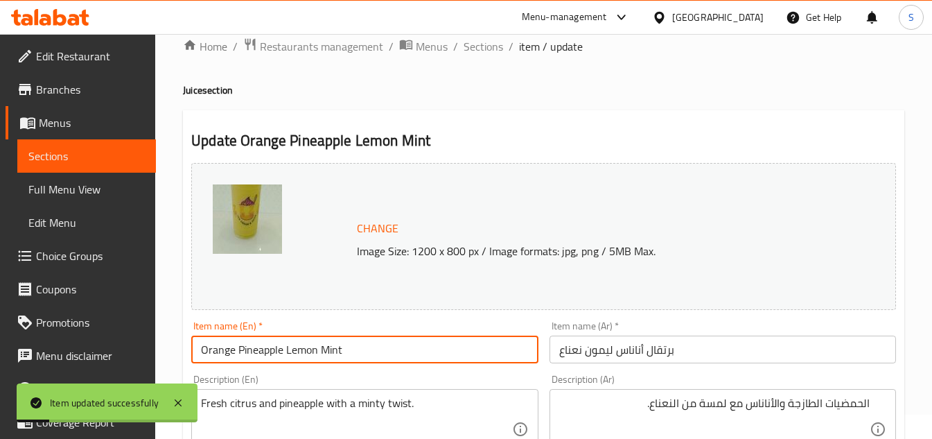
scroll to position [0, 0]
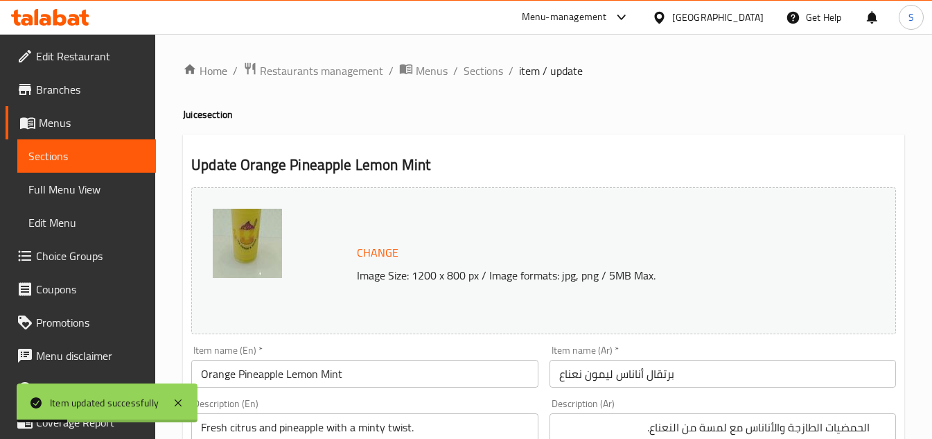
click at [502, 76] on ol "Home / Restaurants management / Menus / Sections / item / update" at bounding box center [543, 71] width 721 height 18
click at [497, 76] on span "Sections" at bounding box center [483, 70] width 39 height 17
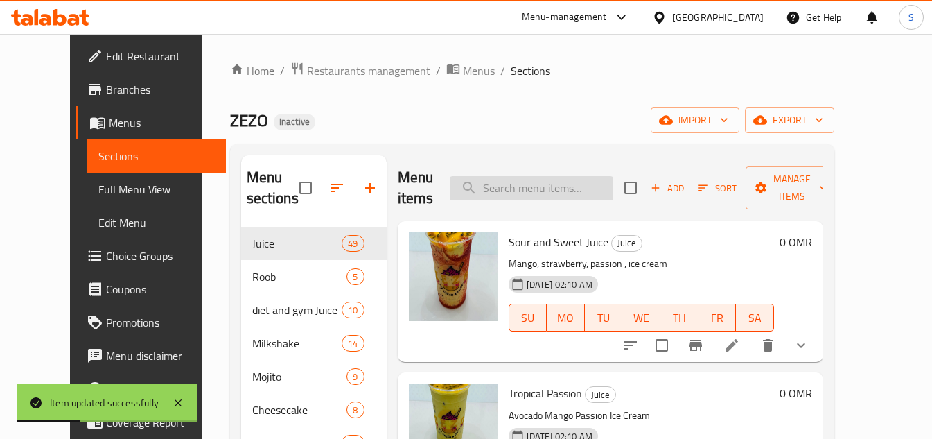
click at [574, 187] on input "search" at bounding box center [532, 188] width 164 height 24
paste input "Pomegranate Avocado"
click at [582, 202] on div "Menu items Pomegranate Avocado Add Sort Manage items" at bounding box center [610, 188] width 425 height 66
click at [613, 186] on input "Pomegranate Avocado" at bounding box center [532, 188] width 164 height 24
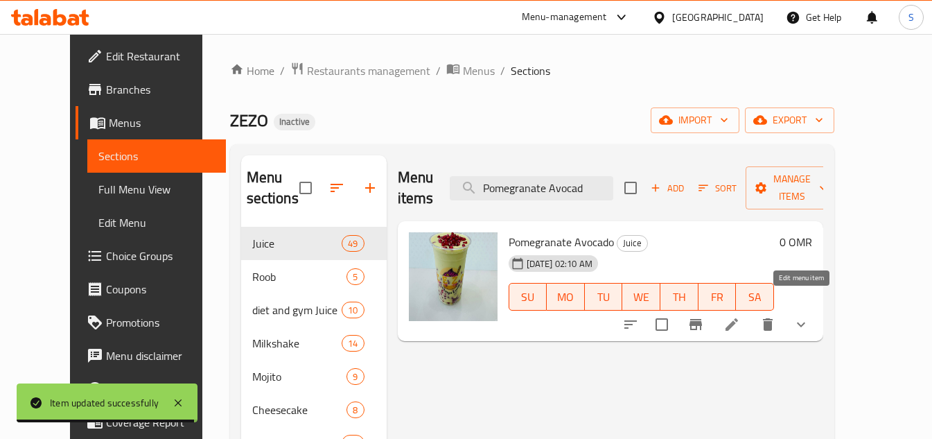
type input "Pomegranate Avocad"
click at [740, 316] on icon at bounding box center [731, 324] width 17 height 17
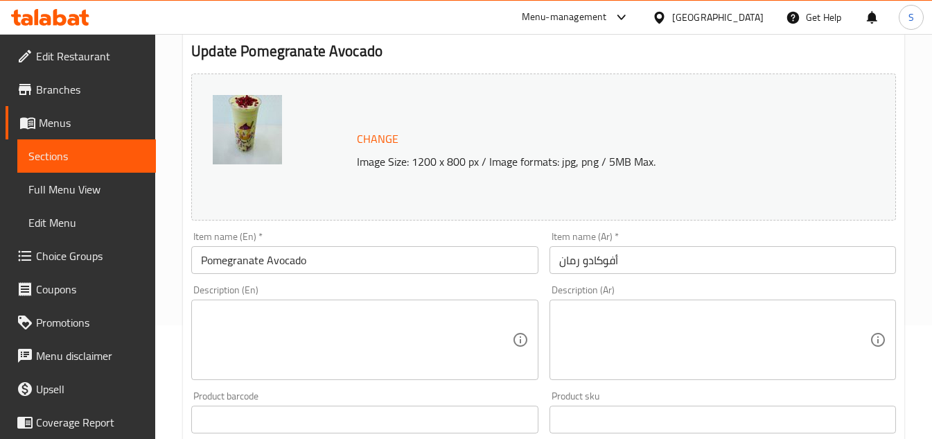
scroll to position [139, 0]
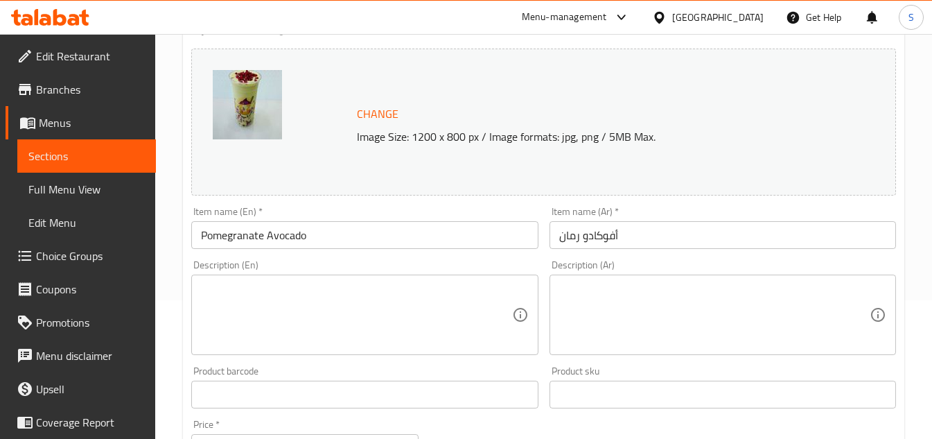
click at [418, 363] on div "Product barcode Product barcode" at bounding box center [365, 386] width 358 height 53
click at [449, 307] on textarea at bounding box center [356, 315] width 310 height 66
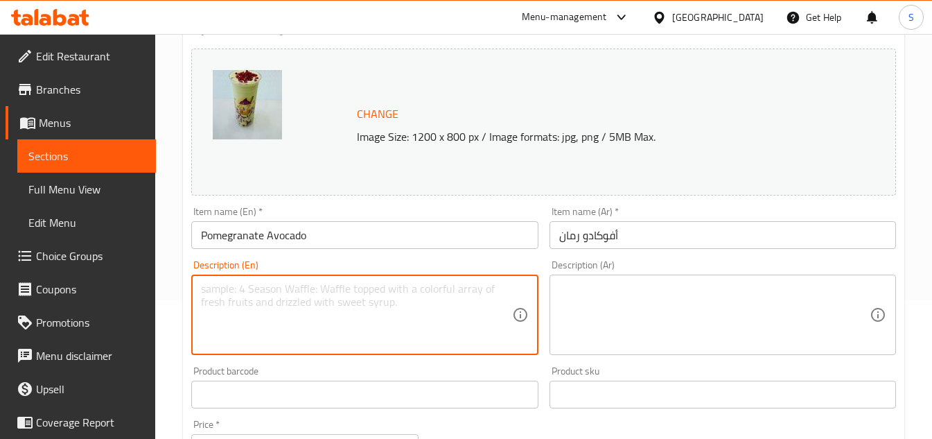
paste textarea "Creamy avocado blended with rich pomegranate."
type textarea "Creamy avocado blended with rich pomegranate."
click at [719, 312] on textarea at bounding box center [714, 315] width 310 height 66
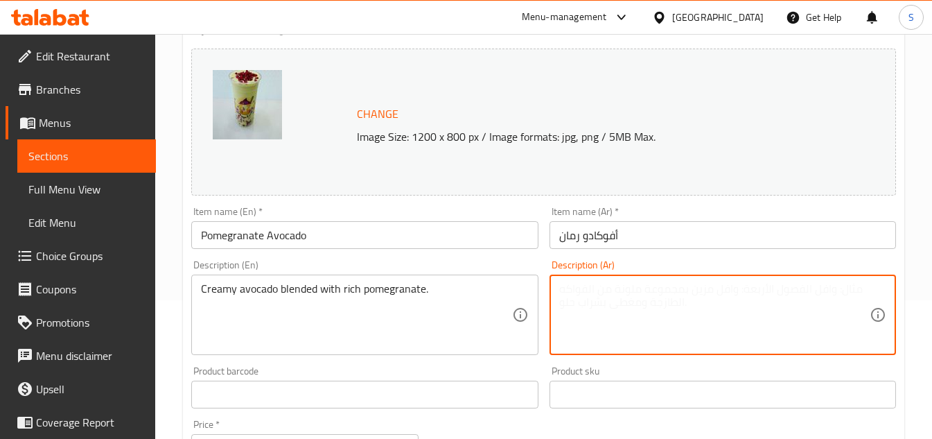
paste textarea "مزيج كريمي من الأفوكادو والرمان الغني."
type textarea "مزيج كريمي من الأفوكادو والرمان الغني."
click at [416, 230] on input "Pomegranate Avocado" at bounding box center [364, 235] width 346 height 28
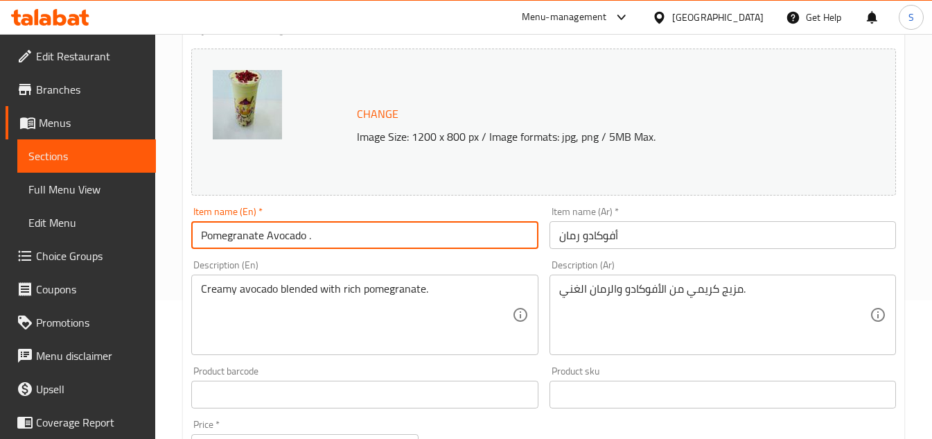
type input "Pomegranate Avocado"
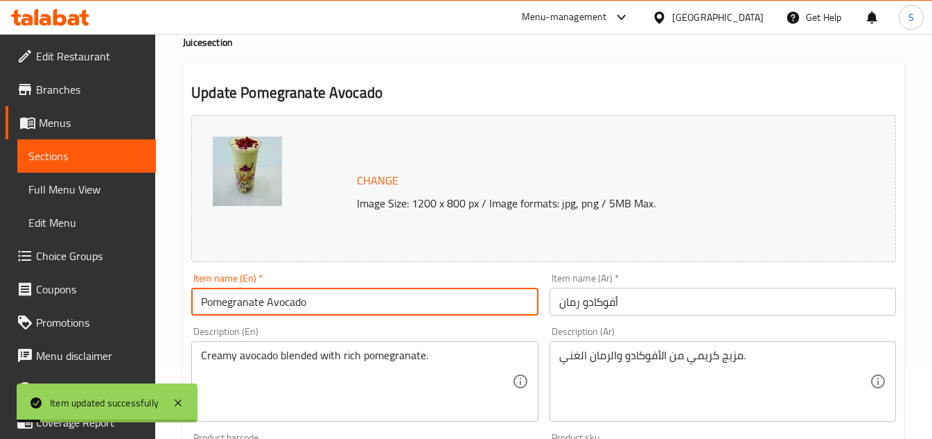
scroll to position [0, 0]
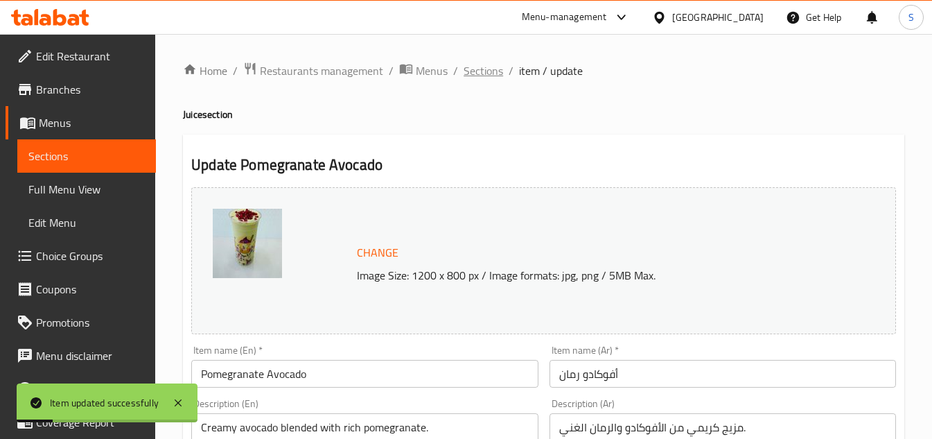
click at [483, 67] on span "Sections" at bounding box center [483, 70] width 39 height 17
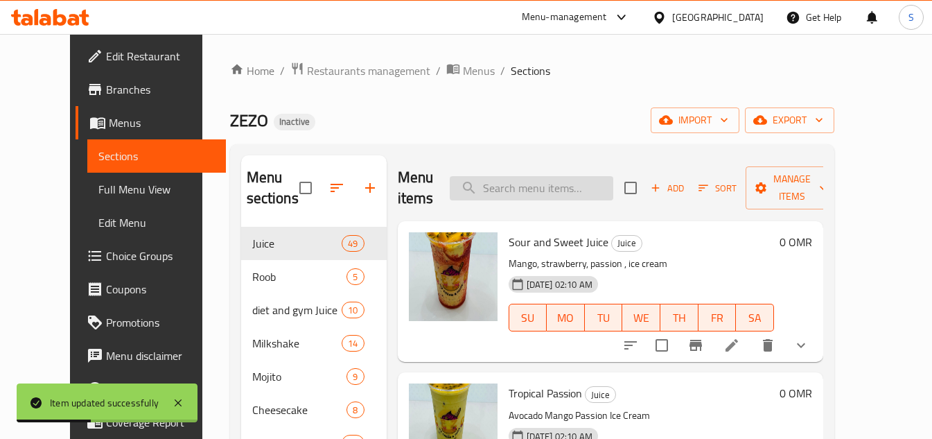
click at [546, 187] on input "search" at bounding box center [532, 188] width 164 height 24
paste input "Pomegranate Roob"
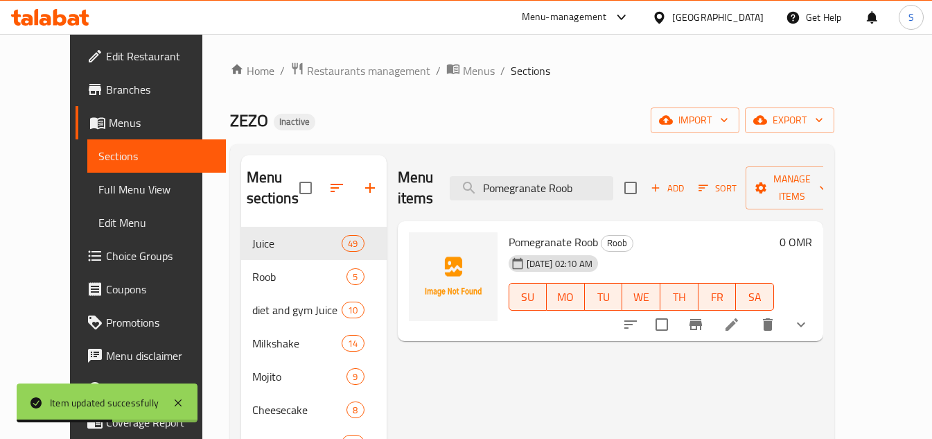
type input "Pomegranate Roob"
click at [740, 316] on icon at bounding box center [731, 324] width 17 height 17
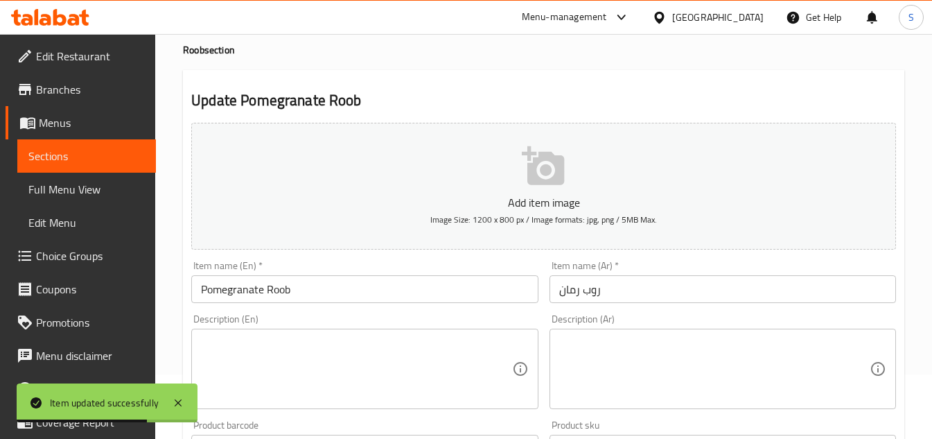
scroll to position [139, 0]
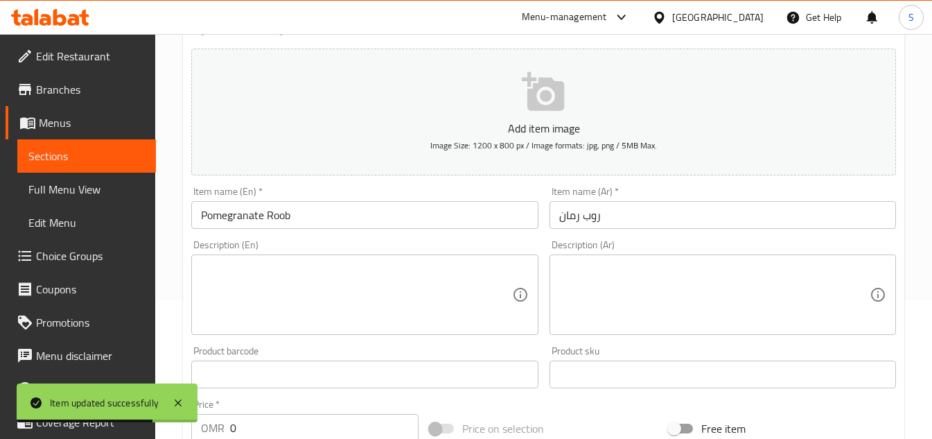
click at [407, 297] on textarea at bounding box center [356, 295] width 310 height 66
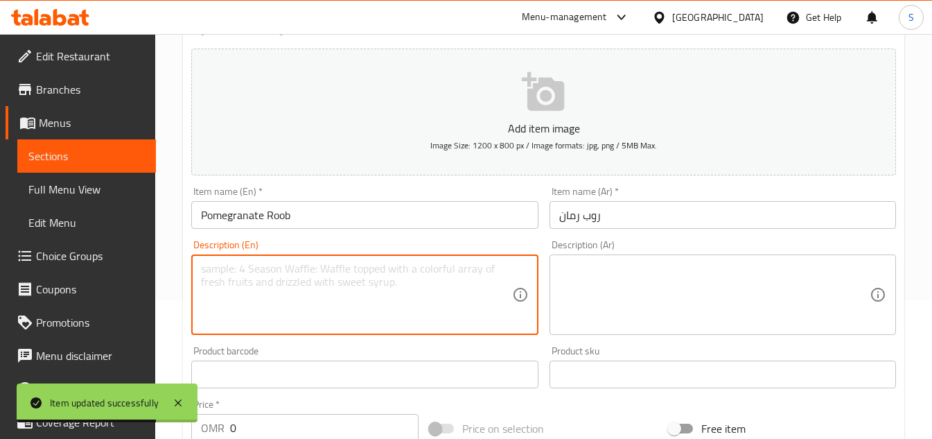
paste textarea "Refreshing mix of pomegranate with Rooh Afza syrup."
type textarea "Refreshing mix of pomegranate with Rooh Afza syrup."
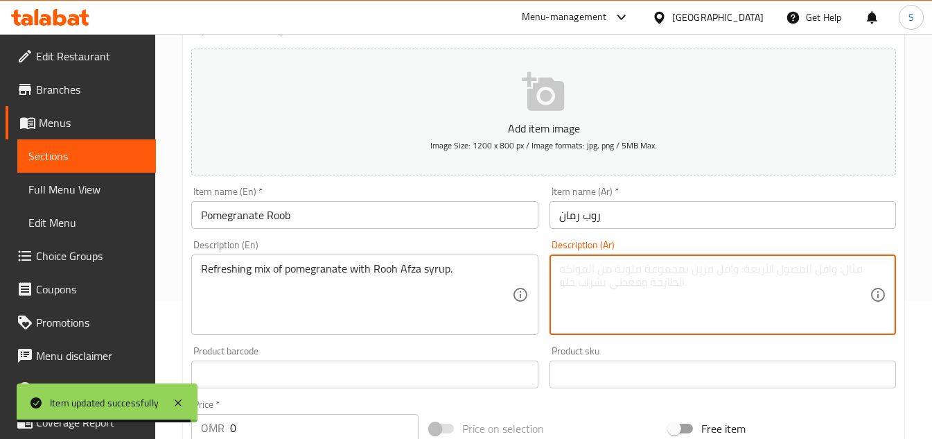
click at [773, 267] on textarea at bounding box center [714, 295] width 310 height 66
paste textarea "مزيج منعش من الرمان مع شراب روح أفزا."
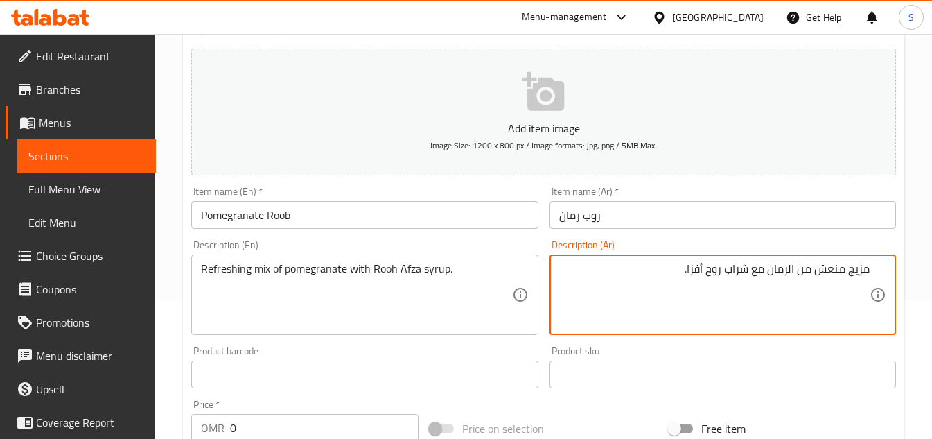
type textarea "مزيج منعش من الرمان مع شراب روح أفزا."
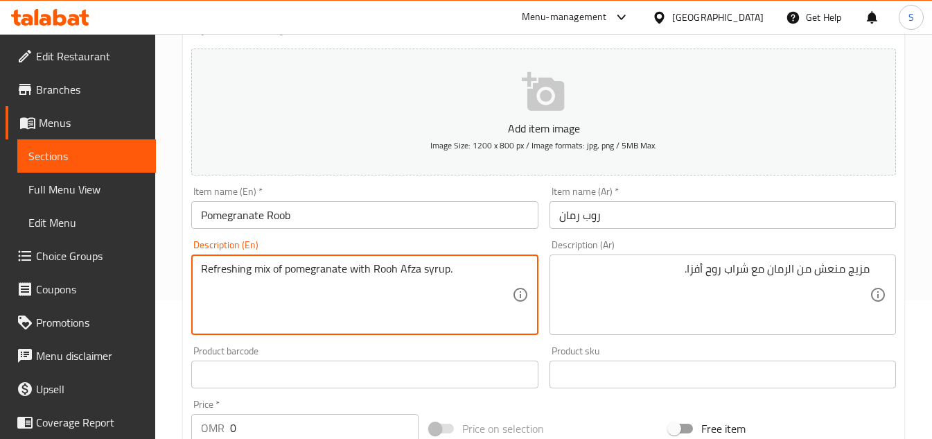
drag, startPoint x: 377, startPoint y: 265, endPoint x: 450, endPoint y: 265, distance: 72.8
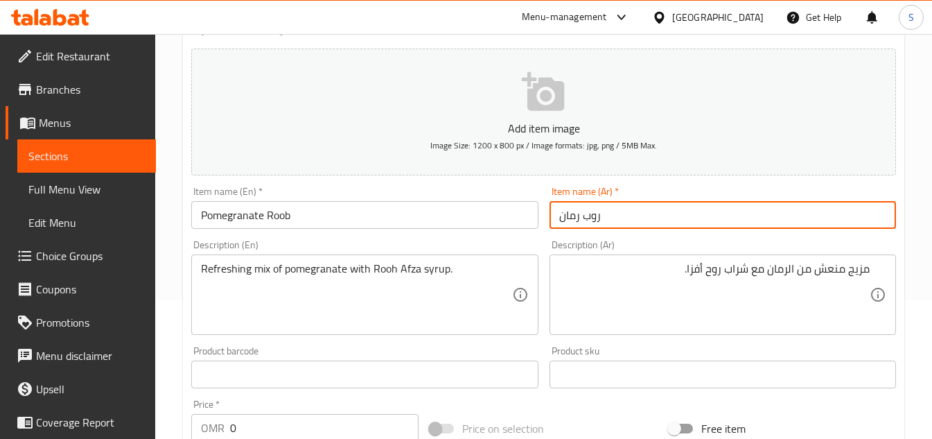
click at [728, 213] on input "روب رمان" at bounding box center [722, 215] width 346 height 28
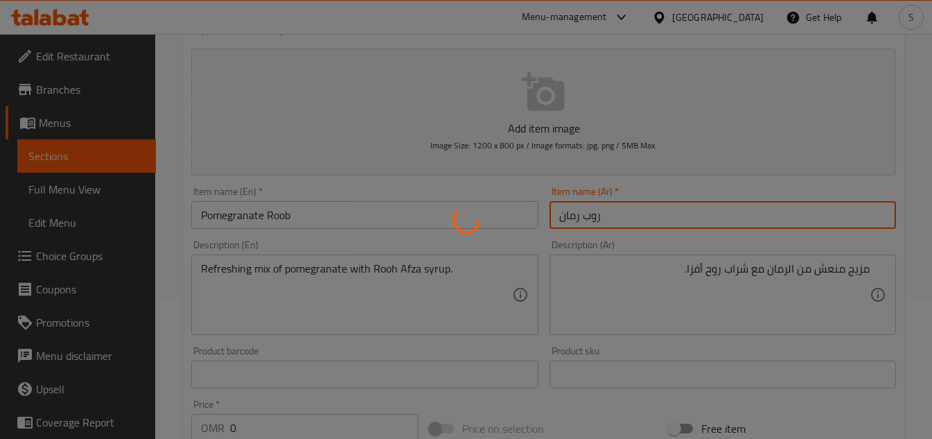
scroll to position [0, 0]
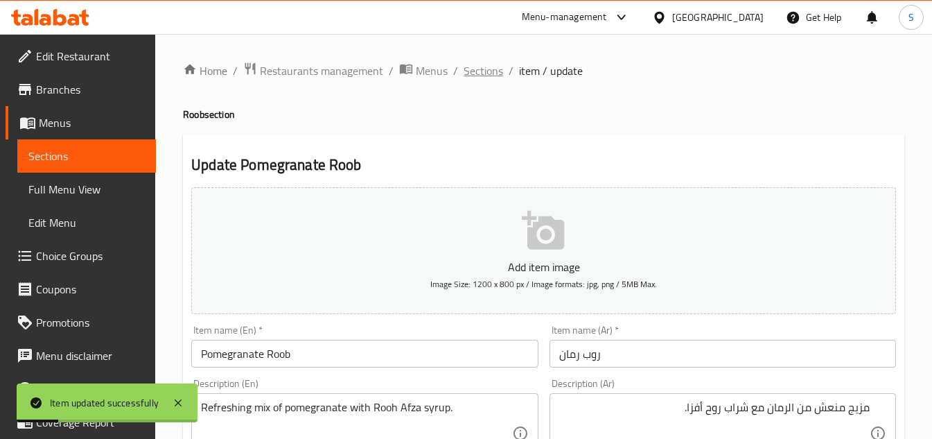
click at [464, 71] on span "Sections" at bounding box center [483, 70] width 39 height 17
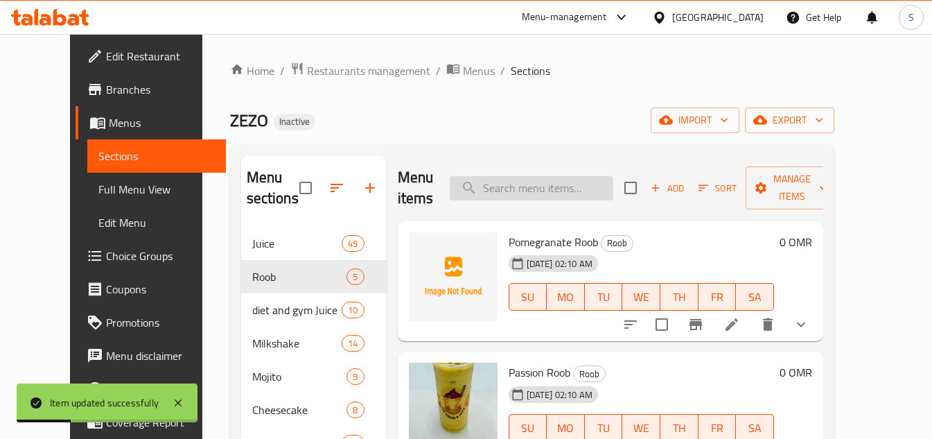
click at [552, 188] on input "search" at bounding box center [532, 188] width 164 height 24
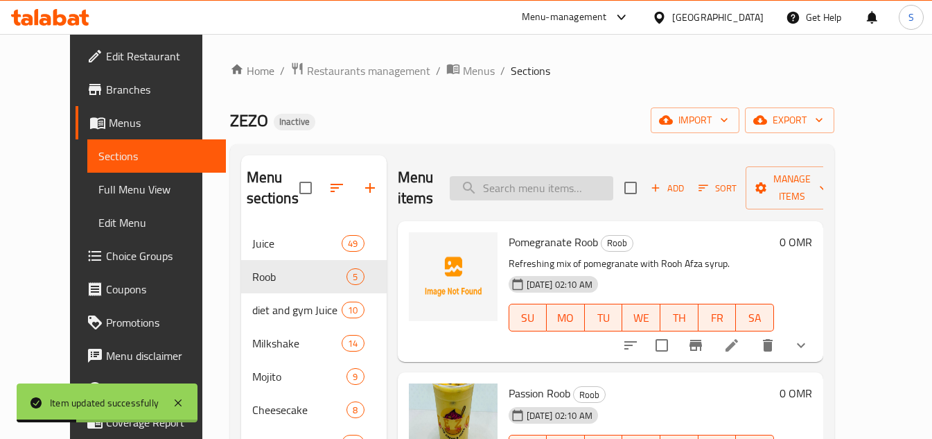
paste input "Passion Roob"
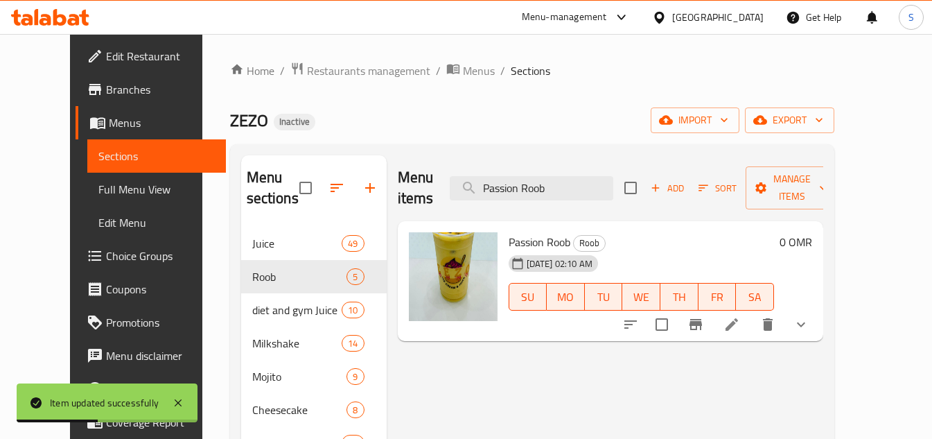
type input "Passion Roob"
click at [751, 312] on li at bounding box center [731, 324] width 39 height 25
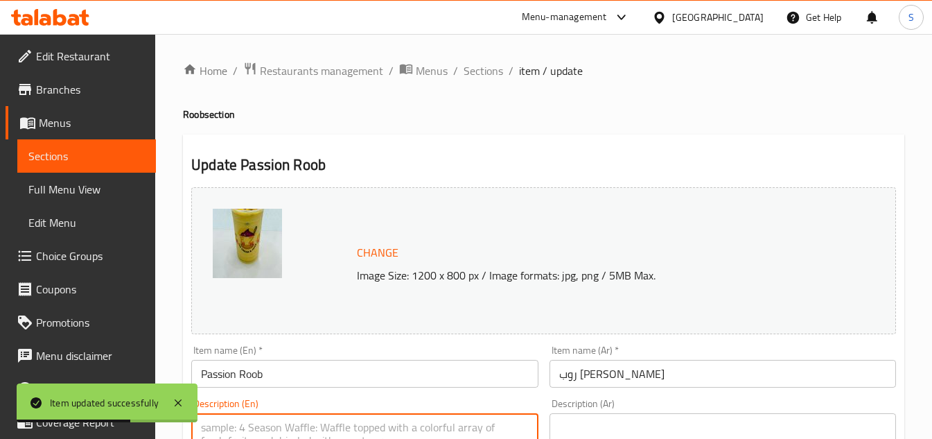
paste textarea "Tropical passionfruit blended with Rooh Afza"
type textarea "Tropical passionfruit blended with Rooh Afza"
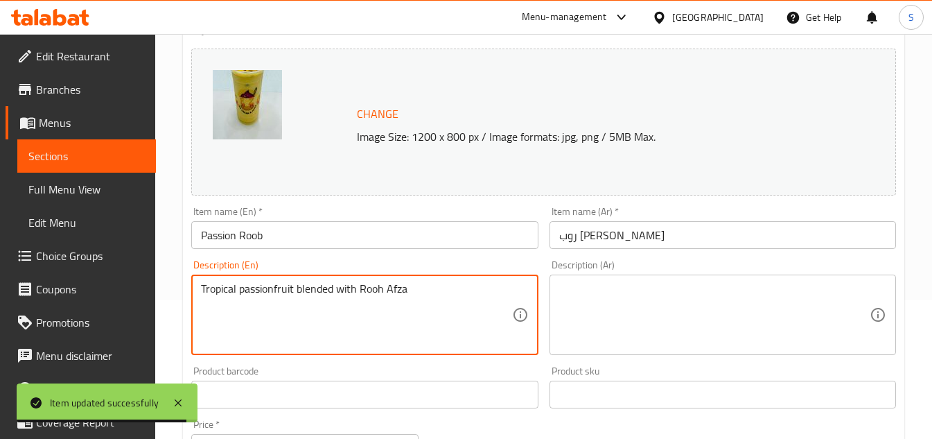
click at [741, 315] on textarea at bounding box center [714, 315] width 310 height 66
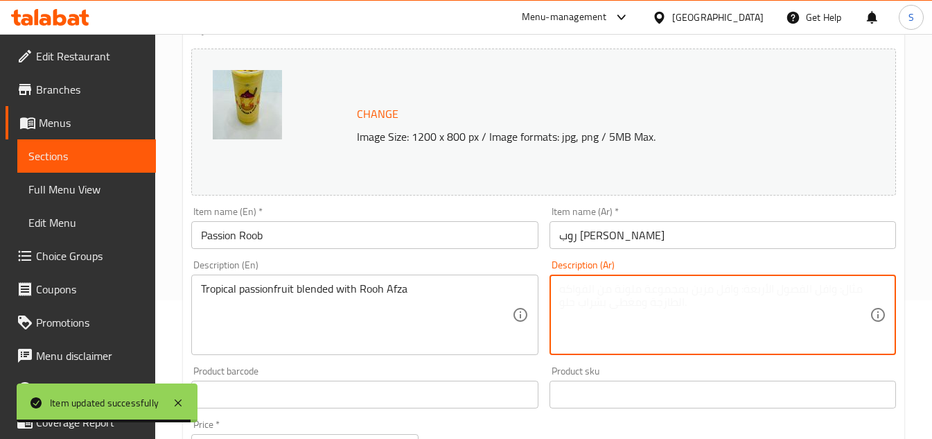
paste textarea "فاكهة العاطفة الاستوائية الممزوجة مع روح أفزا"
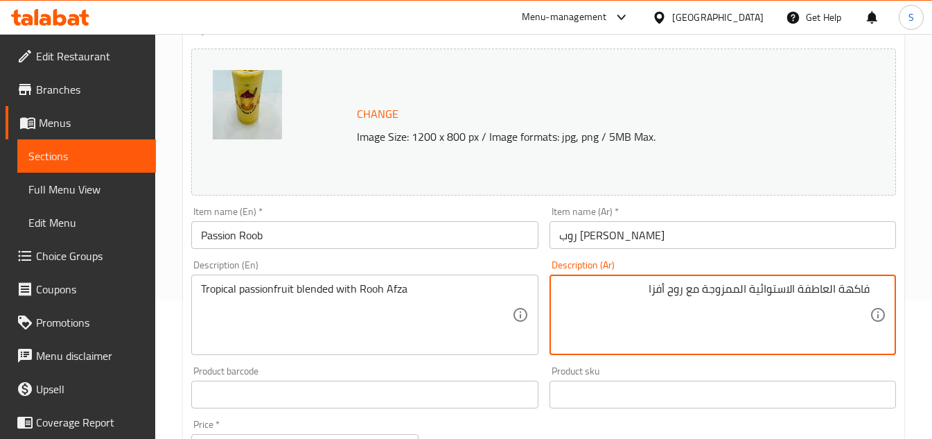
drag, startPoint x: 798, startPoint y: 288, endPoint x: 924, endPoint y: 296, distance: 127.0
click at [924, 296] on div "Home / Restaurants management / Menus / Sections / item / update Roob section U…" at bounding box center [543, 393] width 777 height 996
type textarea "باشزن فروت الاستوائية الممزوجة مع روح أفزا"
click at [661, 215] on div "Item name (Ar)   * روب [PERSON_NAME] Item name (Ar) *" at bounding box center [722, 227] width 346 height 42
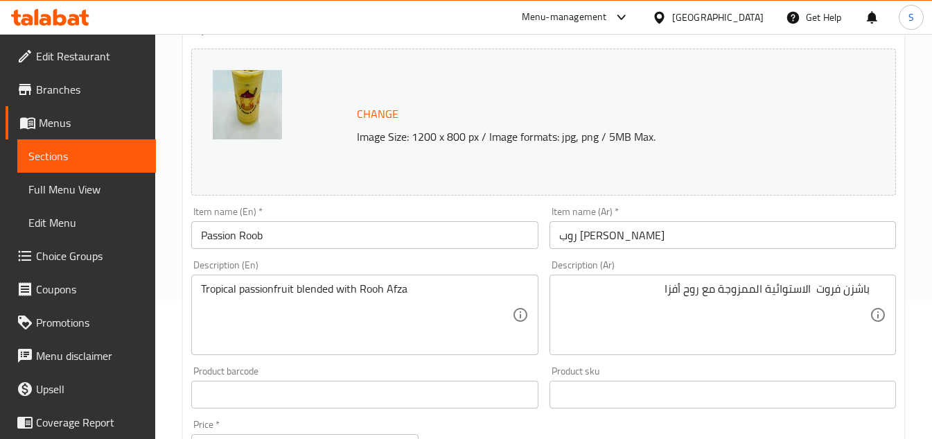
click at [664, 218] on div "Item name (Ar)   * روب [PERSON_NAME] Item name (Ar) *" at bounding box center [722, 227] width 346 height 42
click at [680, 233] on input "روب [PERSON_NAME]" at bounding box center [722, 235] width 346 height 28
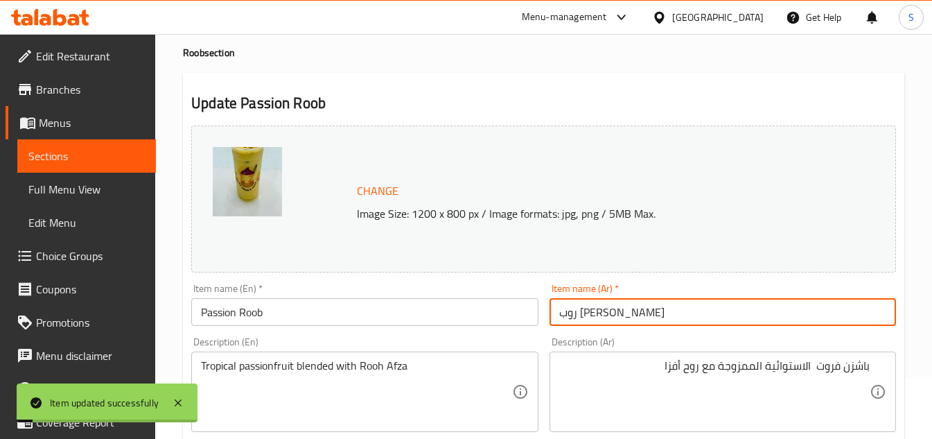
scroll to position [0, 0]
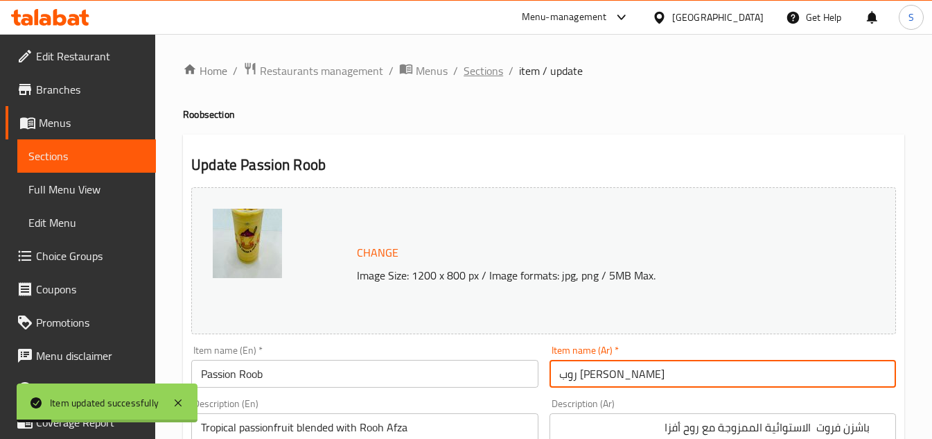
click at [475, 77] on span "Sections" at bounding box center [483, 70] width 39 height 17
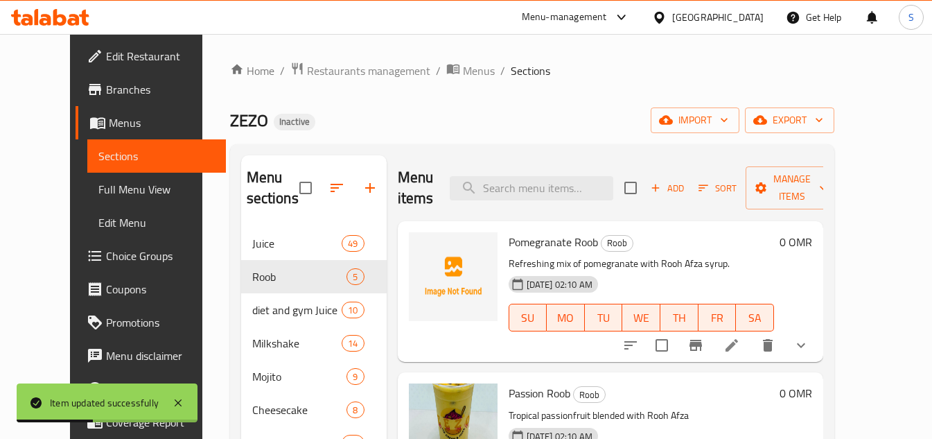
click at [615, 204] on div "Menu items Add Sort Manage items" at bounding box center [610, 188] width 425 height 66
click at [613, 191] on input "search" at bounding box center [532, 188] width 164 height 24
paste input "Honey Roob"
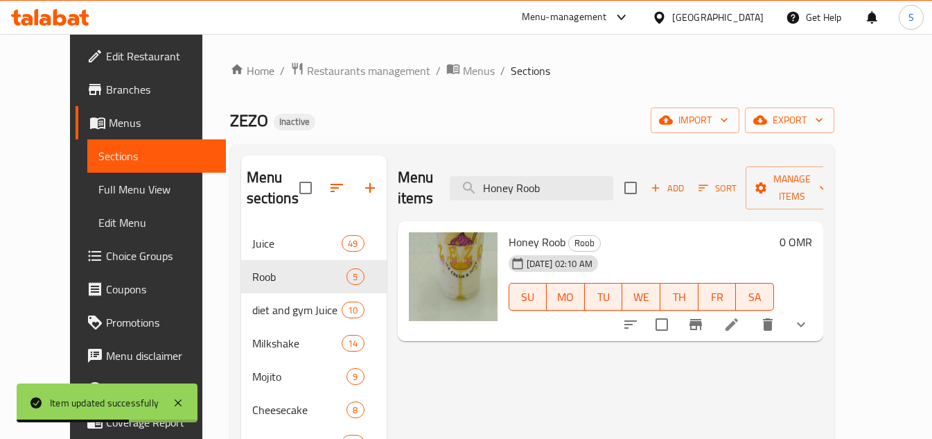
type input "Honey Roob"
click at [740, 316] on icon at bounding box center [731, 324] width 17 height 17
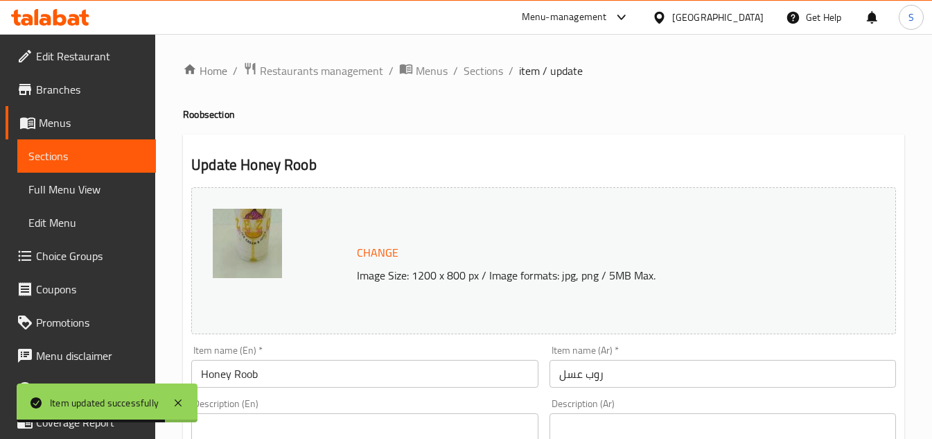
click at [416, 408] on div "Description (En) Description (En)" at bounding box center [364, 445] width 346 height 95
paste textarea "Sweet and soothing Rooh Afza drink with natural honey."
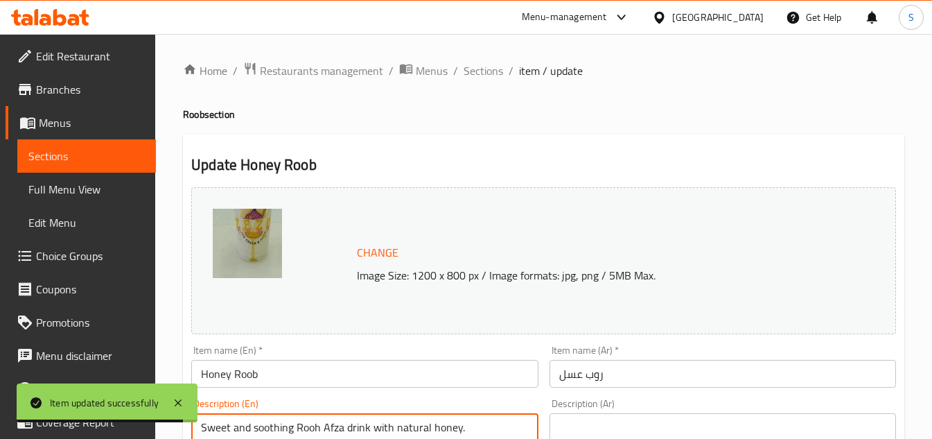
type textarea "Sweet and soothing Rooh Afza drink with natural honey."
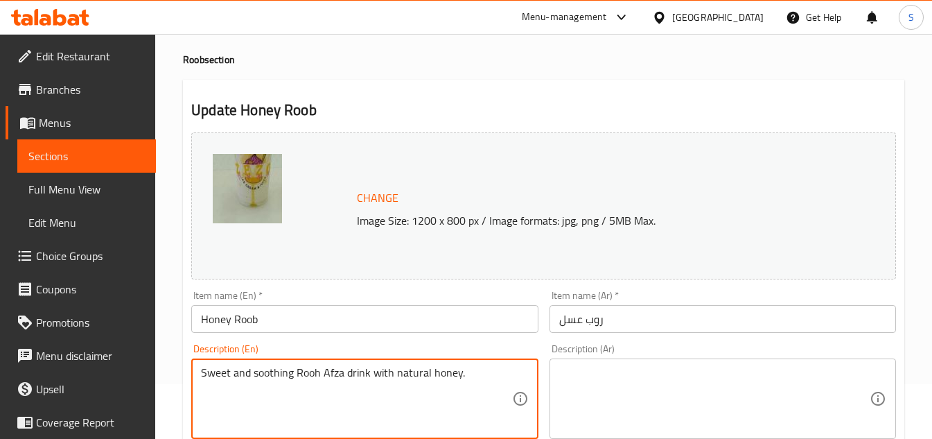
scroll to position [139, 0]
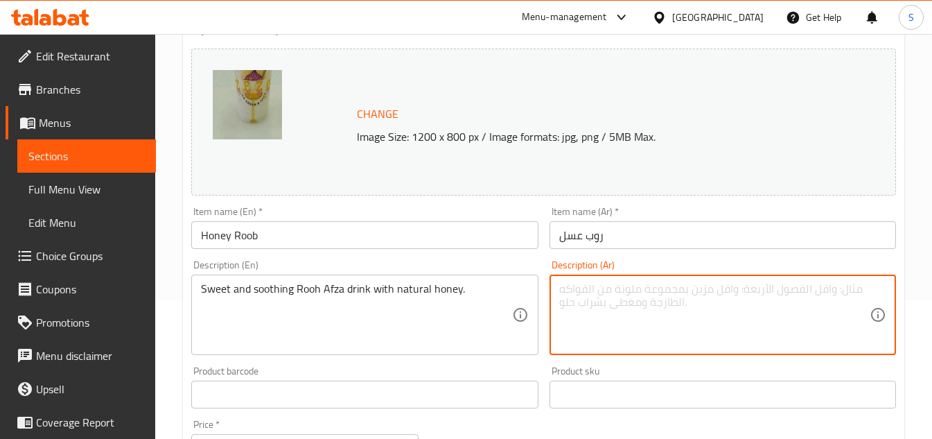
click at [723, 305] on textarea at bounding box center [714, 315] width 310 height 66
paste textarea "مشروب روح أفزا الحلو والمهدئ مع العسل الطبيعي."
type textarea "مشروب روح أفزا الحلو والمهدئ مع العسل الطبيعي."
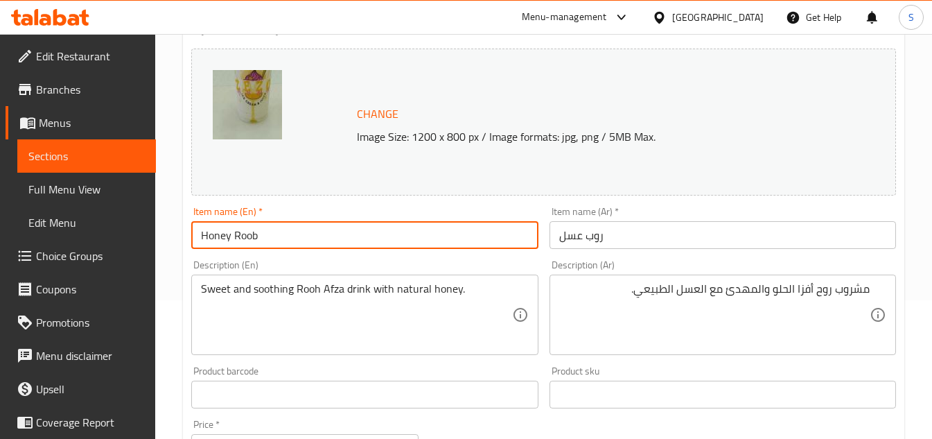
click at [452, 227] on input "Honey Roob" at bounding box center [364, 235] width 346 height 28
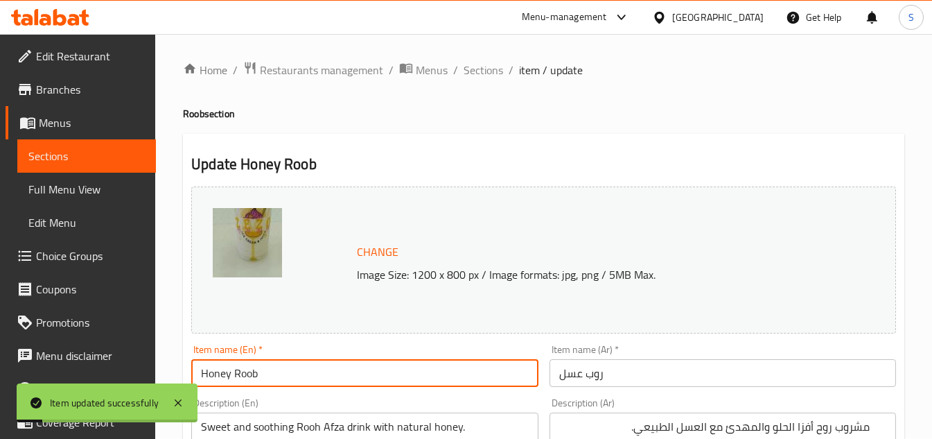
scroll to position [0, 0]
click at [469, 70] on span "Sections" at bounding box center [483, 70] width 39 height 17
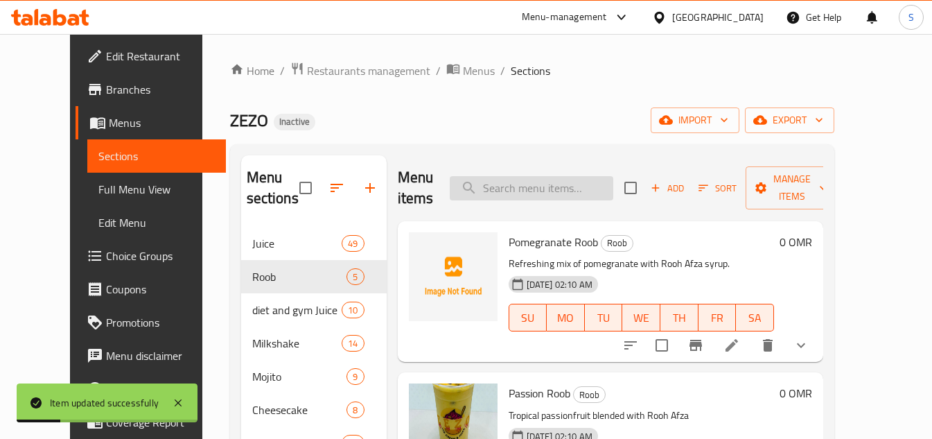
click at [595, 184] on input "search" at bounding box center [532, 188] width 164 height 24
paste input "Peach Passion Ice Cream"
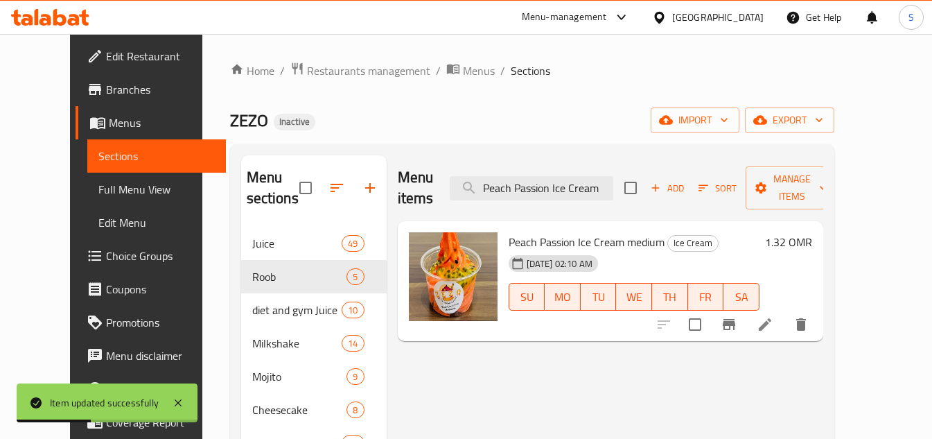
type input "Peach Passion Ice Cream"
click at [773, 316] on icon at bounding box center [765, 324] width 17 height 17
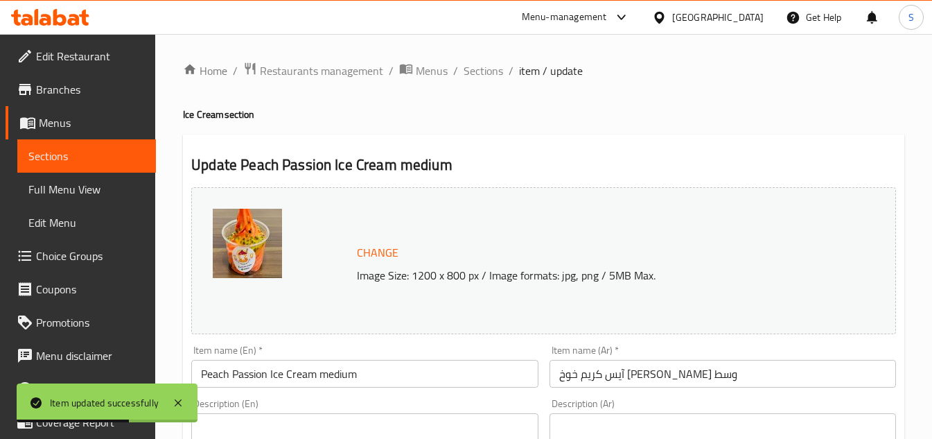
paste textarea "Creamy ice cream infused with peach and passionfruit flavors."
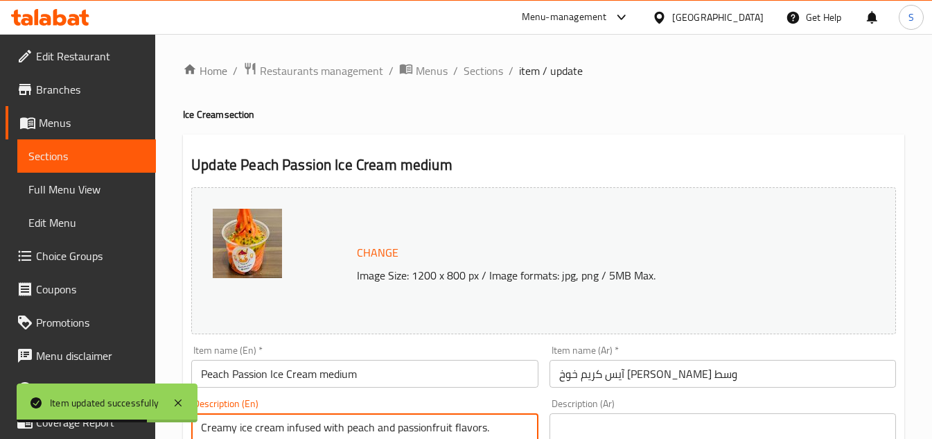
type textarea "Creamy ice cream infused with peach and passionfruit flavors."
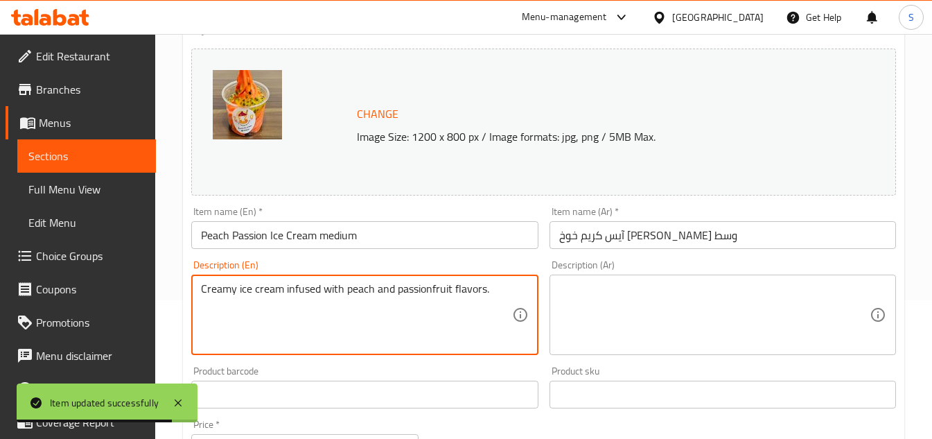
click at [679, 303] on textarea at bounding box center [714, 315] width 310 height 66
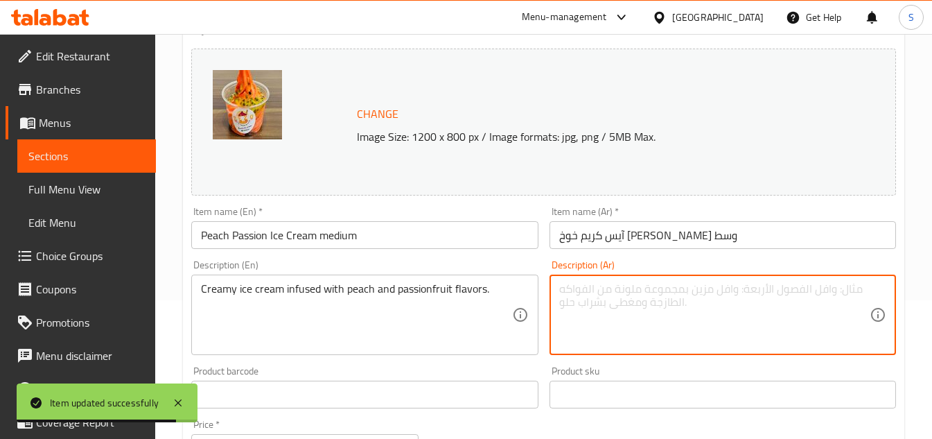
paste textarea "آيس [PERSON_NAME] مع نكهات الخوخ والباشن فروت."
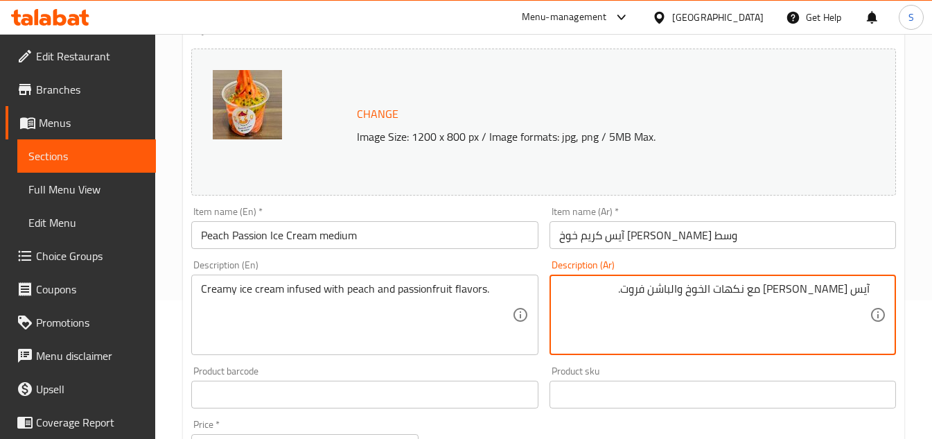
click at [781, 290] on textarea "آيس [PERSON_NAME] مع نكهات الخوخ والباشن فروت." at bounding box center [714, 315] width 310 height 66
type textarea "آيس كريم كريمي مملوء نكهات الخوخ والباشن فروت."
click at [736, 239] on input "آيس كريم خوخ [PERSON_NAME] وسط" at bounding box center [722, 235] width 346 height 28
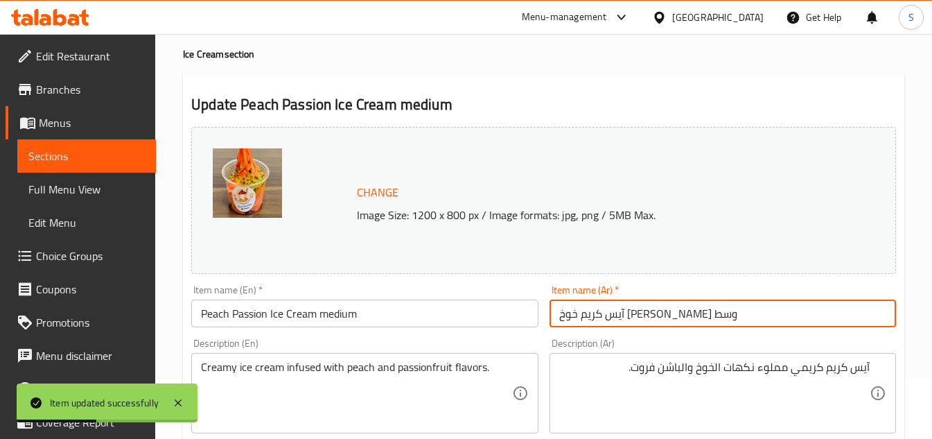
scroll to position [0, 0]
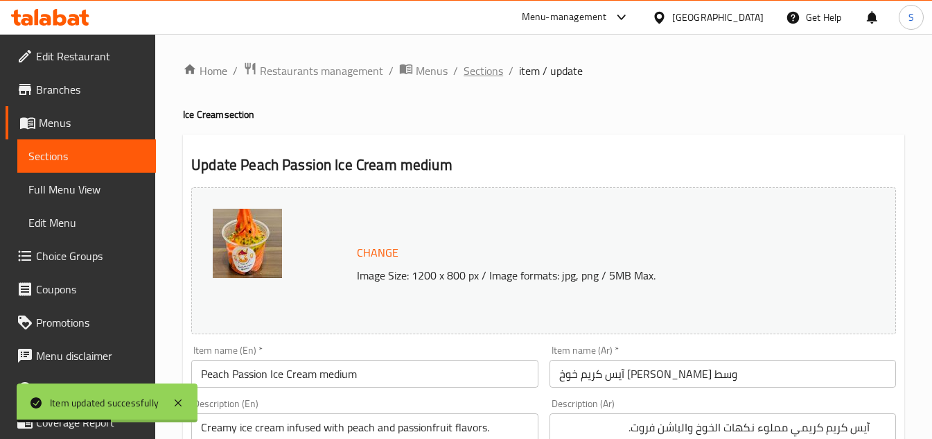
click at [473, 67] on span "Sections" at bounding box center [483, 70] width 39 height 17
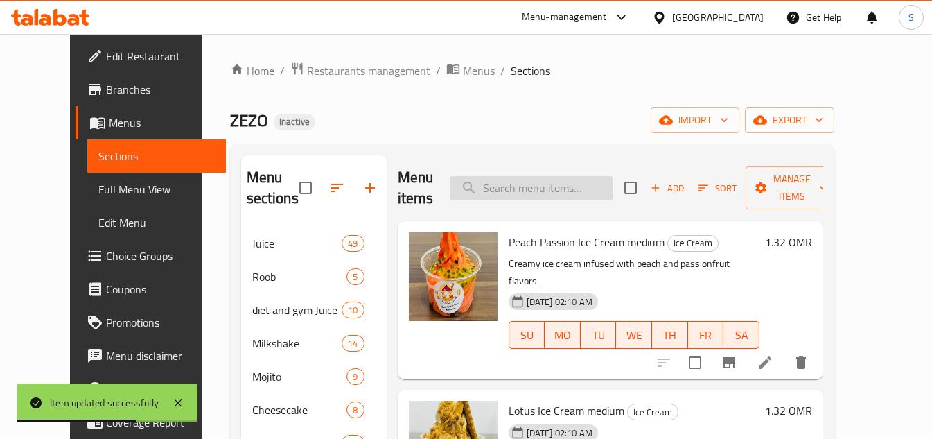
click at [574, 179] on input "search" at bounding box center [532, 188] width 164 height 24
paste input "آيس [PERSON_NAME] مع نكهات الخوخ والباشن فروت."
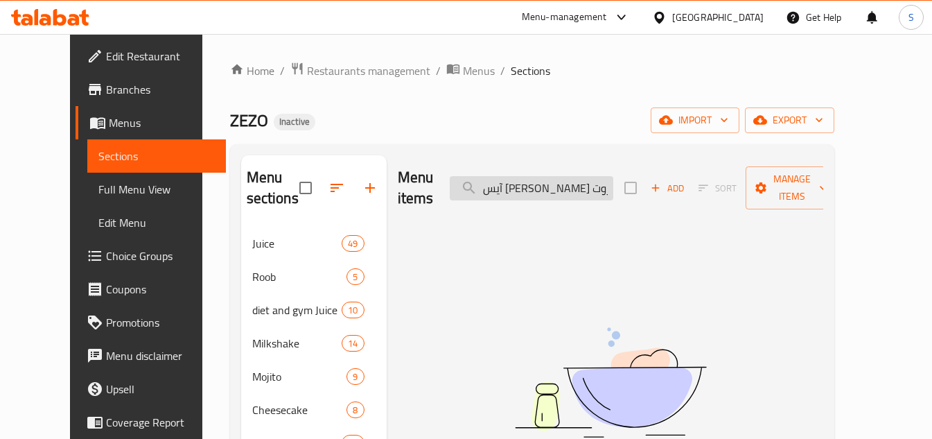
click at [583, 176] on input "آيس [PERSON_NAME] مع نكهات الخوخ والباشن فروت." at bounding box center [532, 188] width 164 height 24
paste input "Lotus Ice Cream"
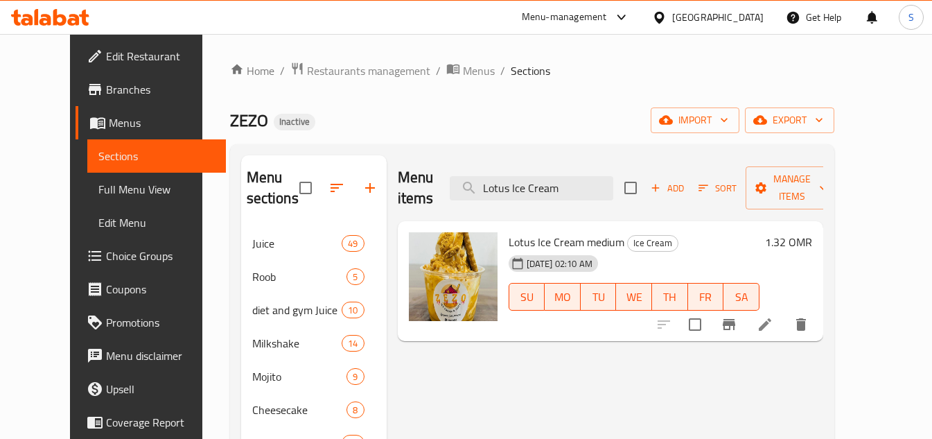
type input "Lotus Ice Cream"
click at [784, 312] on li at bounding box center [765, 324] width 39 height 25
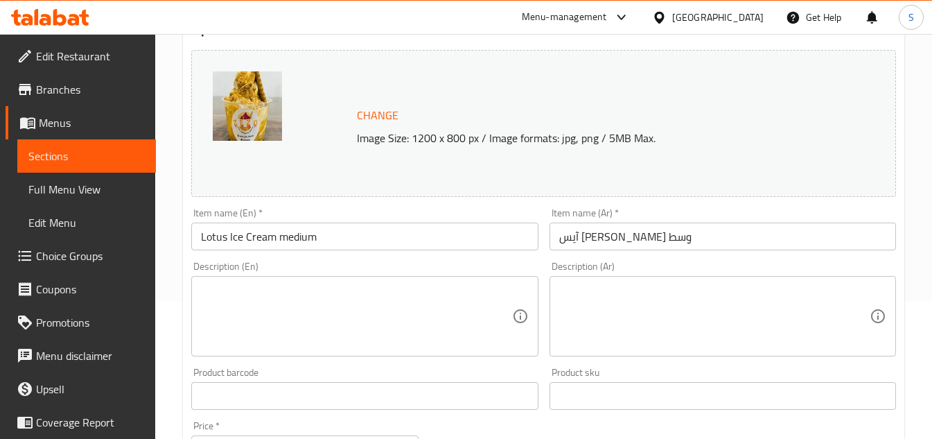
scroll to position [139, 0]
click at [678, 317] on textarea at bounding box center [714, 315] width 310 height 66
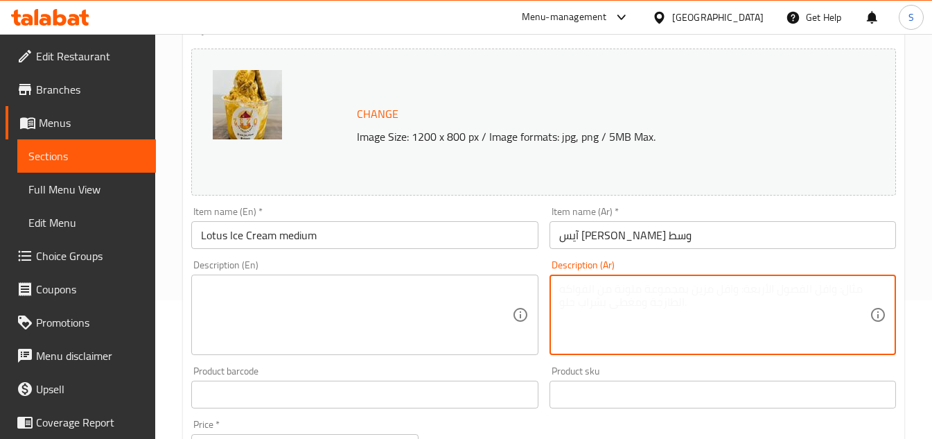
paste textarea "آيس كريم ناعم ممزوج ببسكويت اللوتس بسكوف وقطع البسكويت المقرمشة."
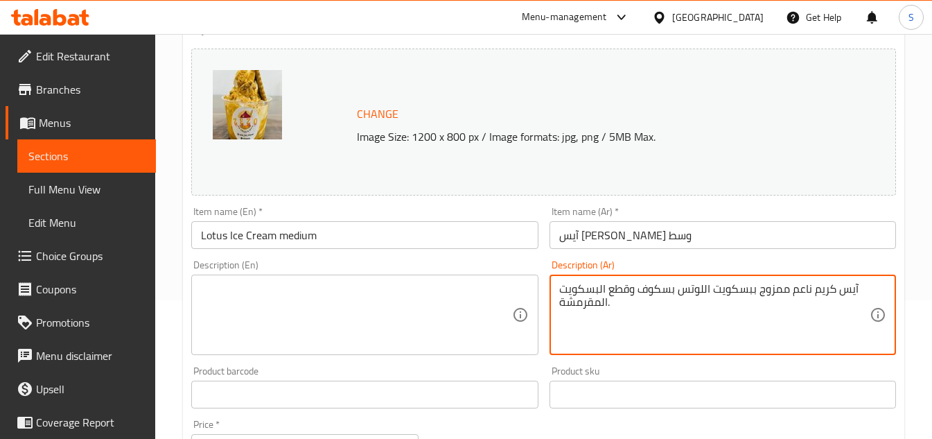
type textarea "آيس كريم ناعم ممزوج ببسكويت اللوتس بسكوف وقطع البسكويت المقرمشة."
click at [455, 297] on textarea at bounding box center [356, 315] width 310 height 66
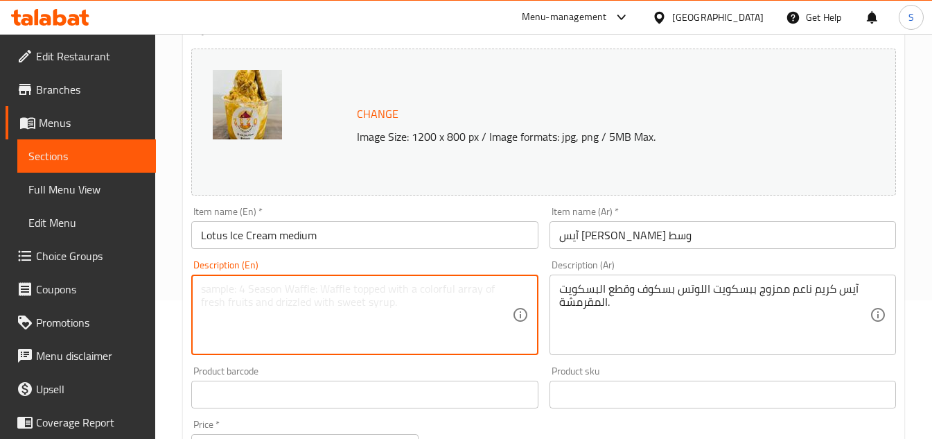
paste textarea "Smooth ice cream swirled with Lotus Biscoff spread and crunchy biscuit pieces."
click at [202, 291] on textarea "Smooth ice cream swirled with Lotus Biscoff spread and crunchy biscuit pieces." at bounding box center [356, 315] width 310 height 66
type textarea "Smooth ice cream swirled with Lotus Biscoff spread and crunchy biscuit pieces."
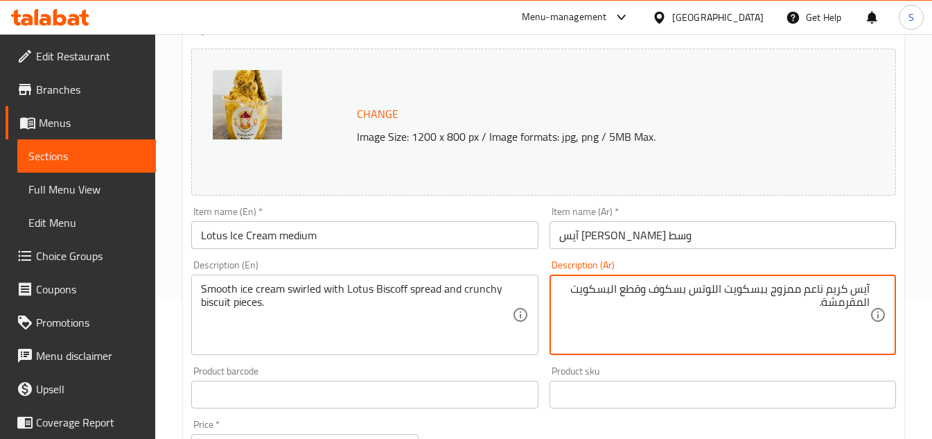
click at [792, 292] on textarea "آيس كريم ناعم ممزوج ببسكويت اللوتس بسكوف وقطع البسكويت المقرمشة." at bounding box center [714, 315] width 310 height 66
click at [699, 290] on textarea "آيس كريم ناعم سويرلد مع سبريد ببسكويت اللوتس بسكوف وقطع البسكويت المقرمشة." at bounding box center [714, 315] width 310 height 66
type textarea "آيس كريم ناعم سويرلد مع سبريد اللوتس بسكوف وقطع البسكويت المقرمشة."
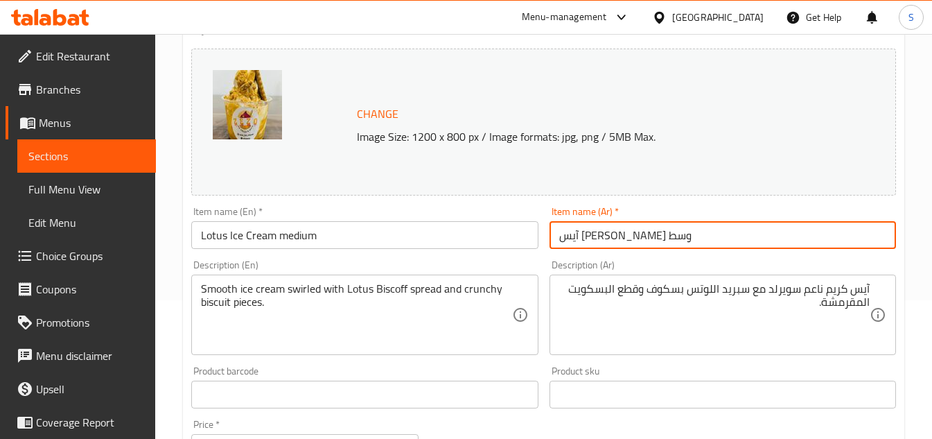
click at [682, 236] on input "آيس [PERSON_NAME] وسط" at bounding box center [722, 235] width 346 height 28
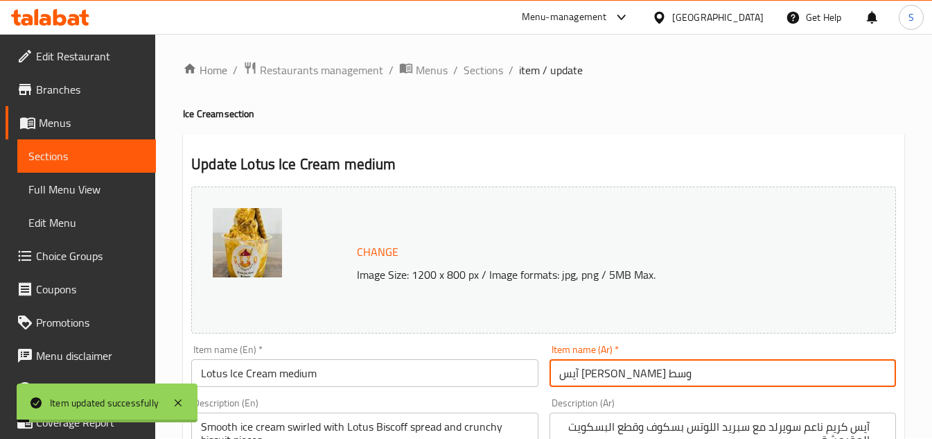
scroll to position [0, 0]
click at [481, 78] on span "Sections" at bounding box center [483, 70] width 39 height 17
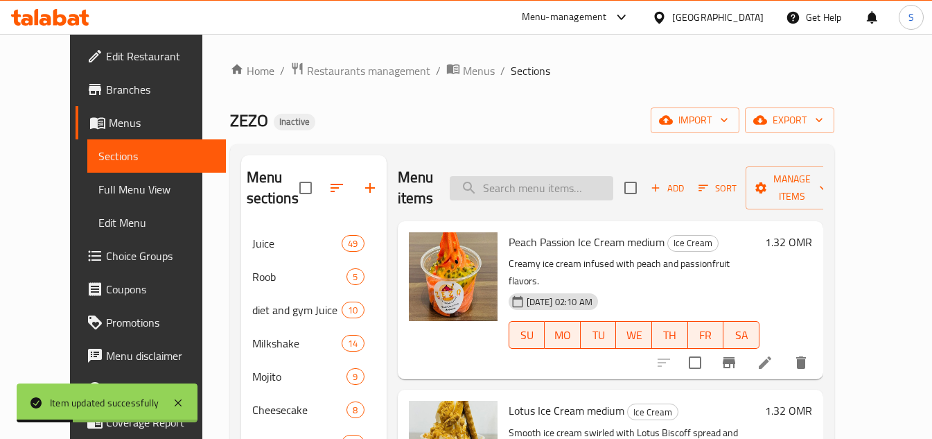
click at [536, 194] on input "search" at bounding box center [532, 188] width 164 height 24
paste input "Oreo Ice Cream"
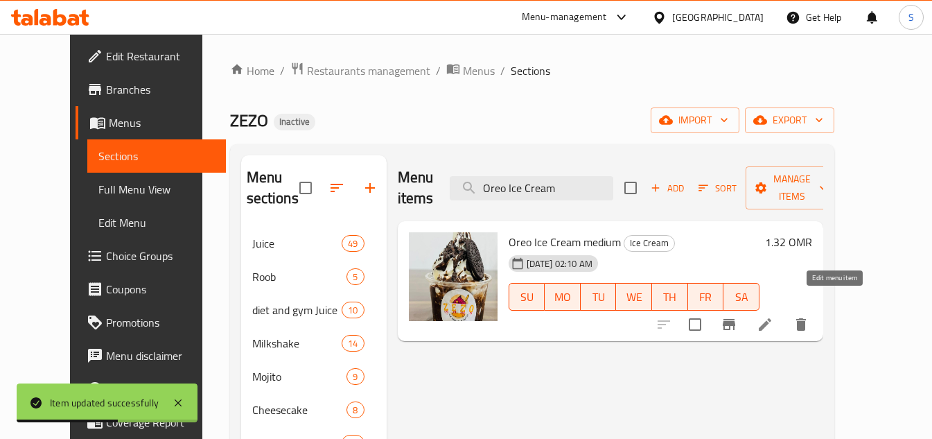
type input "Oreo Ice Cream"
click at [773, 316] on icon at bounding box center [765, 324] width 17 height 17
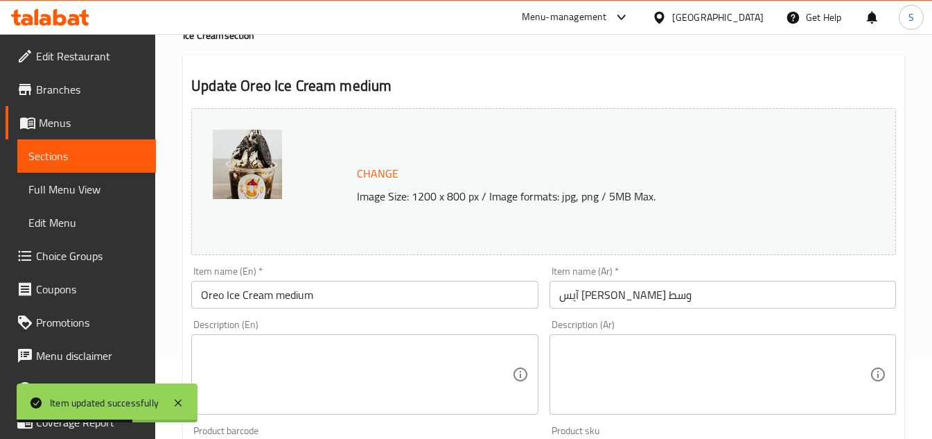
scroll to position [139, 0]
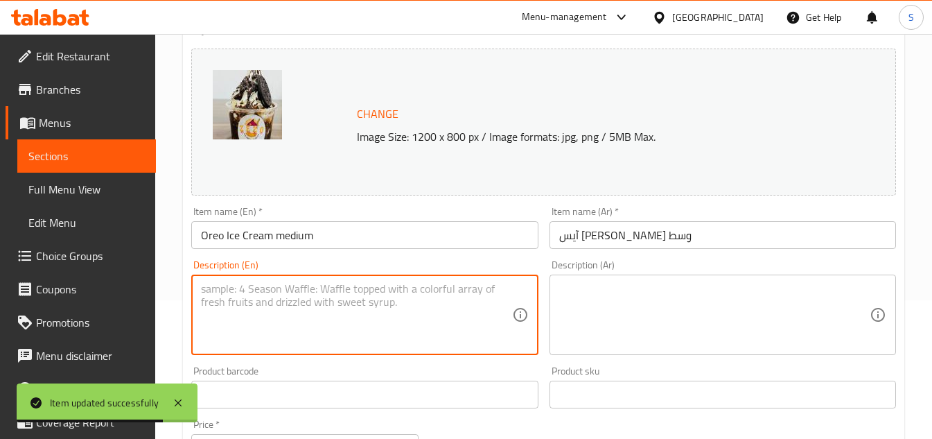
click at [365, 296] on textarea at bounding box center [356, 315] width 310 height 66
paste textarea "Classic vanilla ice cream blended with crushed Oreo cookies."
type textarea "Classic vanilla ice cream blended with crushed Oreo cookies."
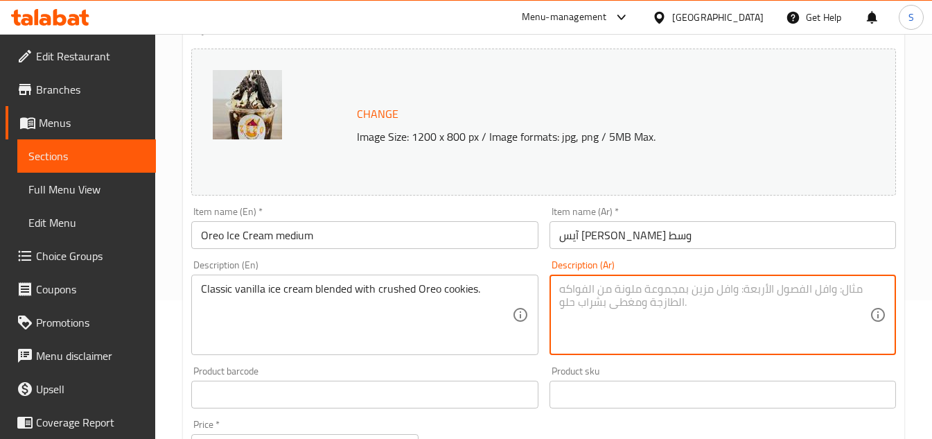
click at [646, 301] on textarea at bounding box center [714, 315] width 310 height 66
paste textarea "آيس كريم الفانيليا الكلاسيكي المخلوط مع بسكويت أوريو المطحون."
type textarea "آيس كريم الفانيليا الكلاسيكي المخلوط مع بسكويت أوريو المطحون."
click at [748, 239] on input "آيس [PERSON_NAME] وسط" at bounding box center [722, 235] width 346 height 28
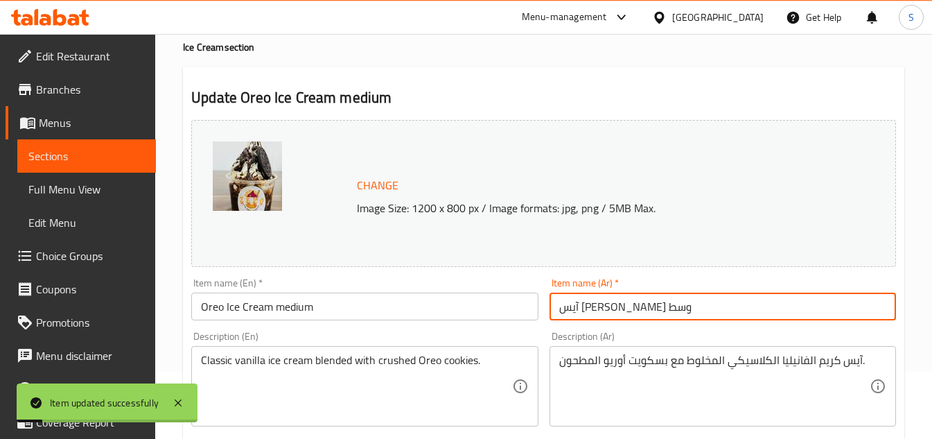
scroll to position [0, 0]
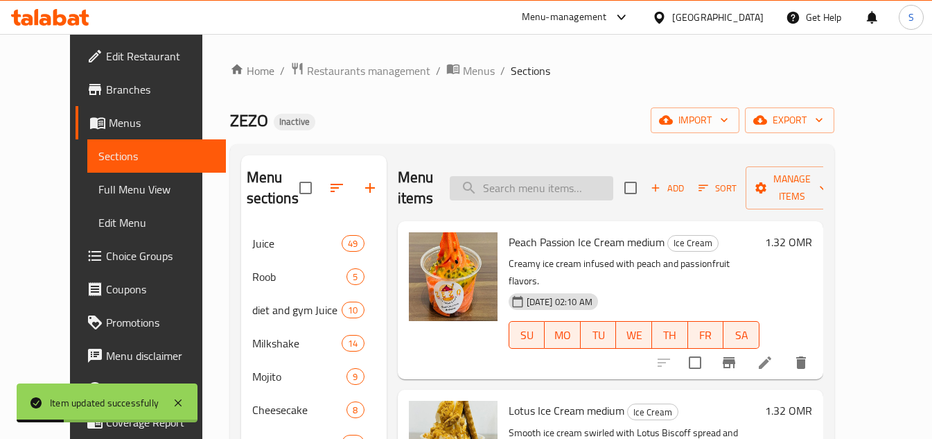
click at [542, 179] on input "search" at bounding box center [532, 188] width 164 height 24
paste input "Pistachio Ice Cream"
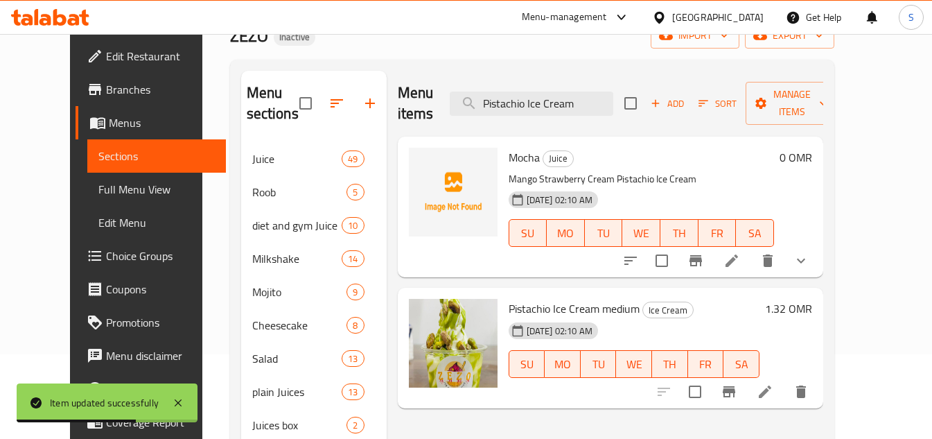
scroll to position [69, 0]
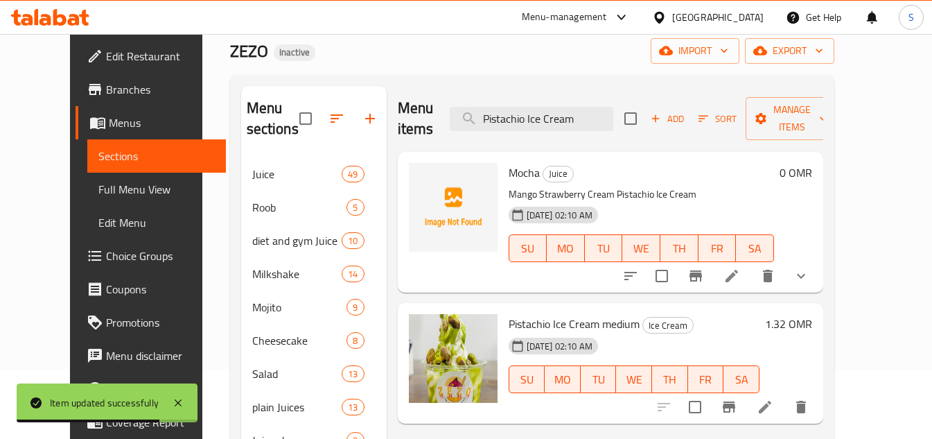
type input "Pistachio Ice Cream"
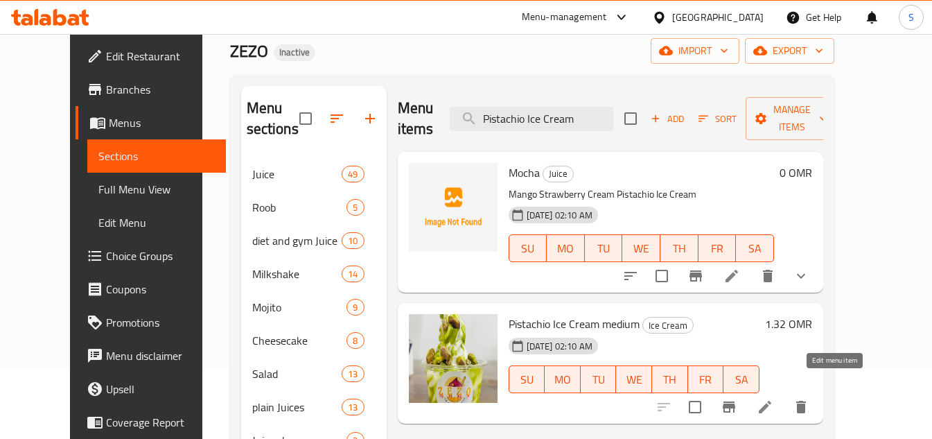
click at [773, 398] on icon at bounding box center [765, 406] width 17 height 17
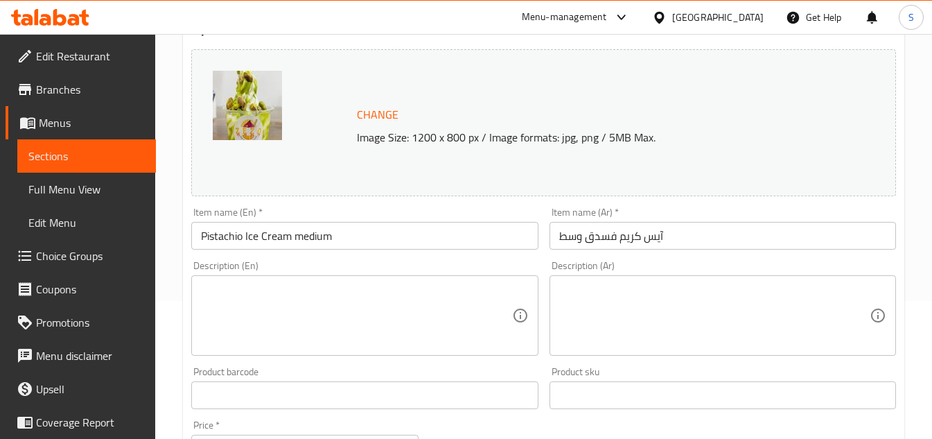
scroll to position [139, 0]
click at [389, 337] on textarea at bounding box center [356, 315] width 310 height 66
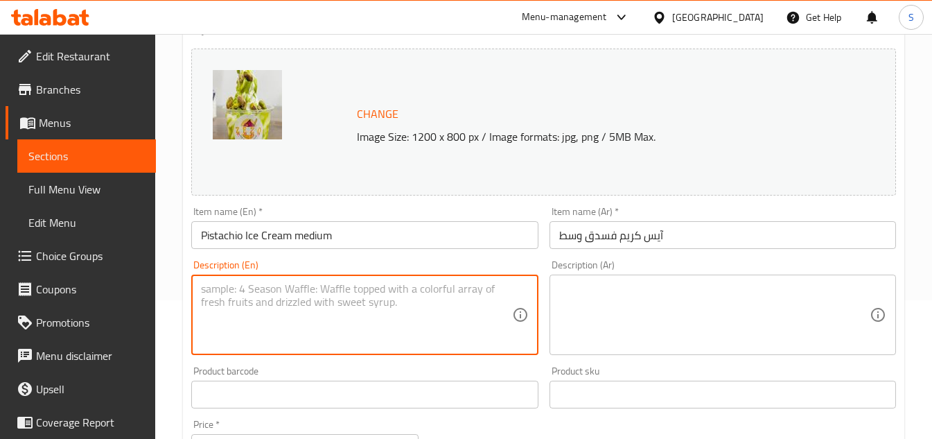
paste textarea "Rich and nutty pistachio-flavored ice cream."
type textarea "Rich and nutty pistachio-flavored ice cream."
click at [713, 311] on textarea at bounding box center [714, 315] width 310 height 66
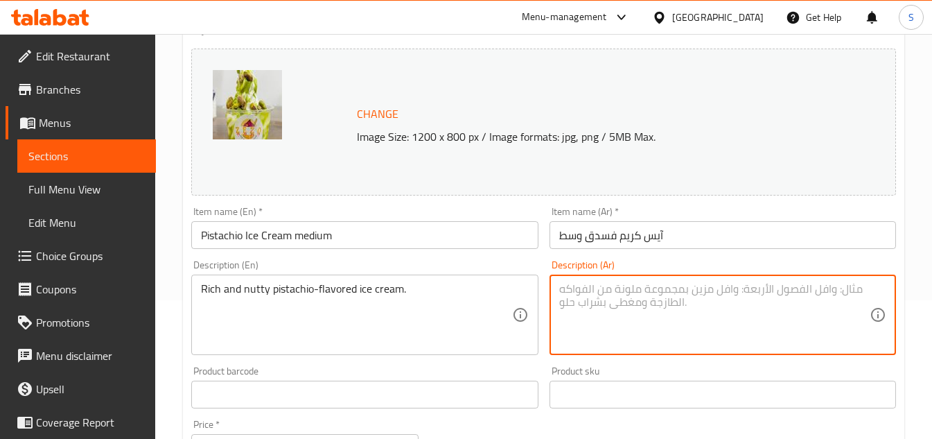
paste textarea "آيس كريم بنكهة الفستق الغنية والمكسرات."
type textarea "آيس كريم بنكهة الفستق الغنية والمكسرات."
click at [389, 234] on input "Pistachio Ice Cream medium" at bounding box center [364, 235] width 346 height 28
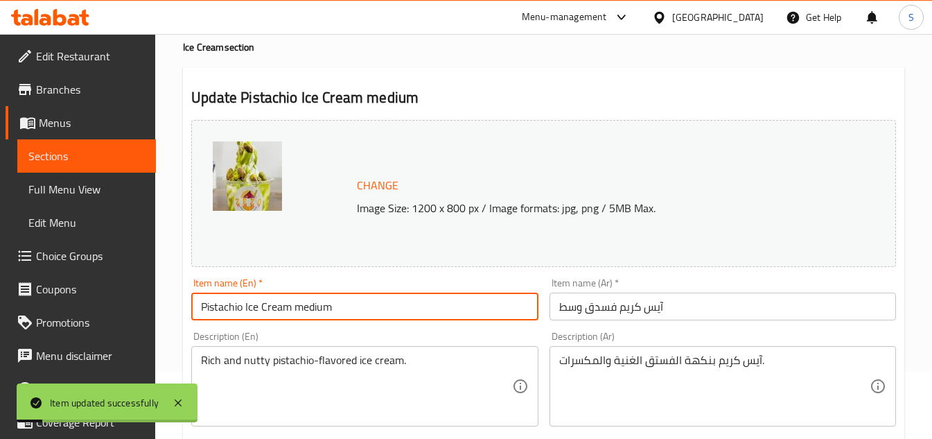
scroll to position [0, 0]
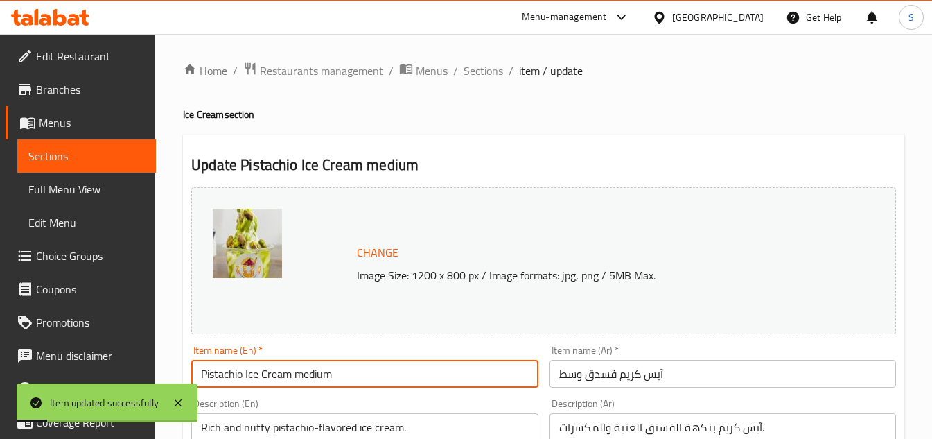
click at [468, 69] on span "Sections" at bounding box center [483, 70] width 39 height 17
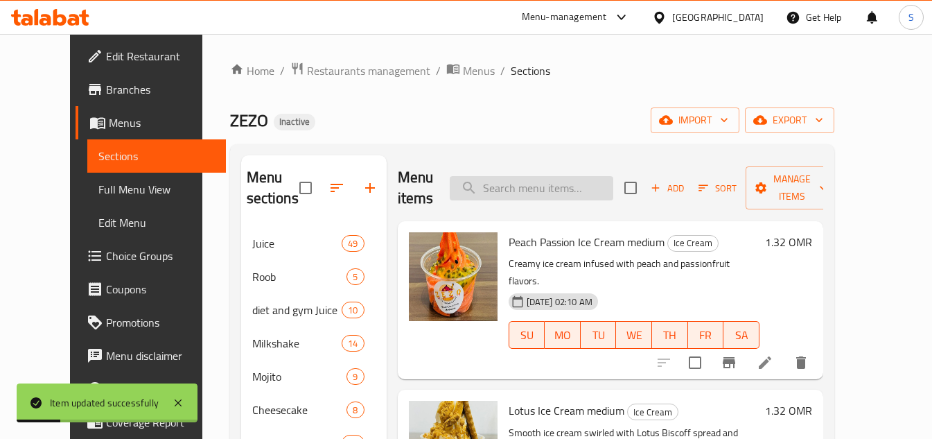
click at [566, 188] on input "search" at bounding box center [532, 188] width 164 height 24
paste input "Nutella Ice Cream"
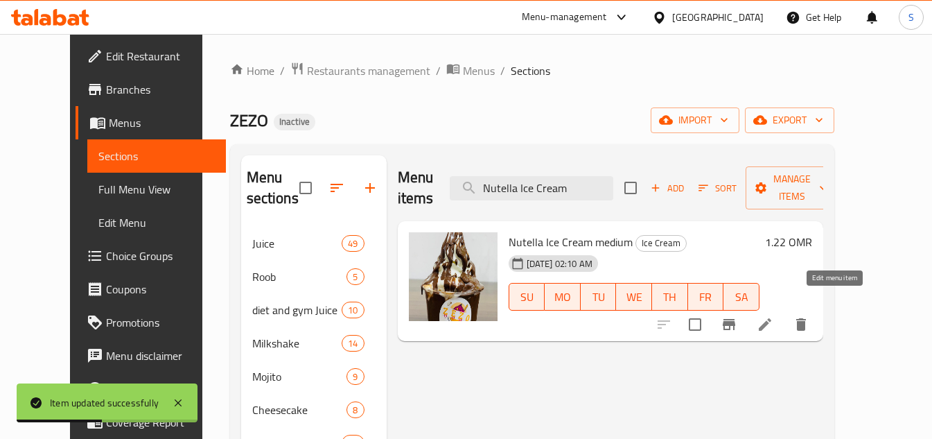
type input "Nutella Ice Cream"
click at [771, 318] on icon at bounding box center [765, 324] width 12 height 12
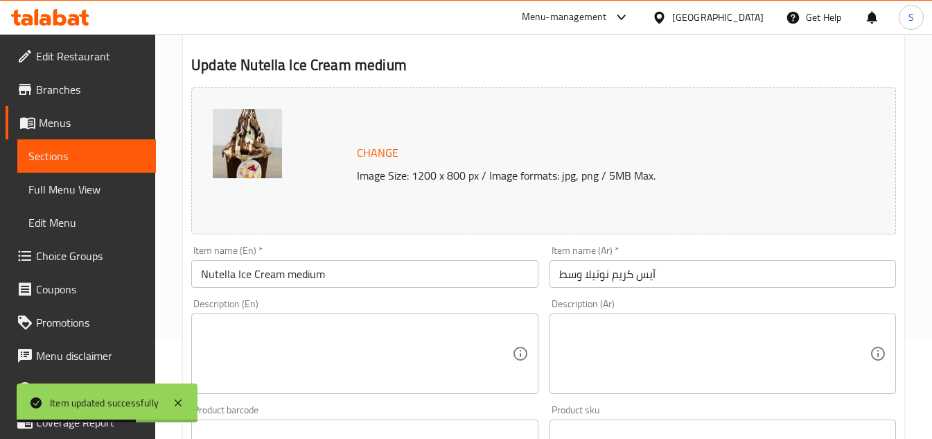
scroll to position [208, 0]
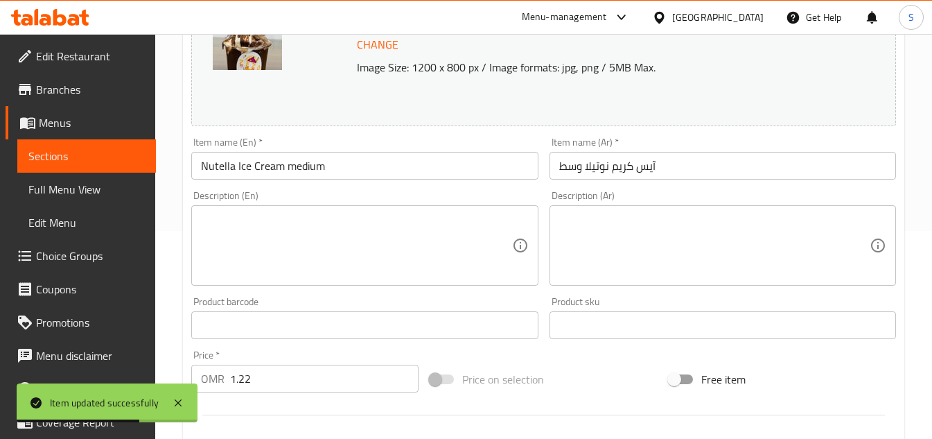
click at [386, 240] on textarea at bounding box center [356, 246] width 310 height 66
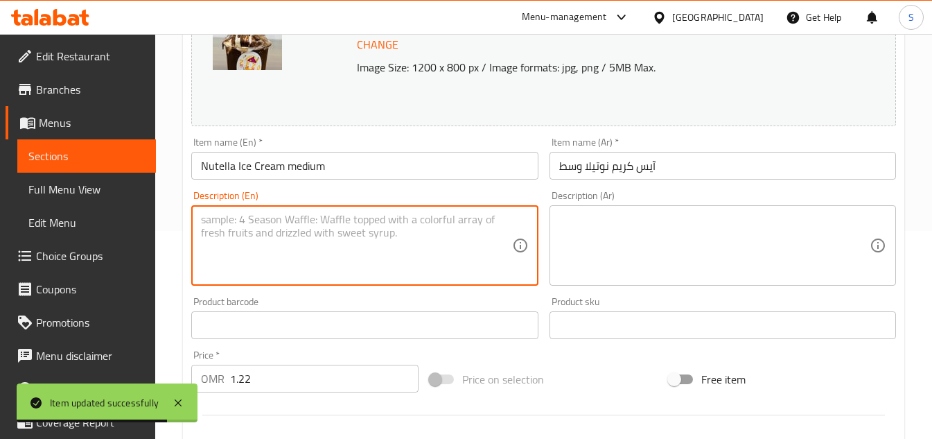
paste textarea "Creamy hazelnut and chocolate ice cream made with Nutella."
type textarea "Creamy hazelnut and chocolate ice cream made with Nutella."
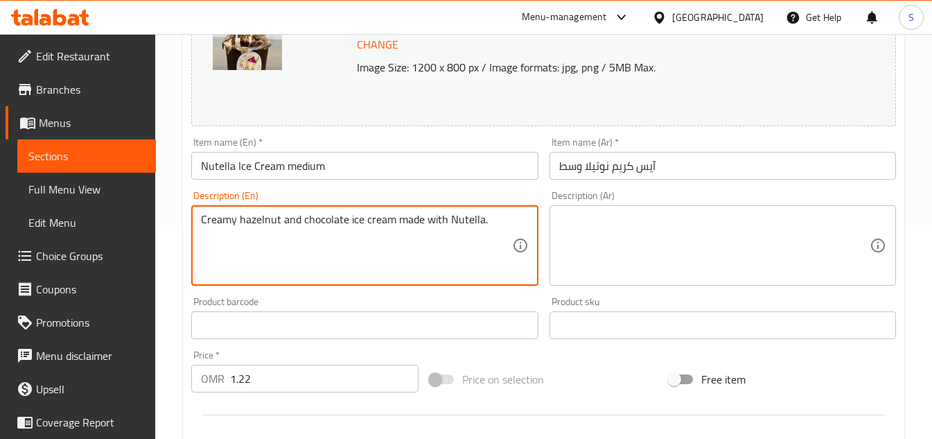
click at [689, 221] on textarea at bounding box center [714, 246] width 310 height 66
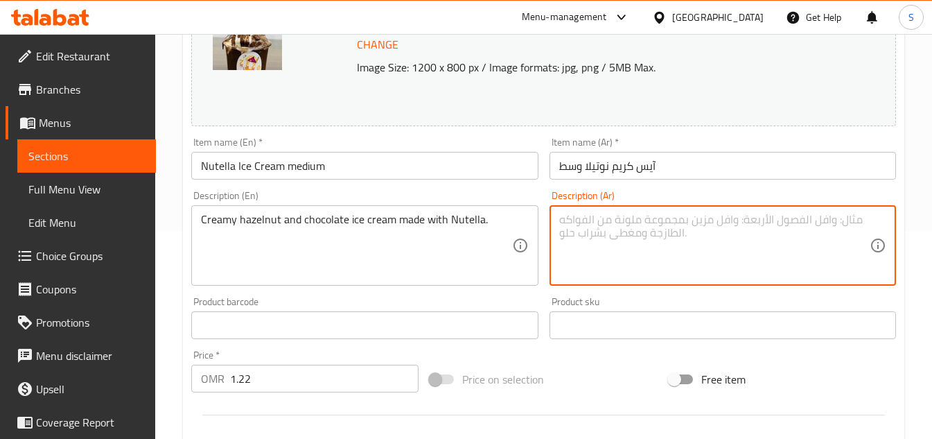
paste textarea "آيس كريم كريمي بالبندق والشوكولاتة مصنوع من نوتيلا."
type textarea "آيس كريم كريمي بالبندق والشوكولاتة مصنوع من نوتيلا."
click at [443, 153] on input "Nutella Ice Cream medium" at bounding box center [364, 166] width 346 height 28
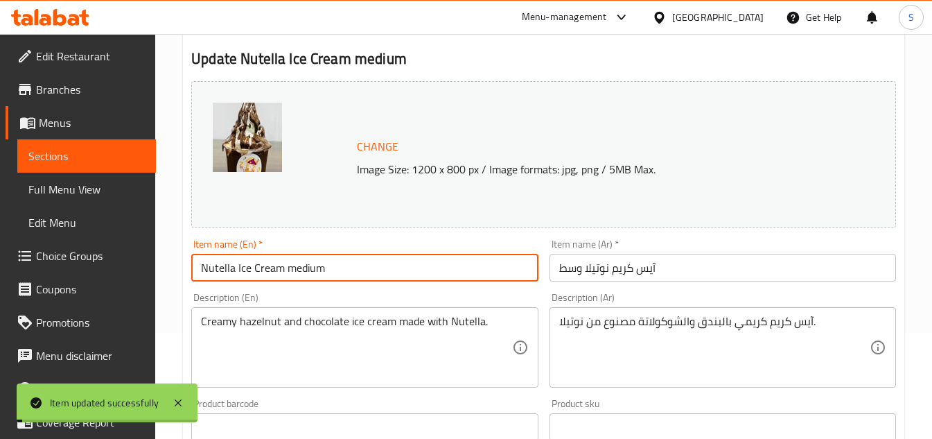
scroll to position [0, 0]
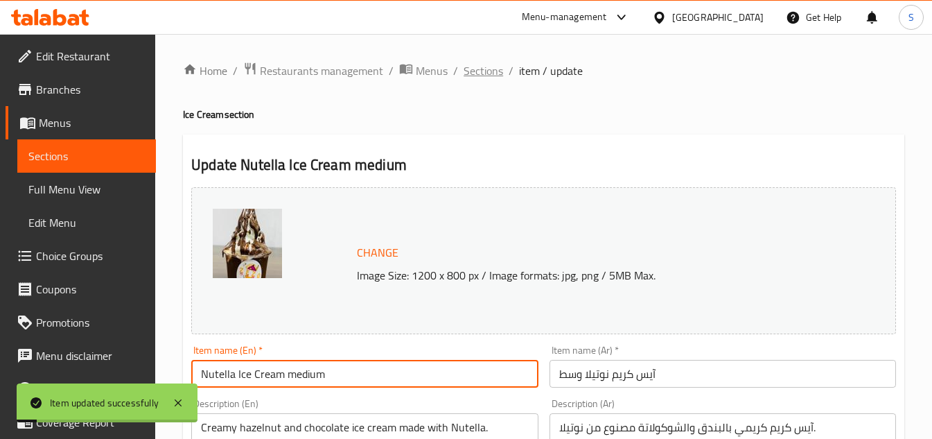
click at [472, 64] on span "Sections" at bounding box center [483, 70] width 39 height 17
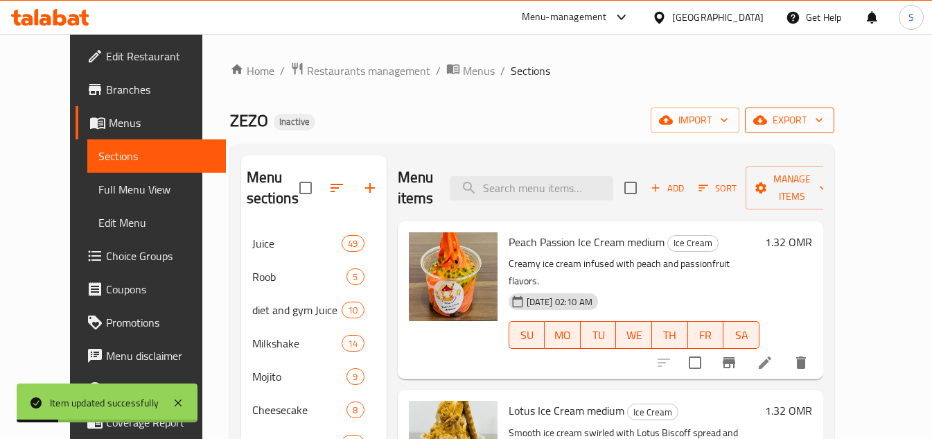
click at [823, 115] on span "export" at bounding box center [789, 120] width 67 height 17
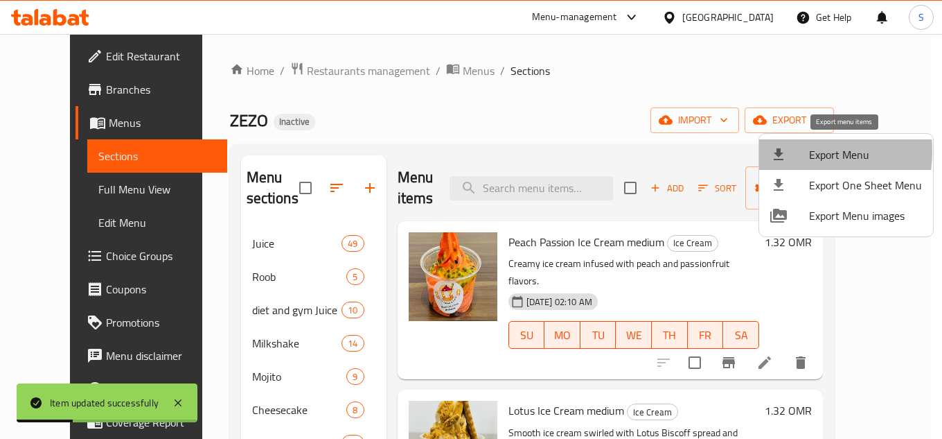
click at [789, 151] on div at bounding box center [790, 154] width 39 height 17
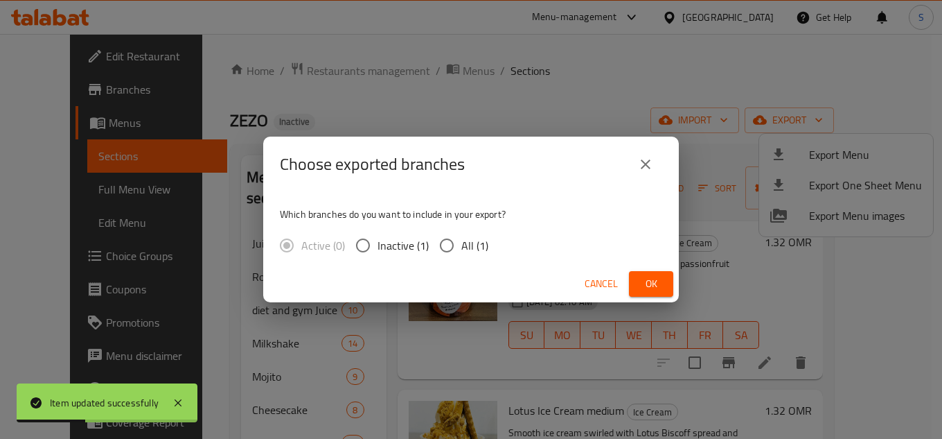
click at [463, 237] on span "All (1)" at bounding box center [474, 245] width 27 height 17
click at [461, 235] on input "All (1)" at bounding box center [446, 245] width 29 height 29
radio input "true"
click at [644, 283] on span "Ok" at bounding box center [651, 283] width 22 height 17
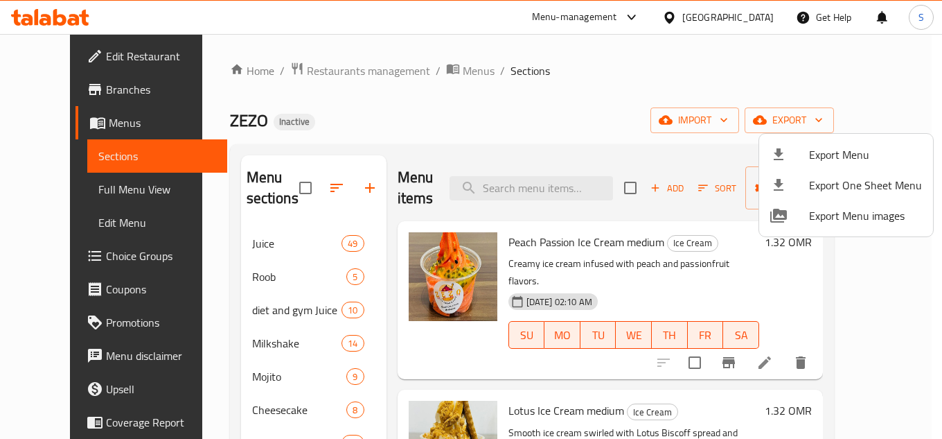
click at [567, 74] on div at bounding box center [471, 219] width 942 height 439
